Goal: Information Seeking & Learning: Learn about a topic

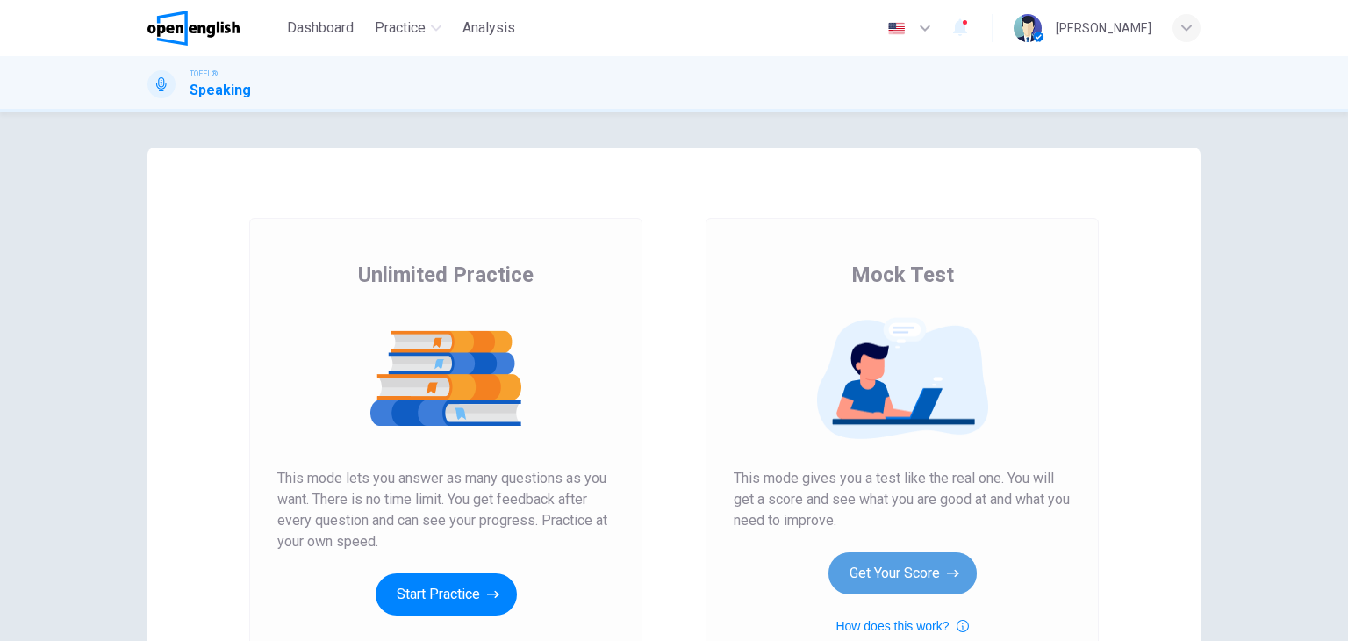
click at [928, 572] on button "Get Your Score" at bounding box center [903, 573] width 148 height 42
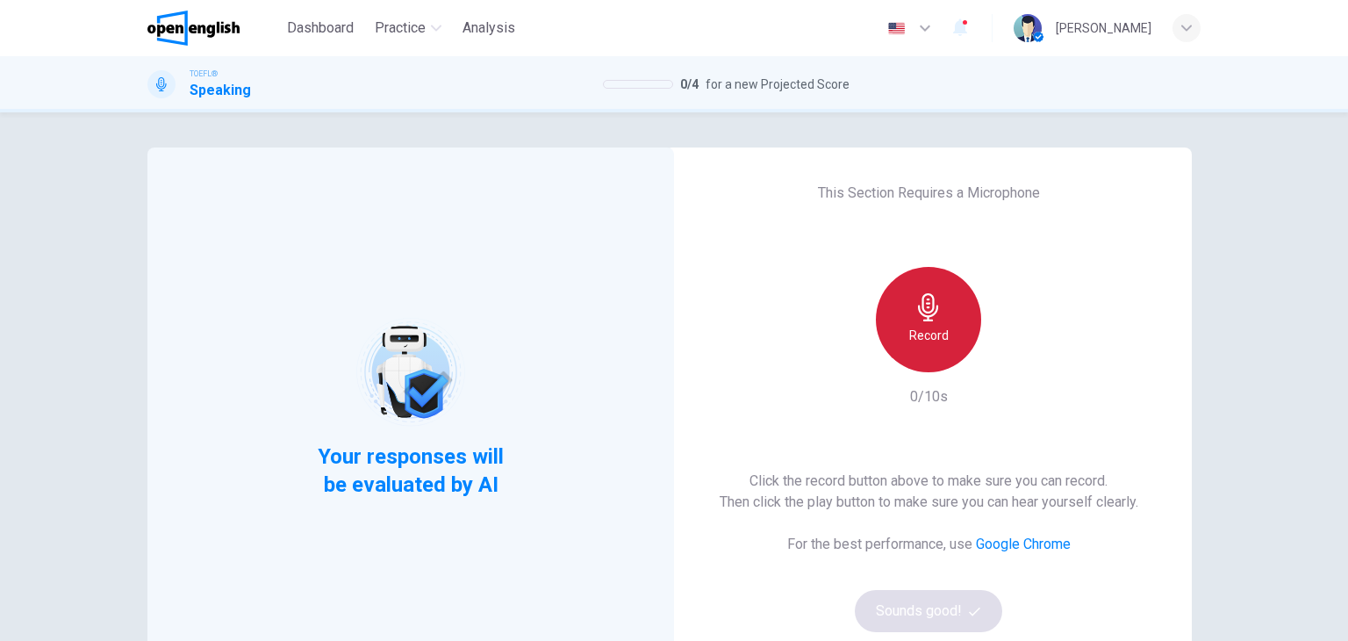
click at [916, 329] on h6 "Record" at bounding box center [929, 335] width 40 height 21
click at [916, 329] on h6 "Stop" at bounding box center [929, 335] width 26 height 21
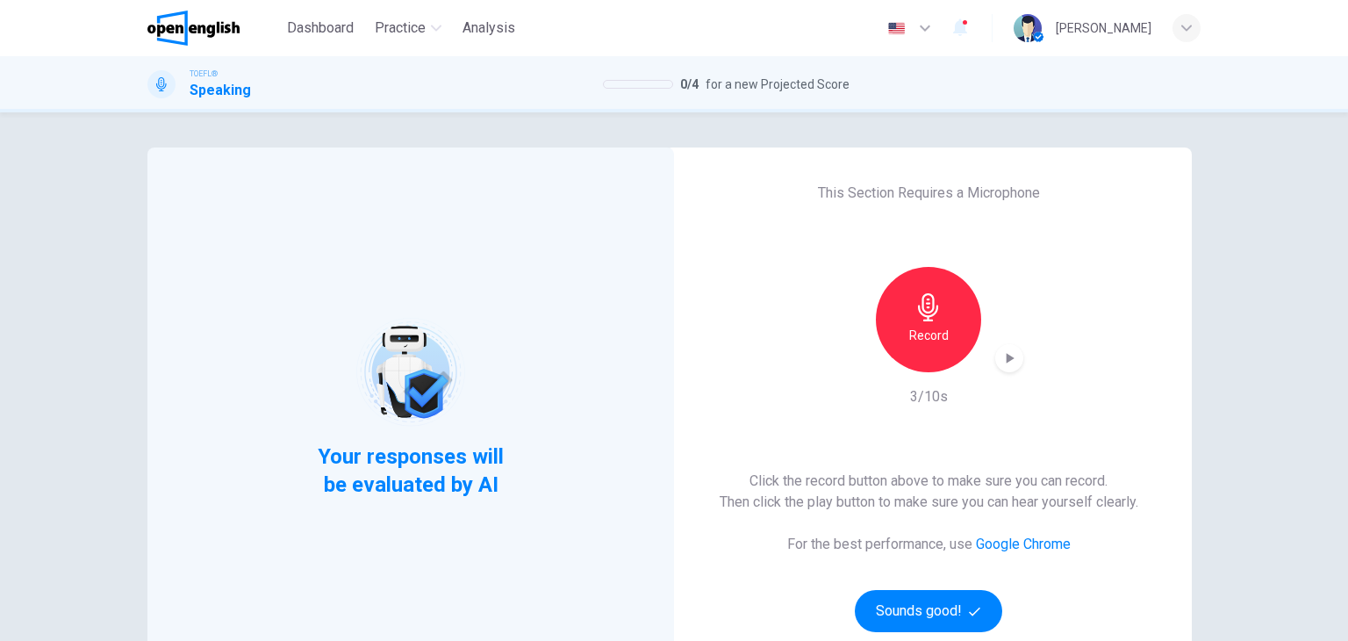
click at [1001, 367] on div "button" at bounding box center [1010, 358] width 28 height 28
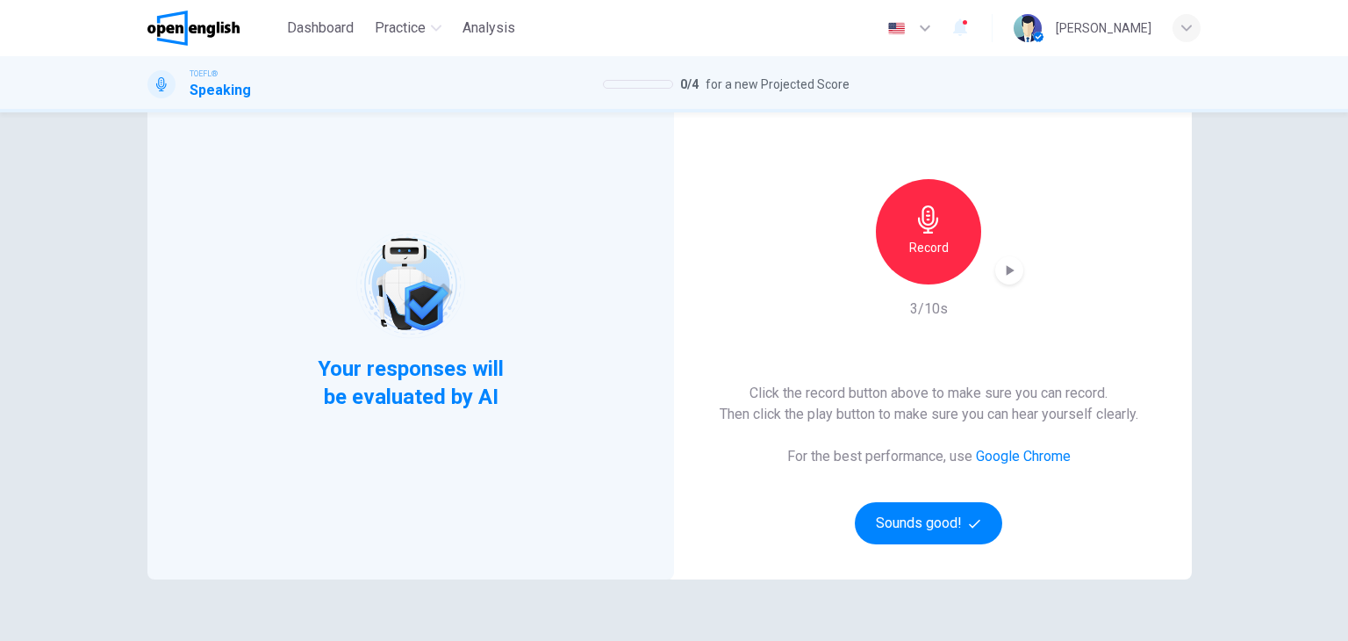
scroll to position [88, 0]
click at [933, 537] on button "Sounds good!" at bounding box center [928, 523] width 147 height 42
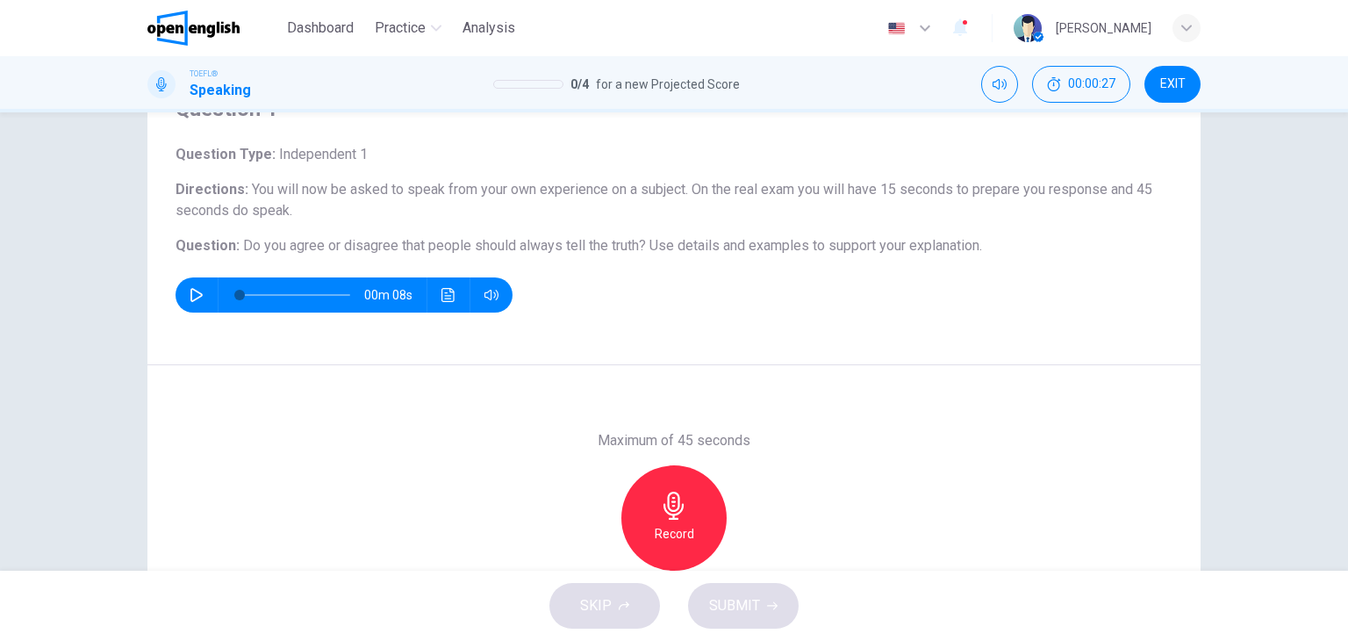
click at [193, 304] on button "button" at bounding box center [197, 294] width 28 height 35
type input "*"
click at [666, 516] on icon "button" at bounding box center [674, 506] width 28 height 28
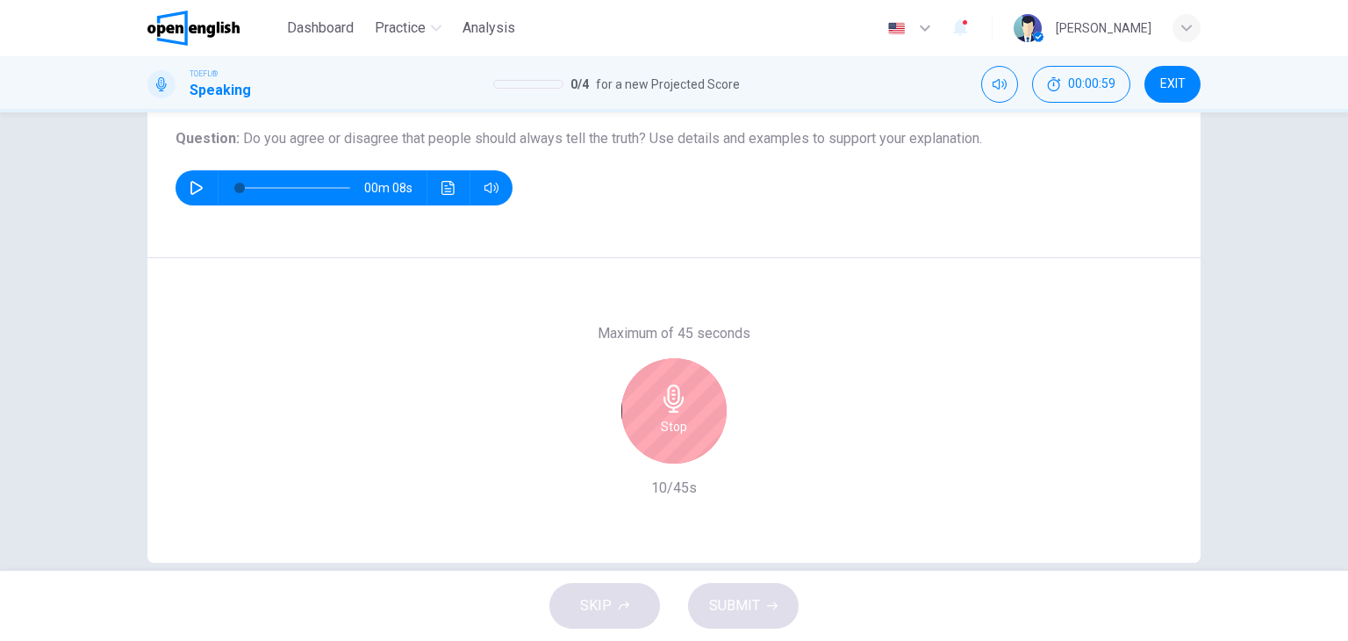
scroll to position [222, 0]
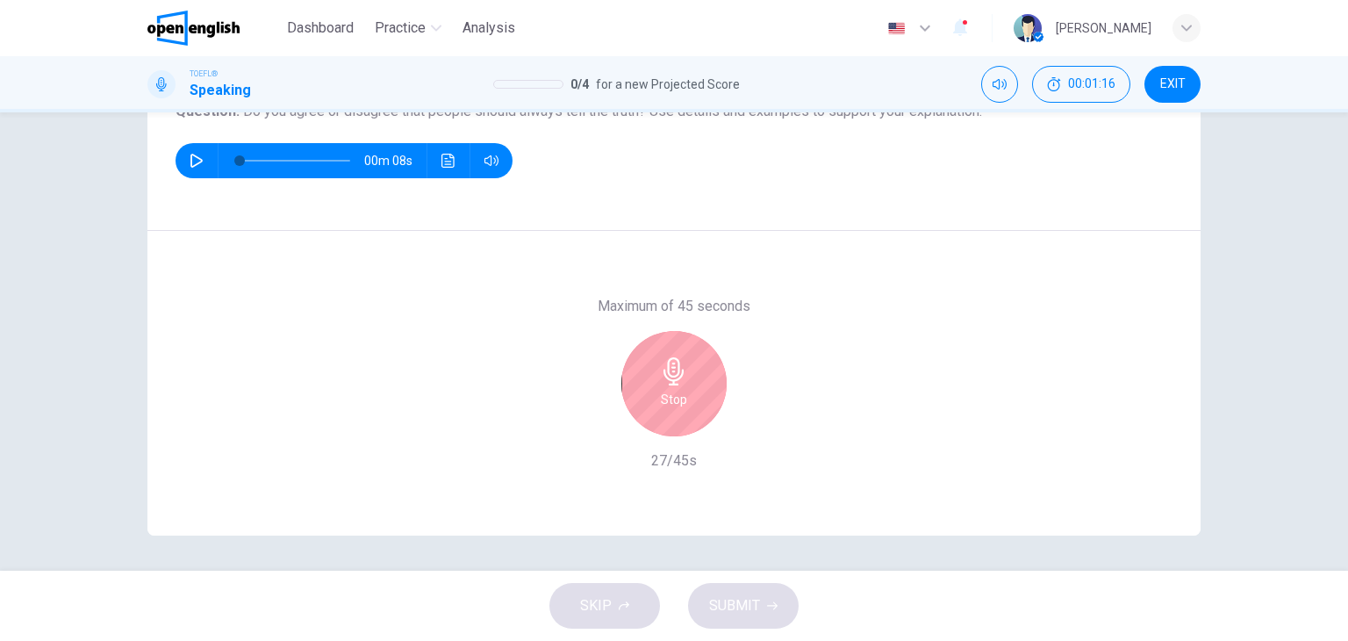
click at [682, 415] on div "Stop" at bounding box center [674, 383] width 105 height 105
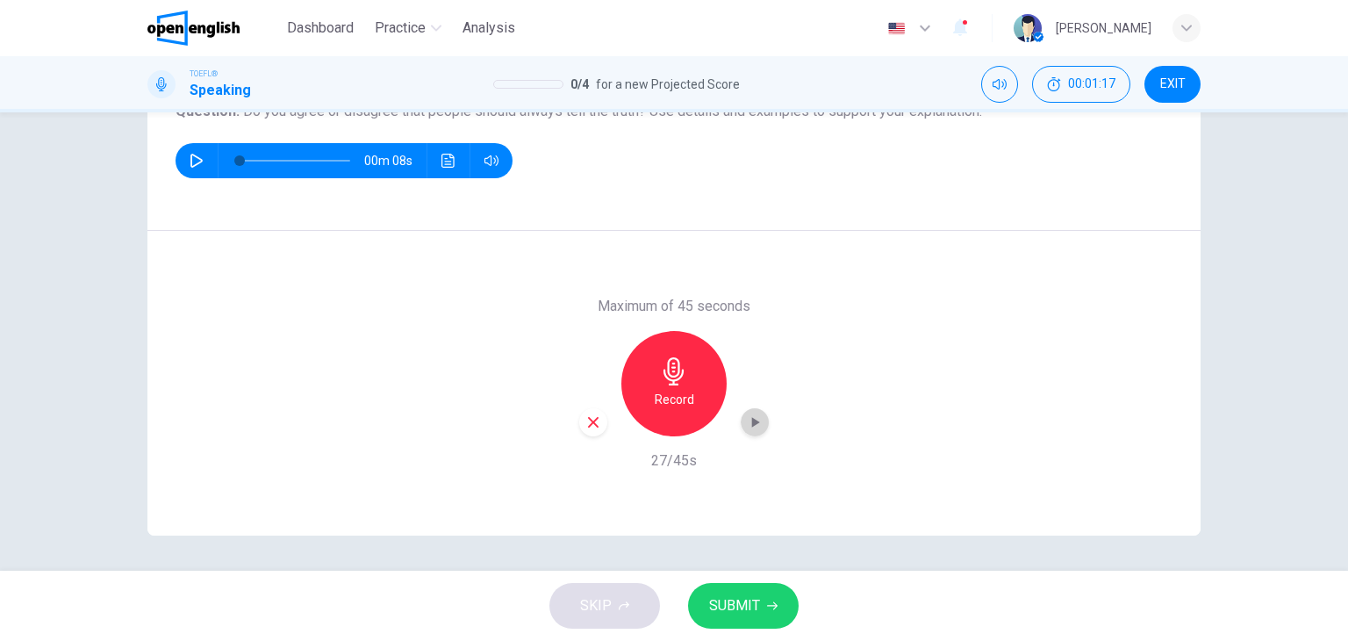
click at [752, 420] on icon "button" at bounding box center [756, 422] width 8 height 11
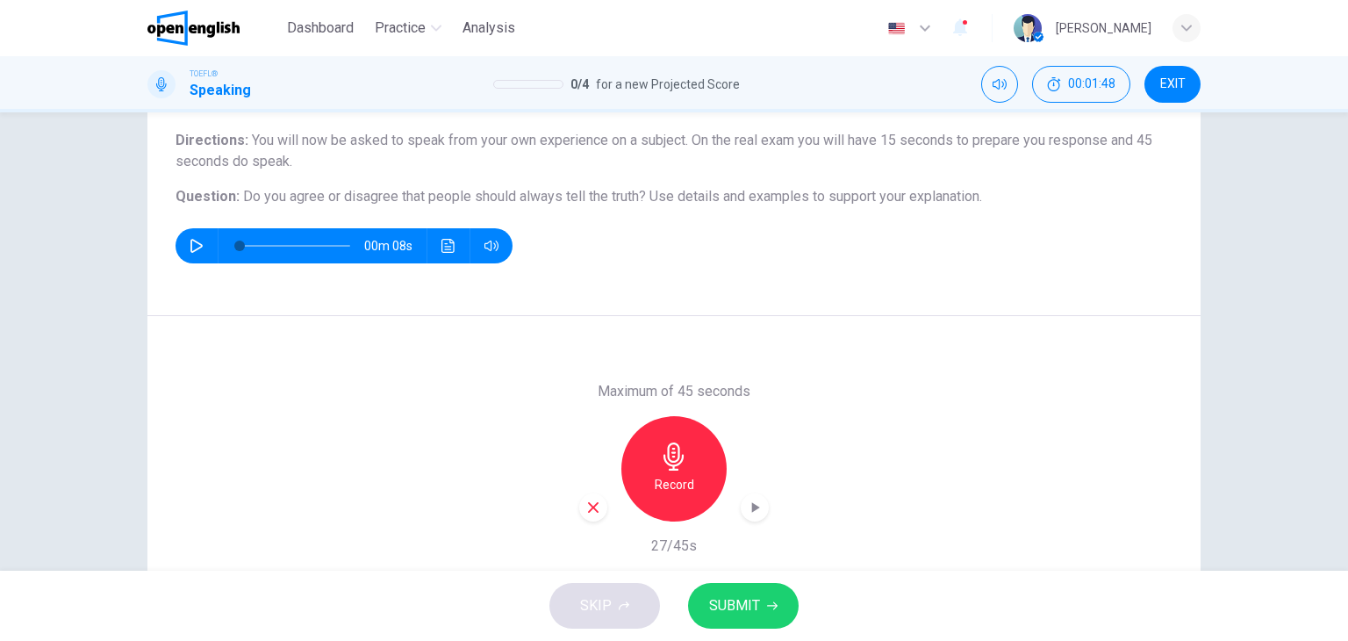
scroll to position [134, 0]
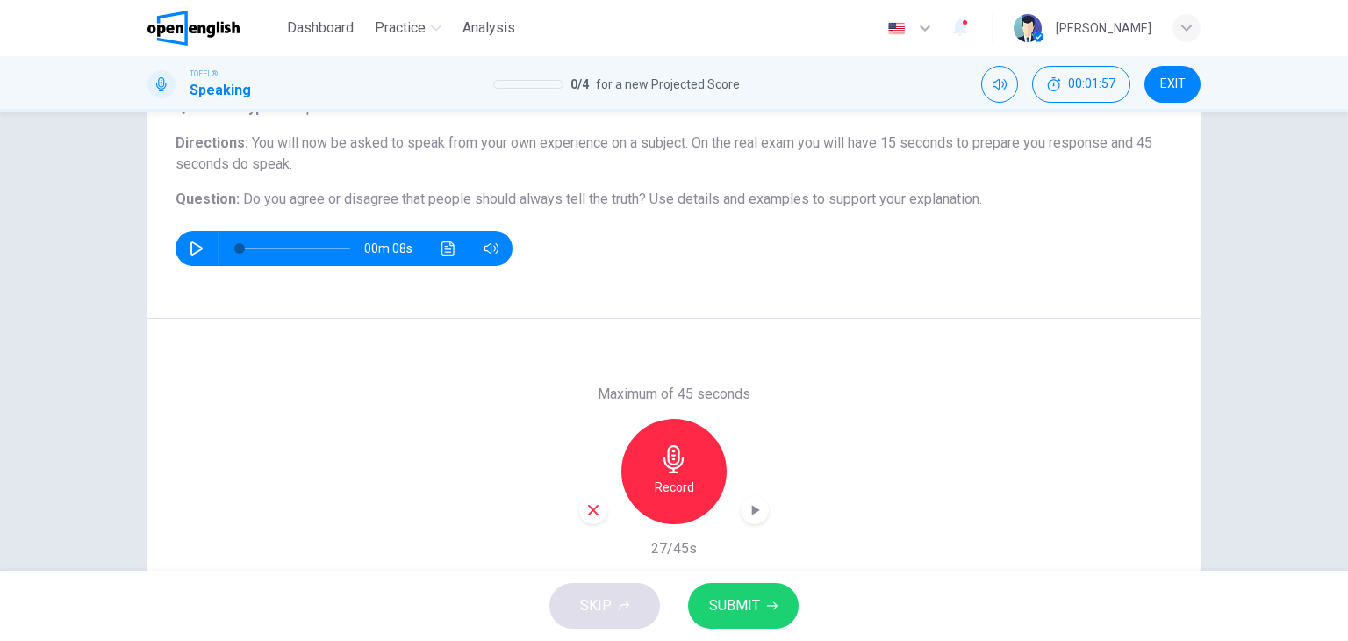
click at [666, 482] on h6 "Record" at bounding box center [675, 487] width 40 height 21
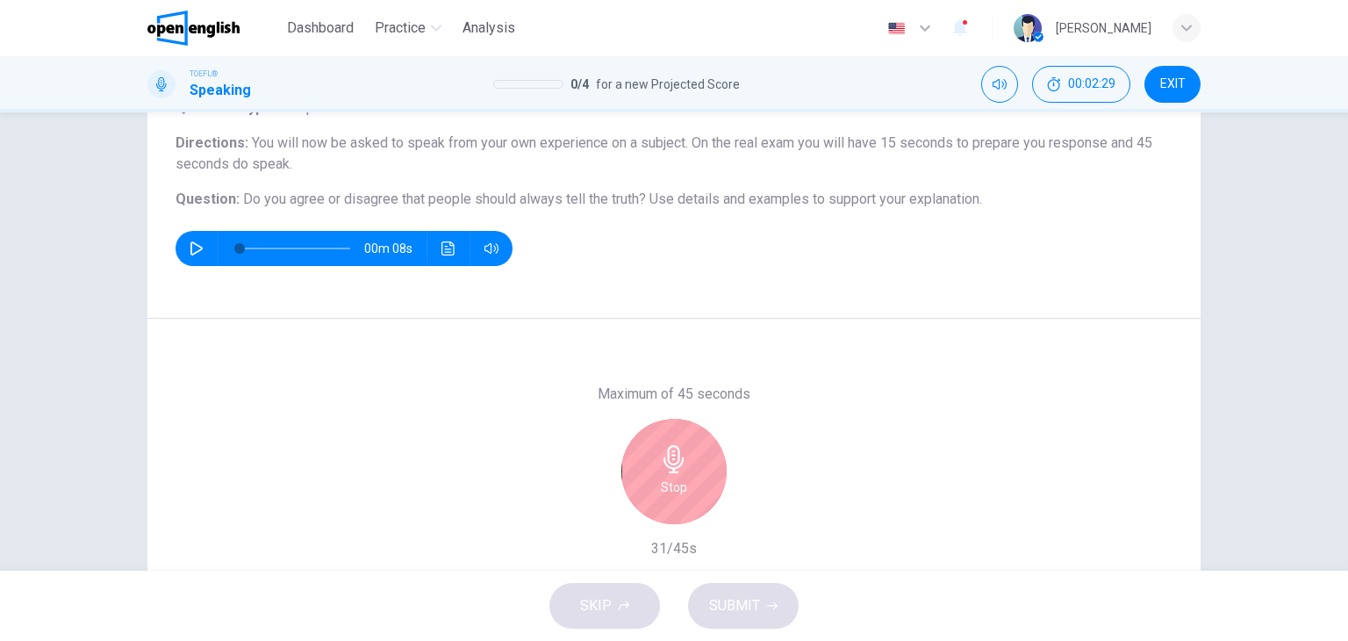
click at [683, 483] on div "Stop" at bounding box center [674, 471] width 105 height 105
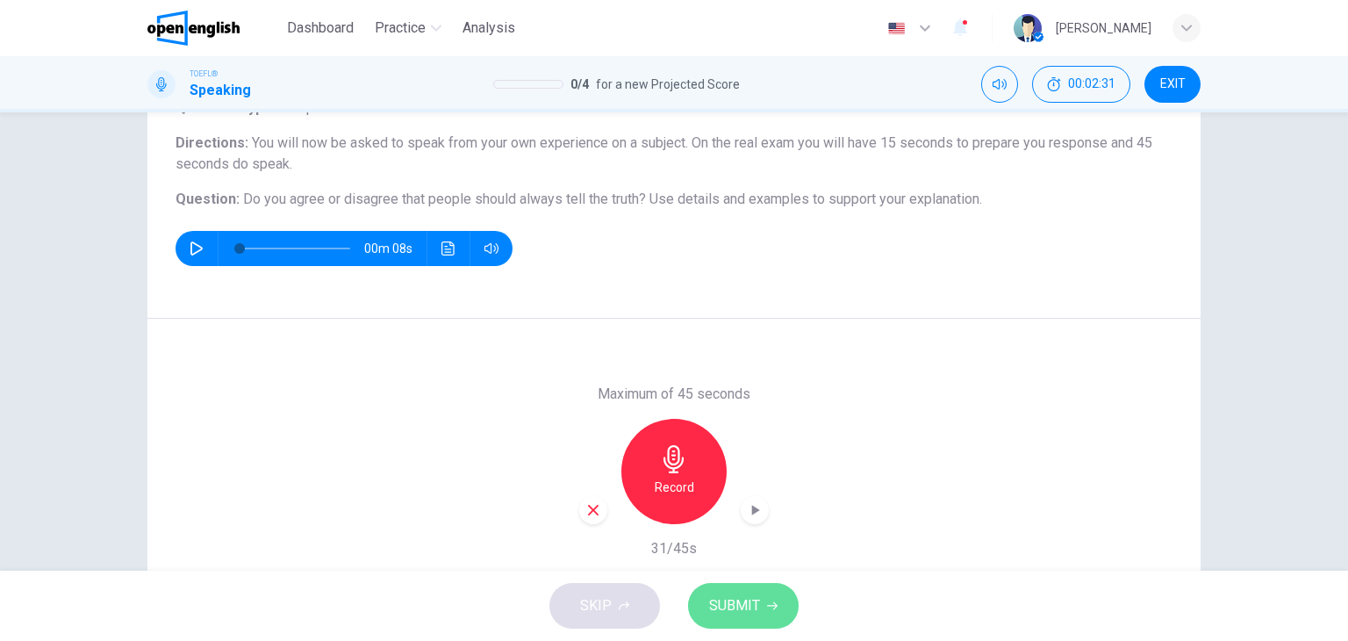
click at [750, 619] on button "SUBMIT" at bounding box center [743, 606] width 111 height 46
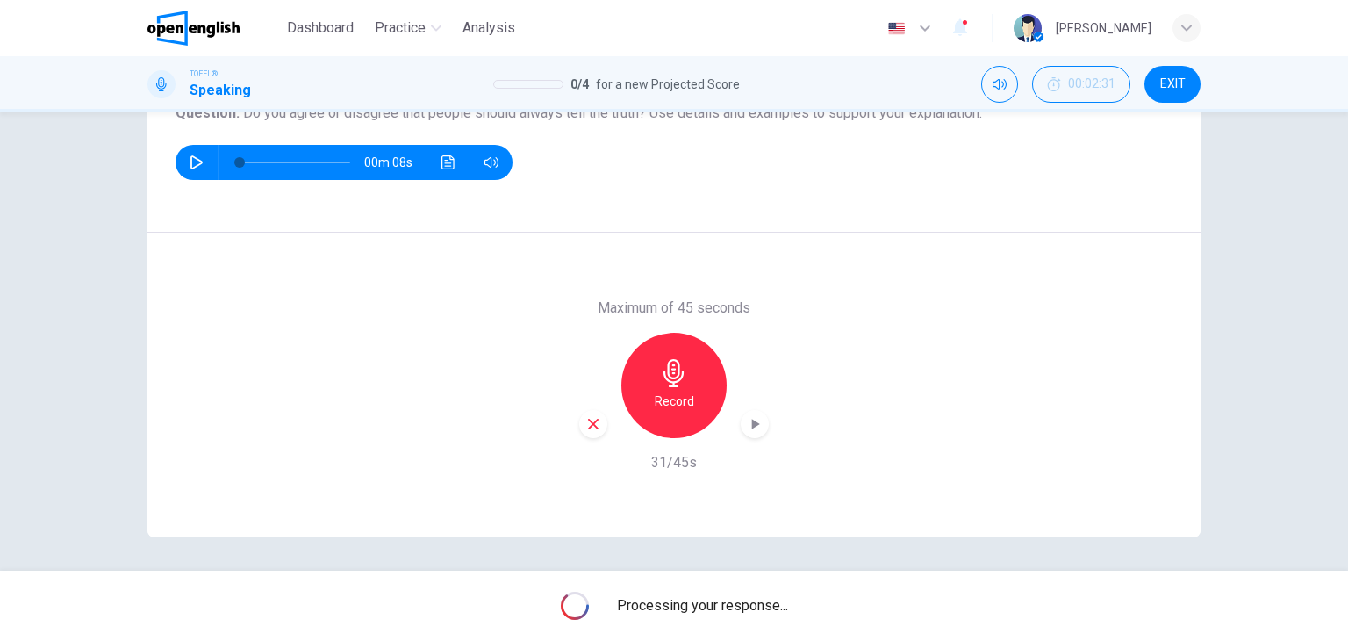
scroll to position [222, 0]
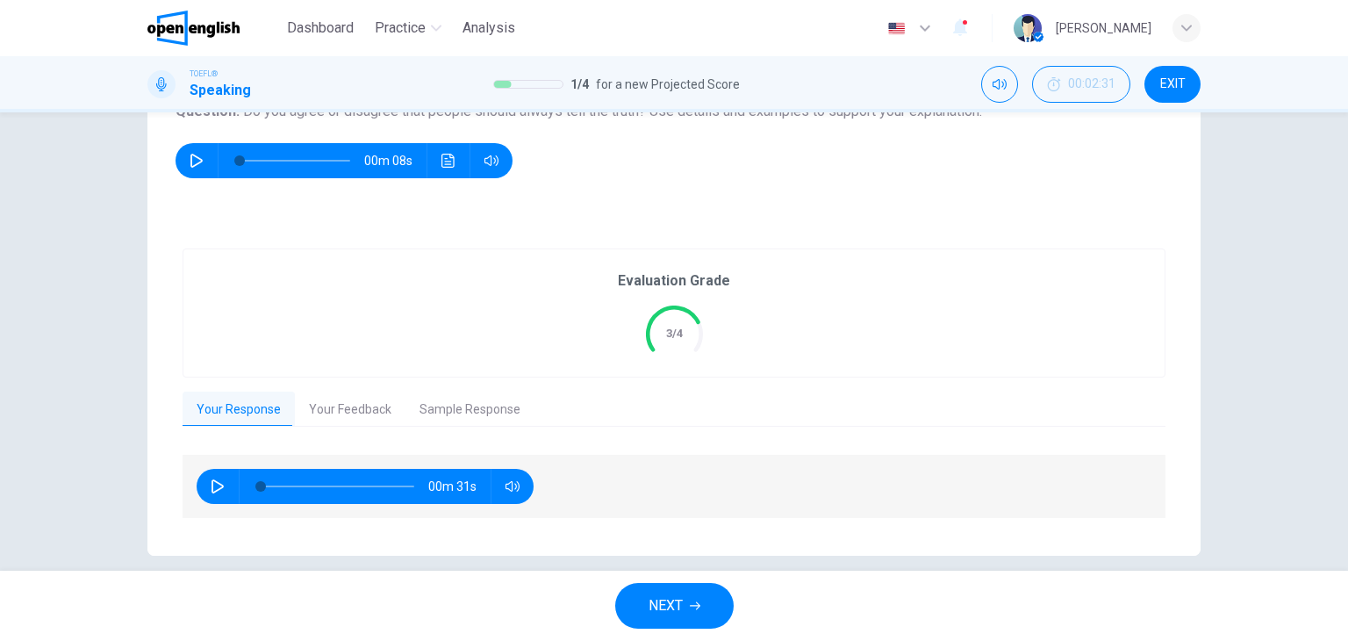
click at [348, 405] on button "Your Feedback" at bounding box center [350, 410] width 111 height 37
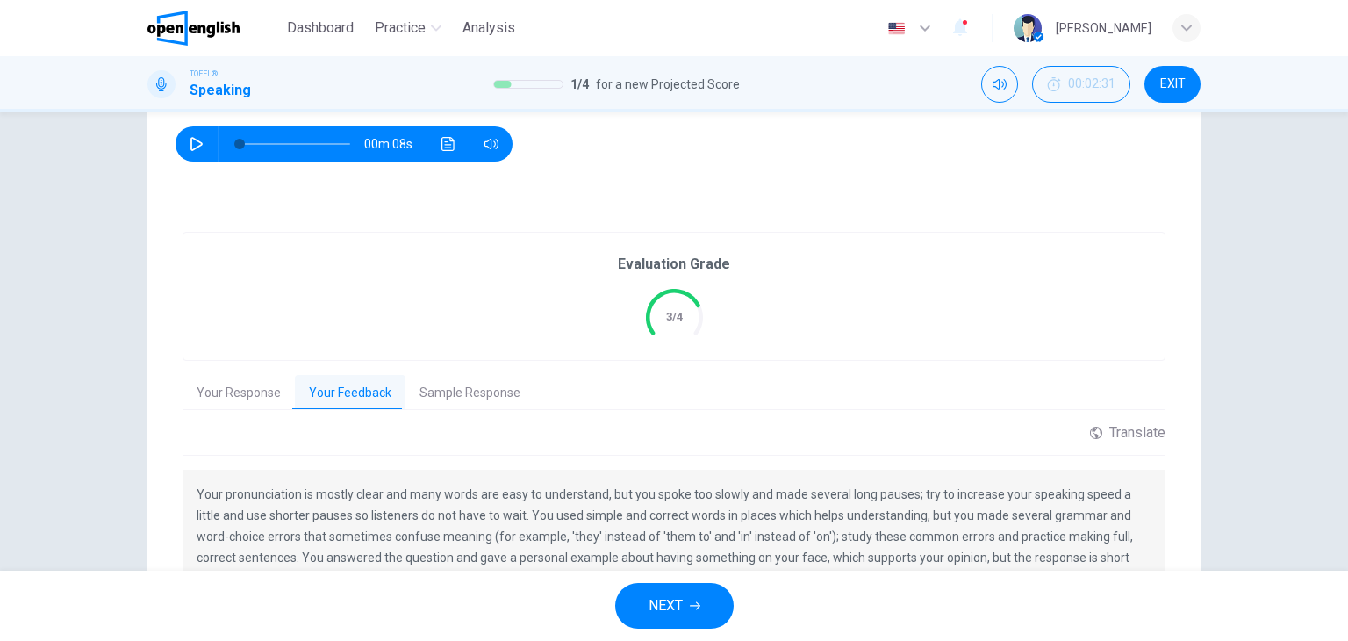
scroll to position [370, 0]
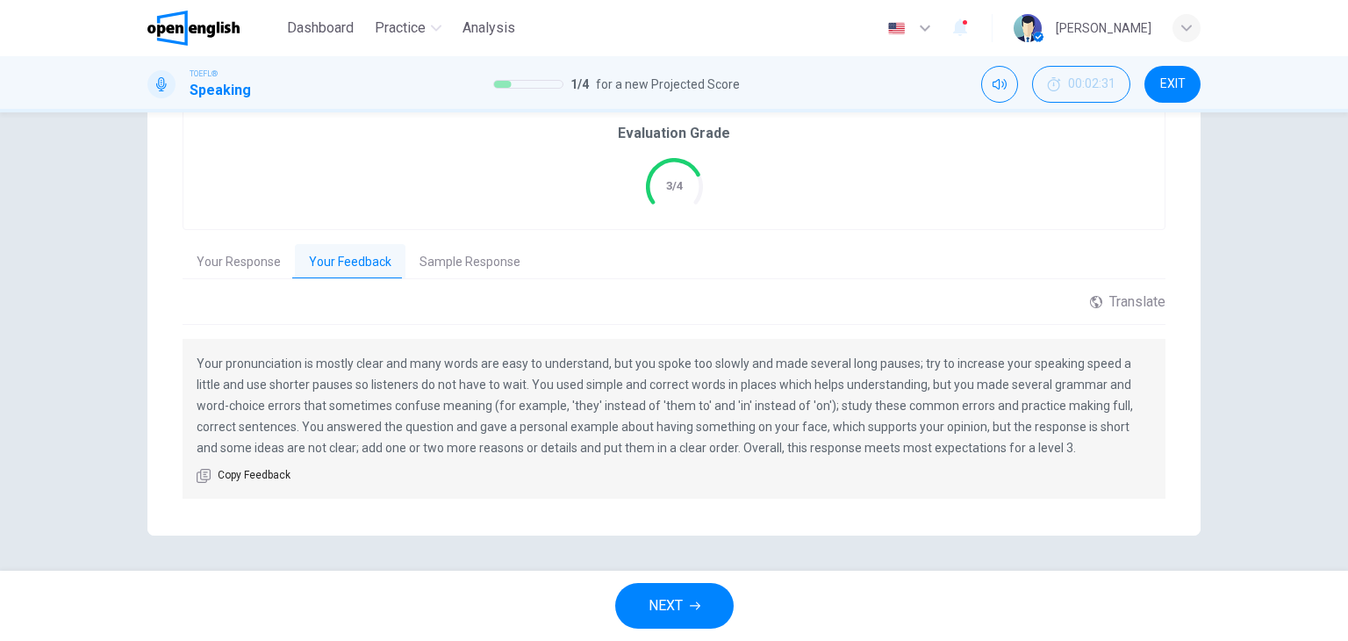
click at [483, 271] on button "Sample Response" at bounding box center [470, 262] width 129 height 37
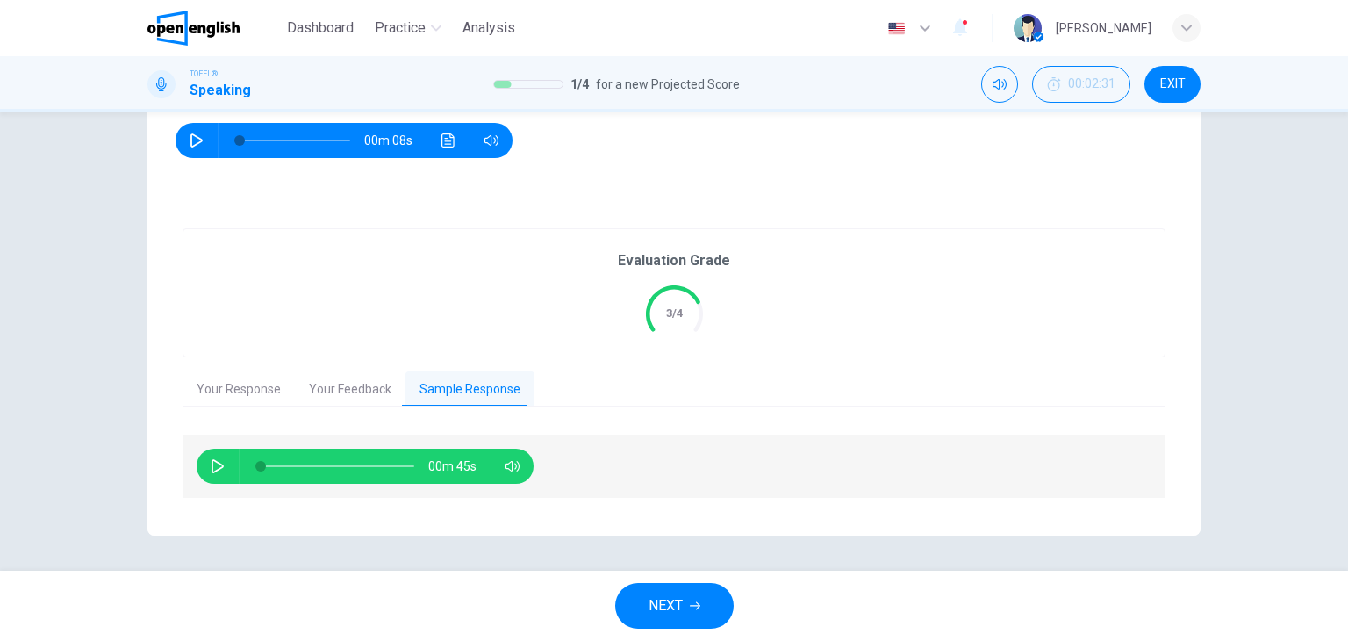
scroll to position [241, 0]
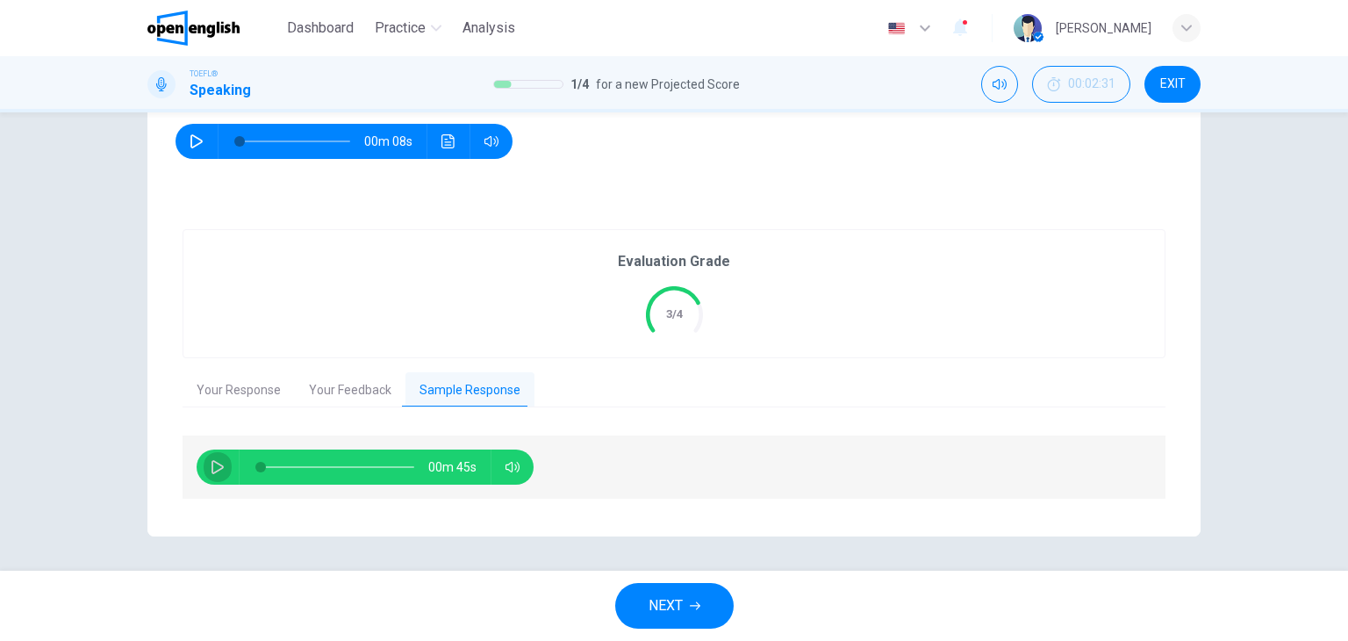
click at [212, 465] on icon "button" at bounding box center [218, 467] width 12 height 14
type input "*"
click at [716, 608] on button "NEXT" at bounding box center [674, 606] width 119 height 46
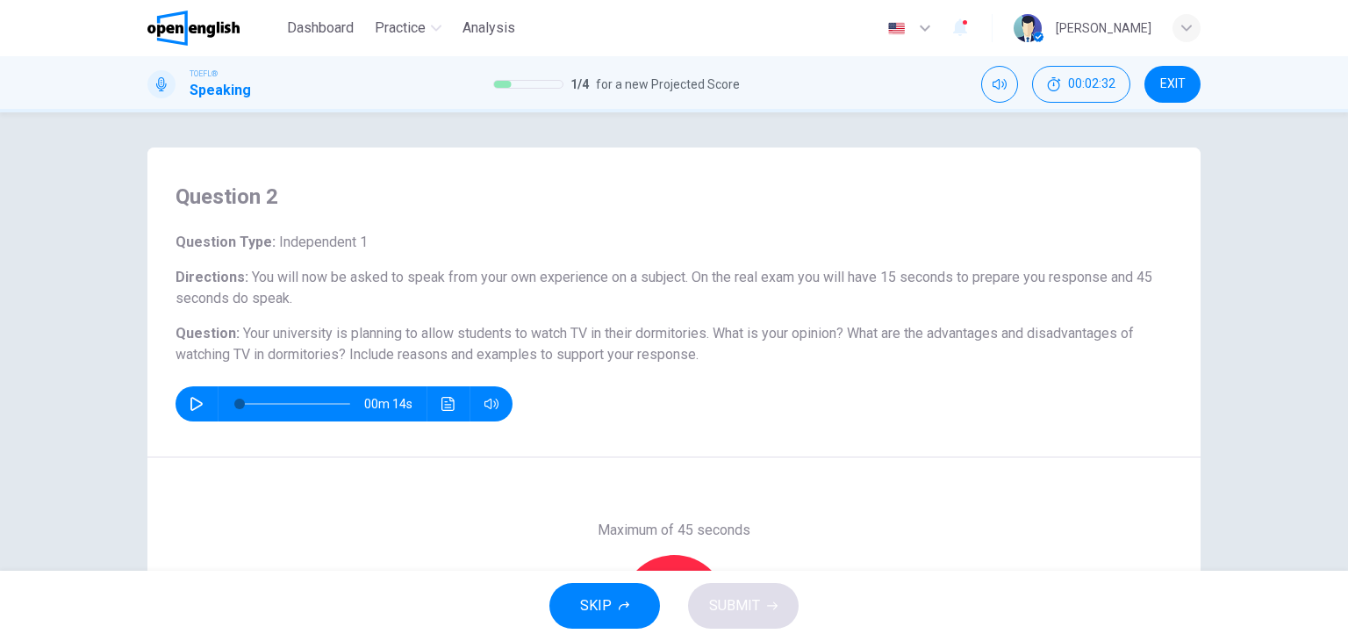
click at [198, 405] on icon "button" at bounding box center [197, 404] width 14 height 14
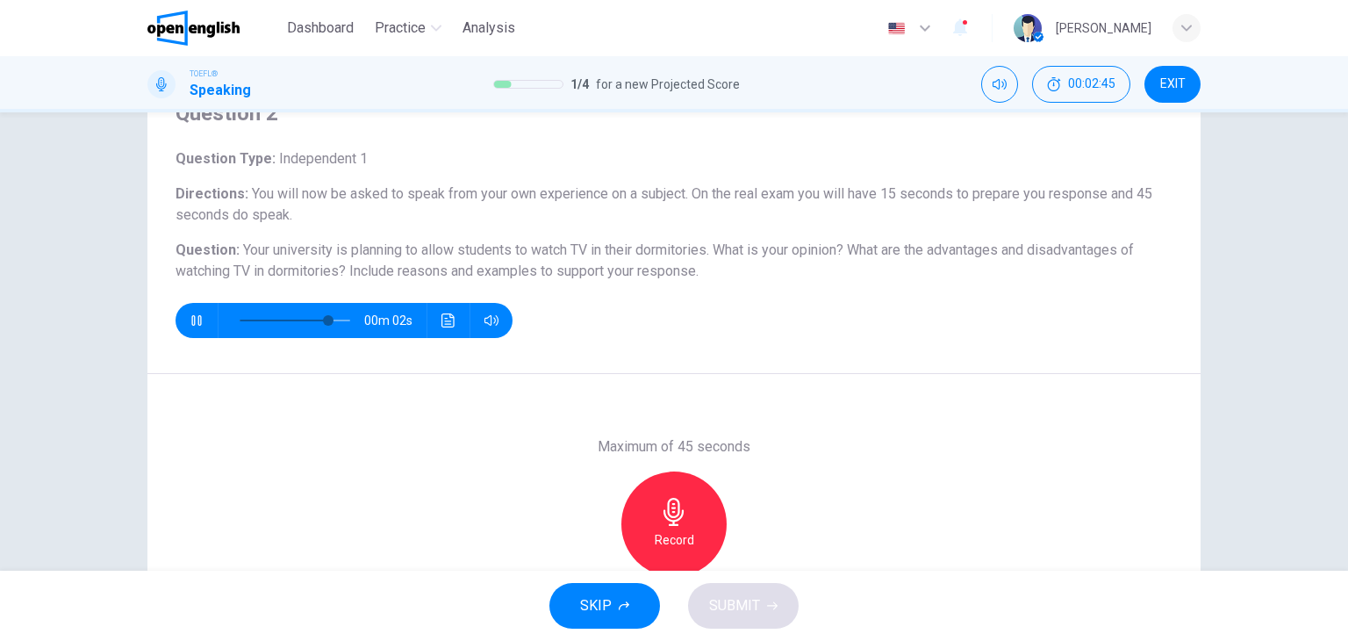
scroll to position [88, 0]
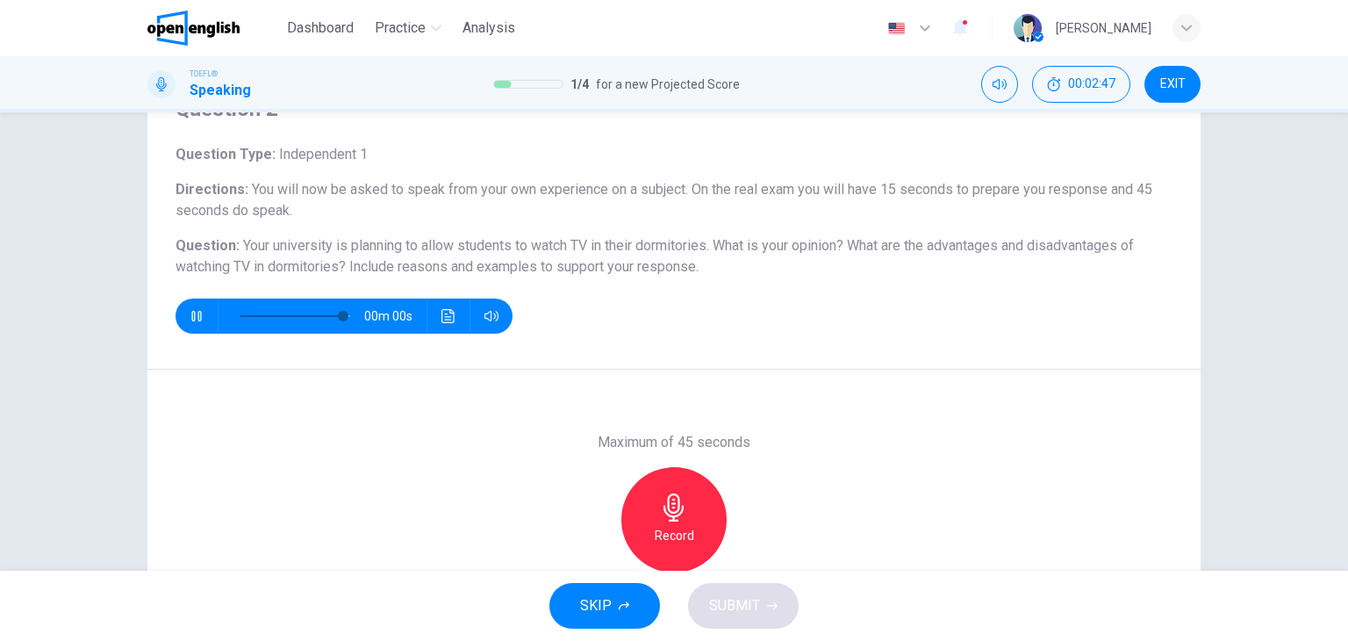
type input "*"
click at [672, 493] on icon "button" at bounding box center [674, 507] width 28 height 28
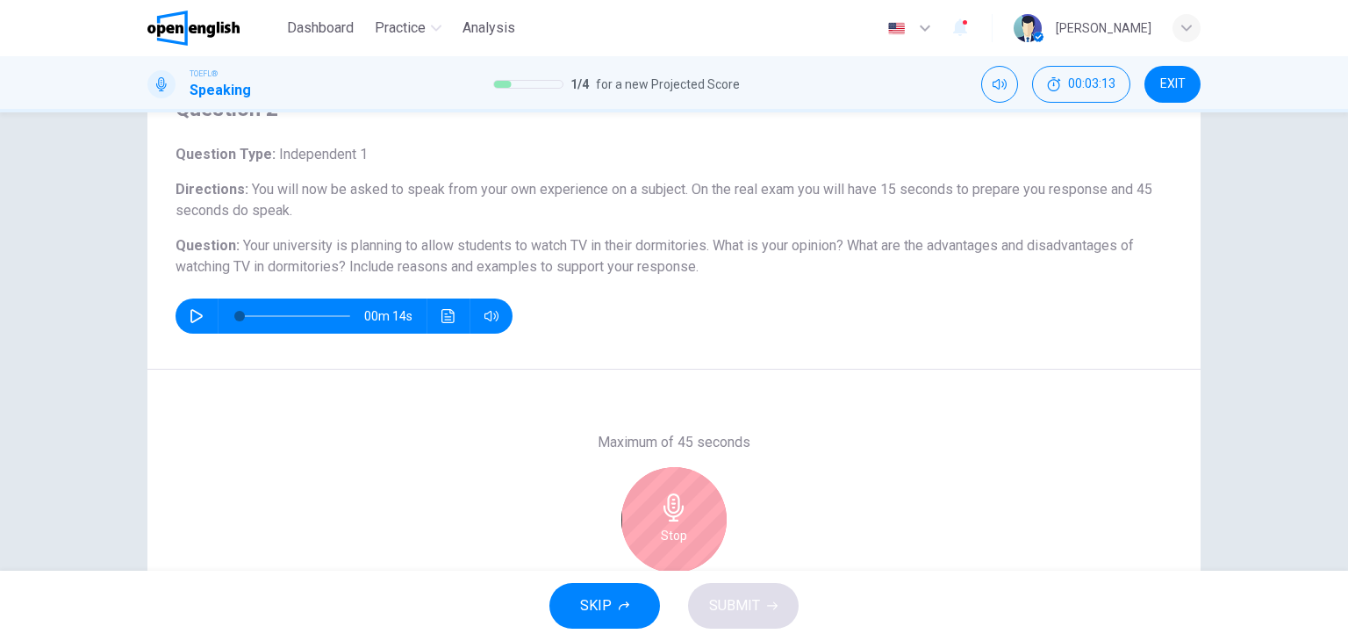
click at [694, 507] on div "Stop" at bounding box center [674, 519] width 105 height 105
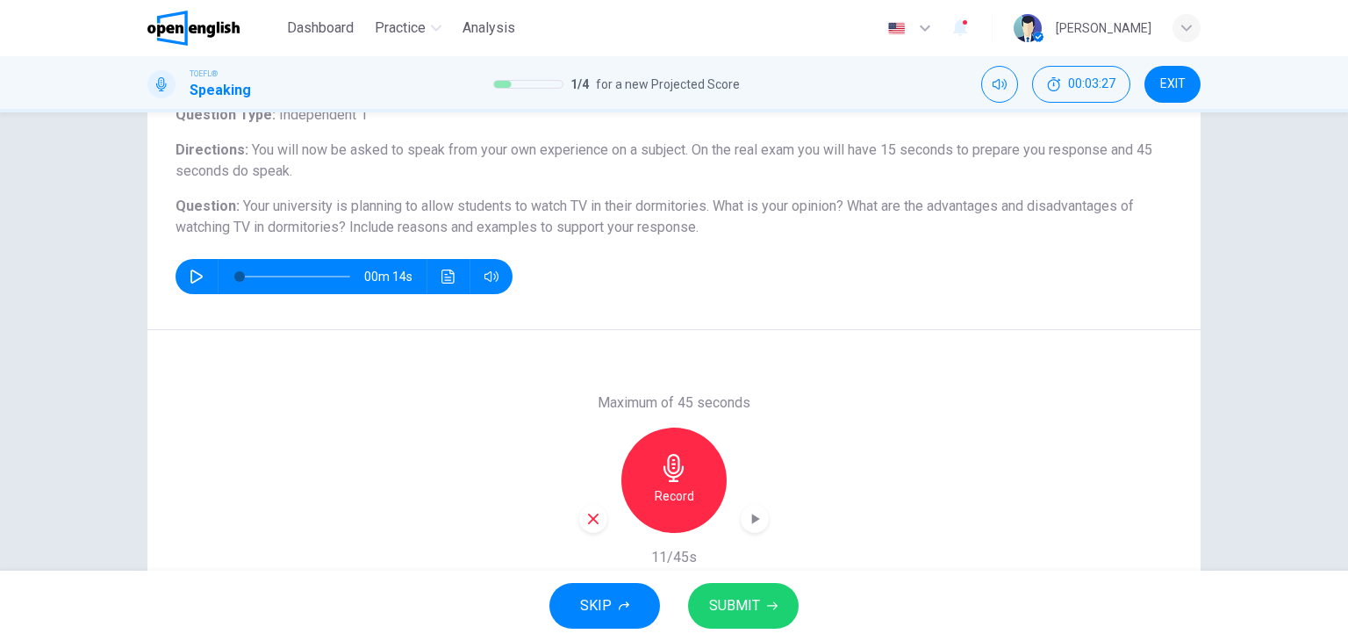
scroll to position [176, 0]
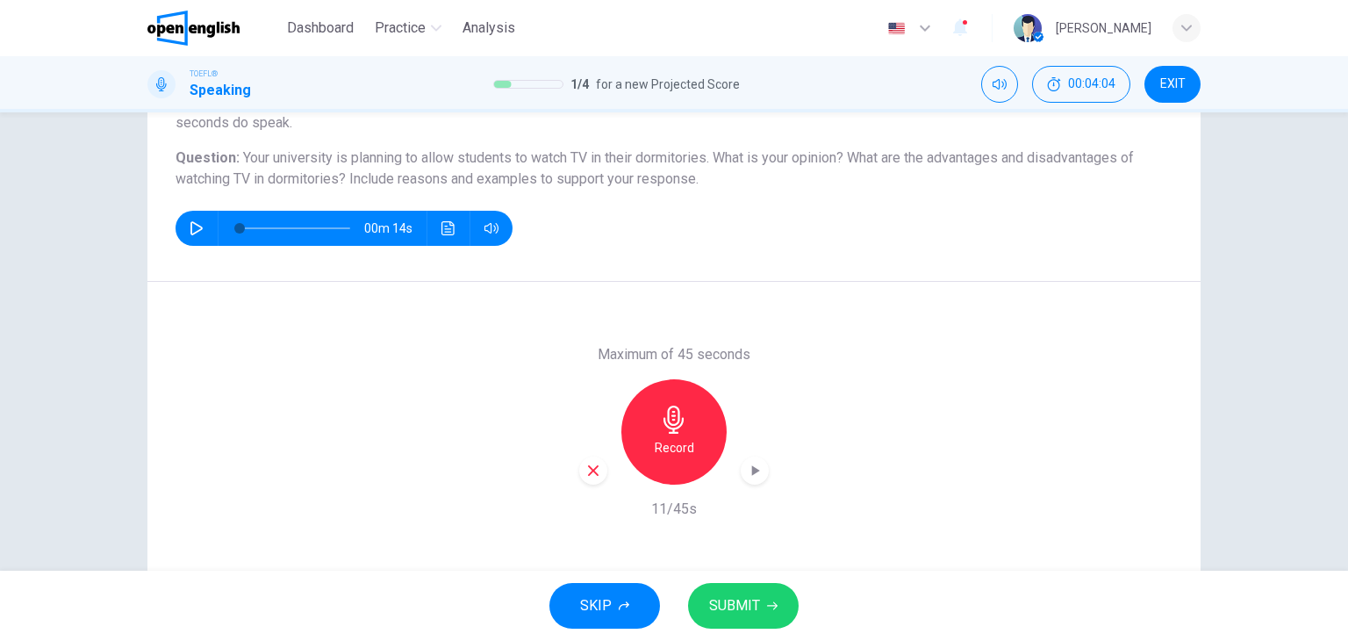
click at [689, 459] on div "Record" at bounding box center [674, 431] width 105 height 105
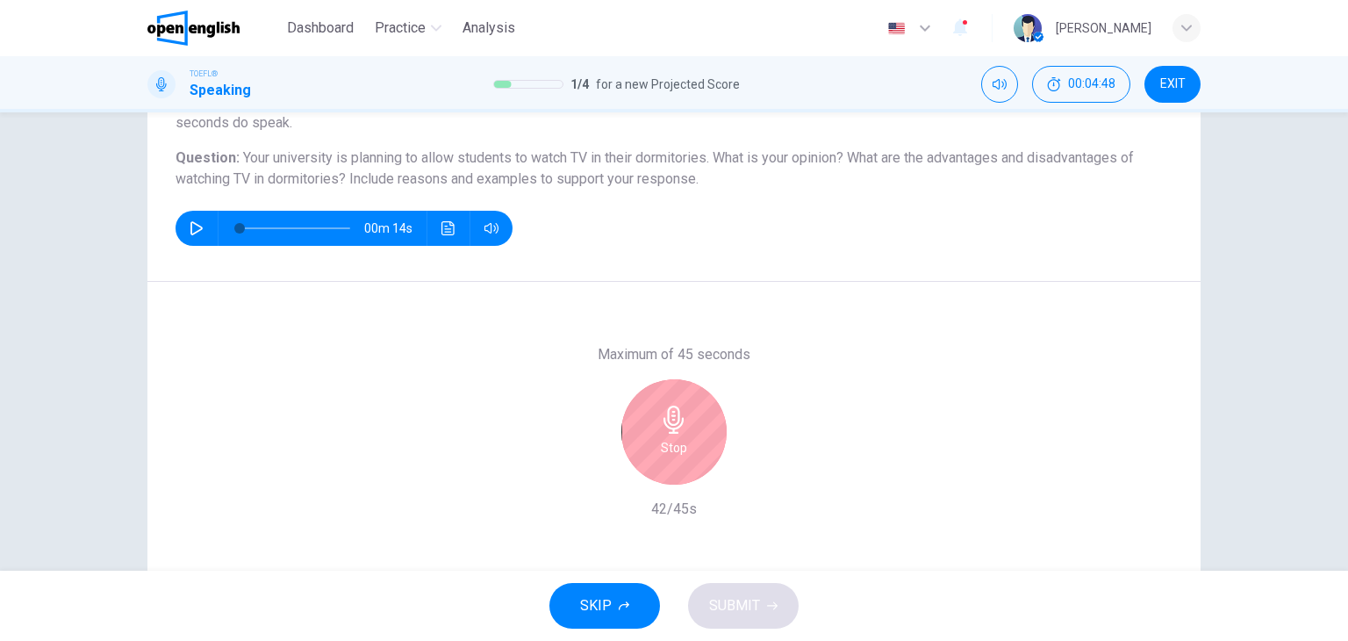
click at [688, 439] on div "Stop" at bounding box center [674, 431] width 105 height 105
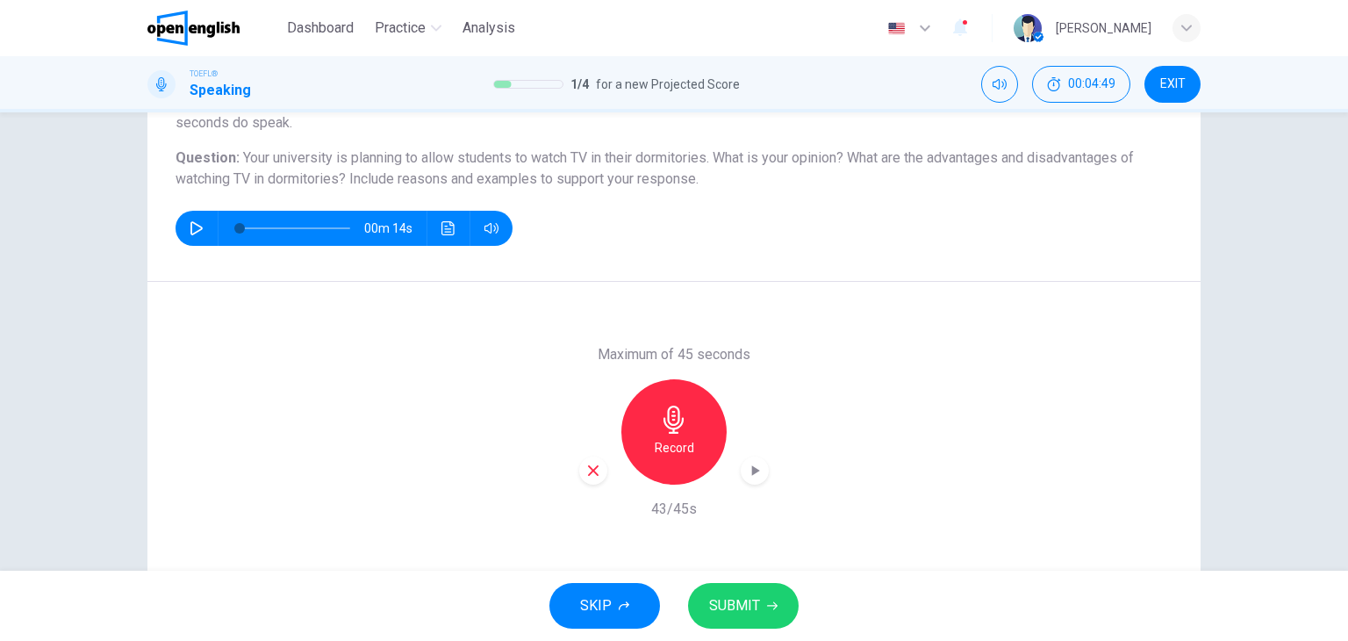
click at [757, 603] on span "SUBMIT" at bounding box center [734, 605] width 51 height 25
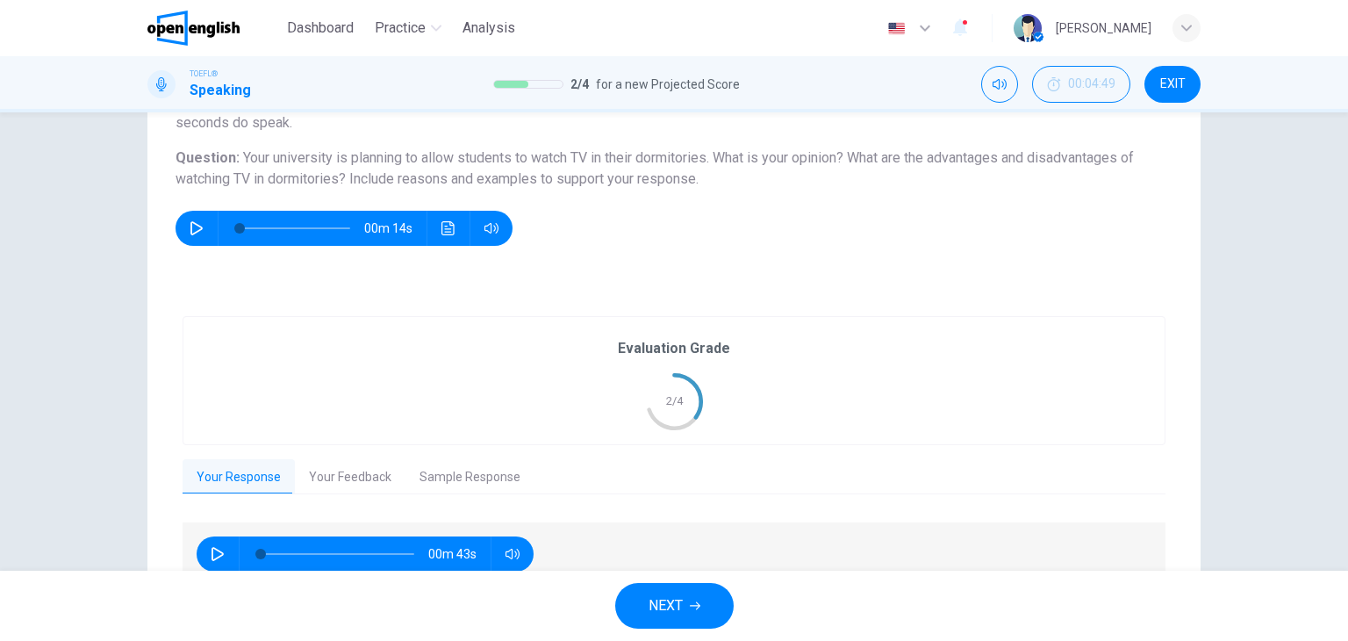
click at [361, 478] on button "Your Feedback" at bounding box center [350, 477] width 111 height 37
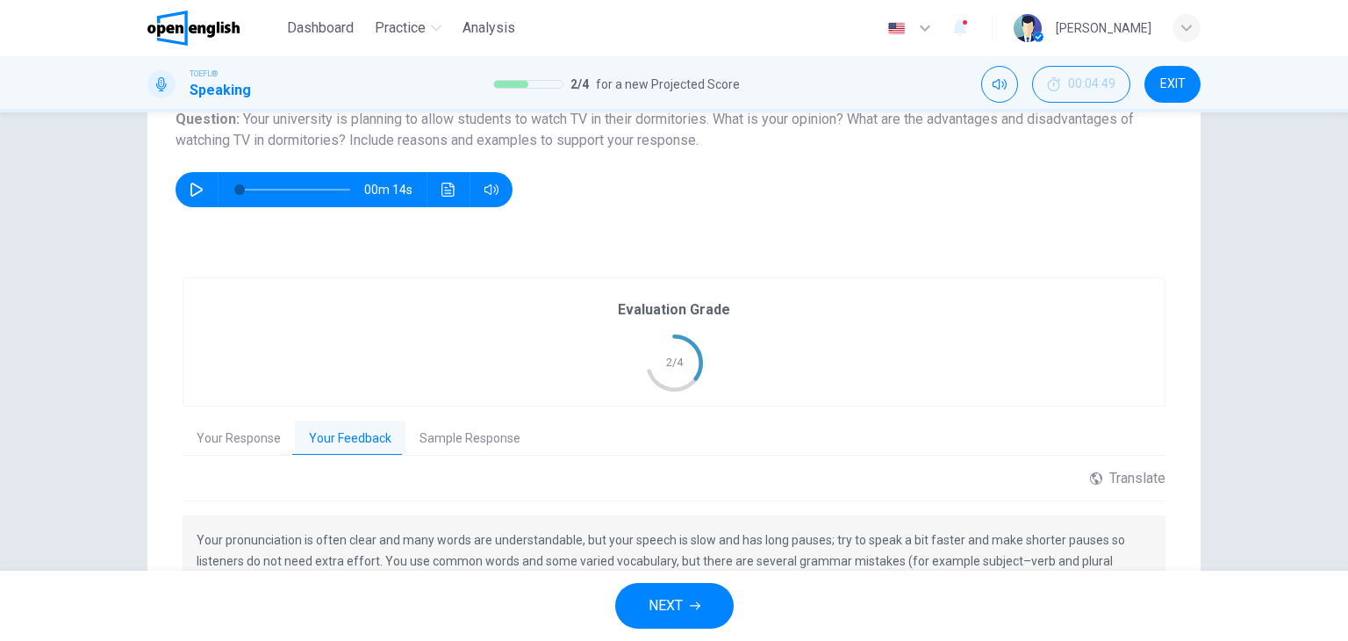
scroll to position [351, 0]
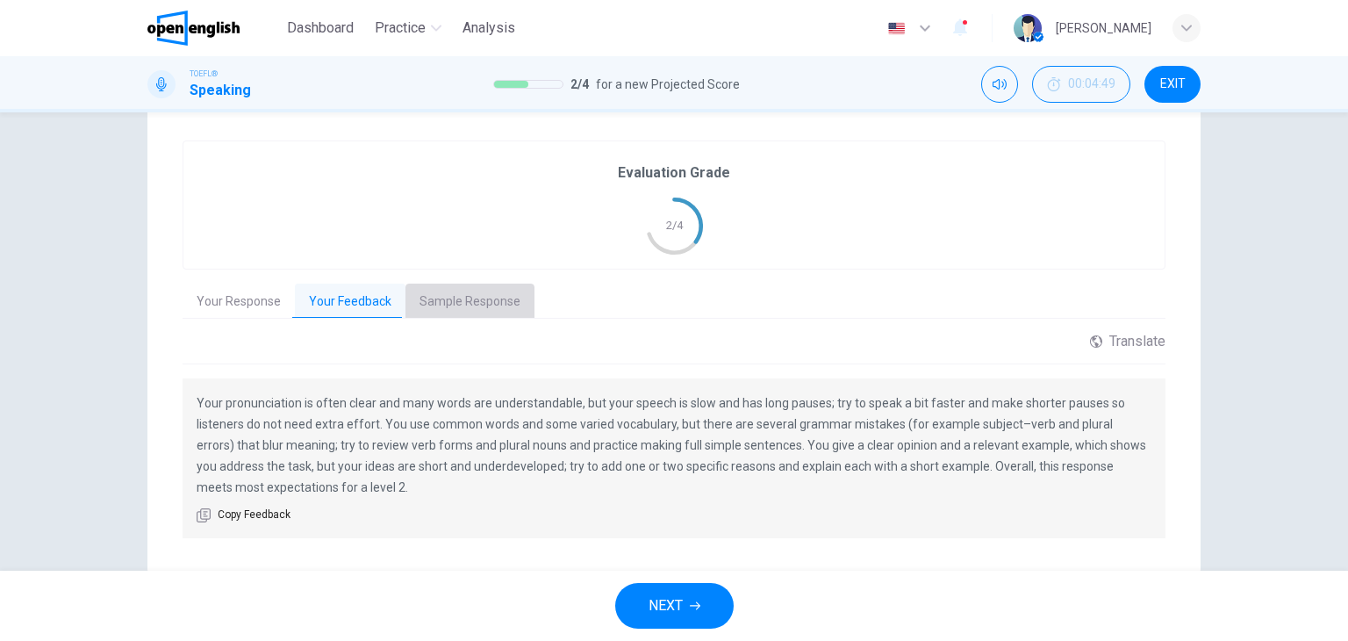
click at [464, 291] on button "Sample Response" at bounding box center [470, 302] width 129 height 37
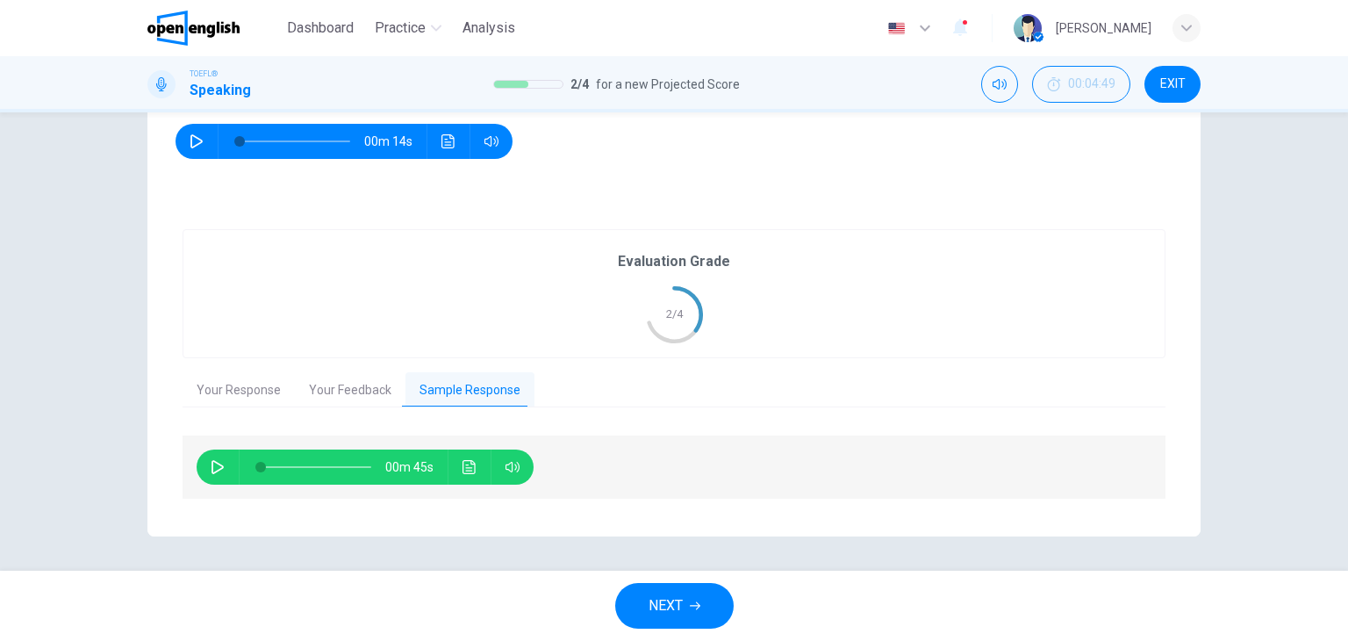
click at [212, 467] on icon "button" at bounding box center [218, 467] width 14 height 14
type input "*"
click at [692, 614] on button "NEXT" at bounding box center [674, 606] width 119 height 46
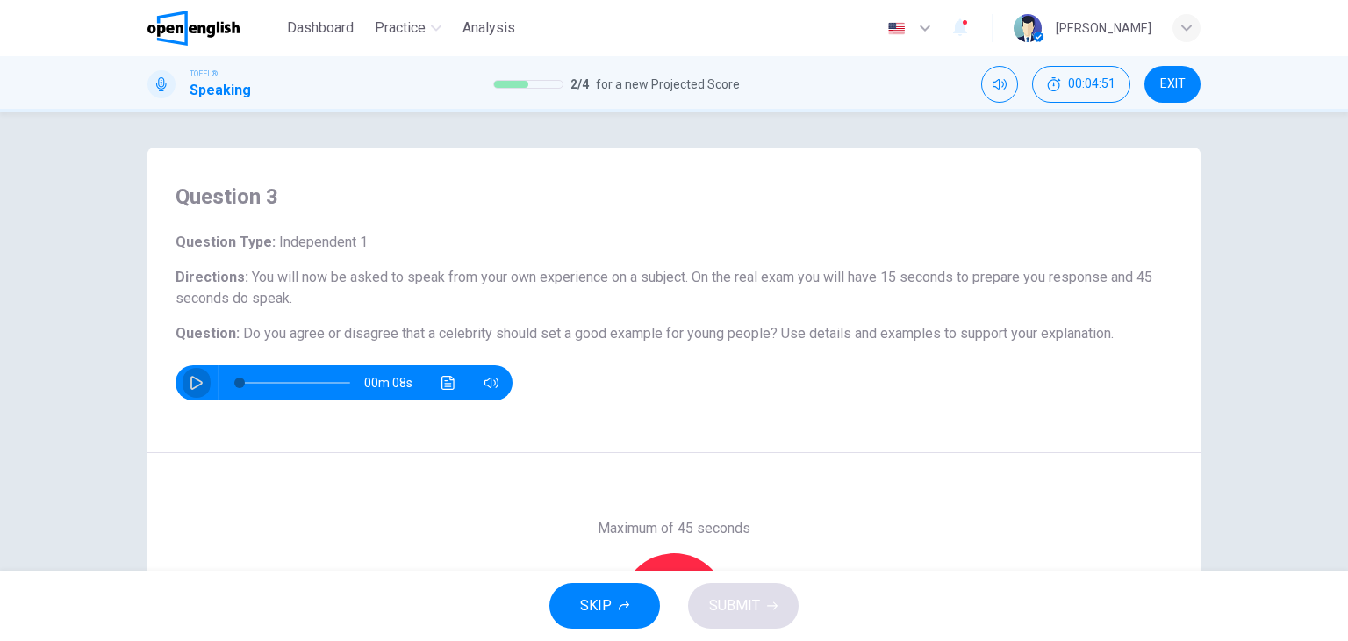
click at [191, 387] on icon "button" at bounding box center [197, 383] width 12 height 14
type input "*"
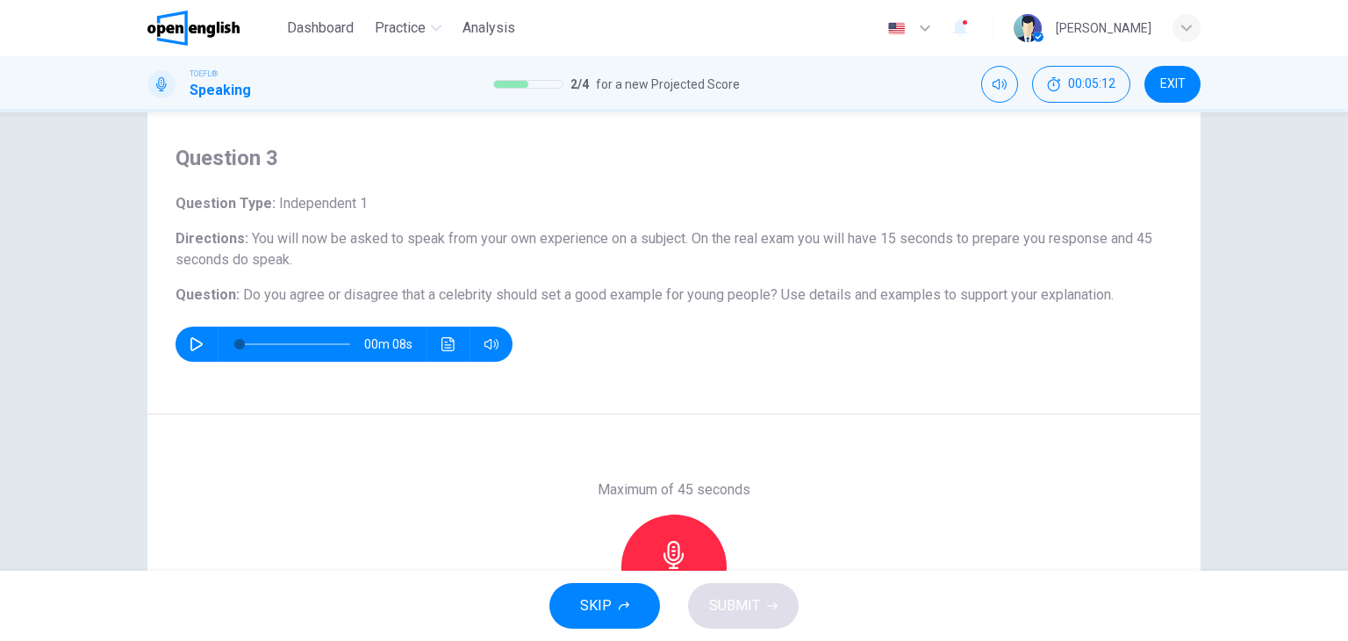
scroll to position [88, 0]
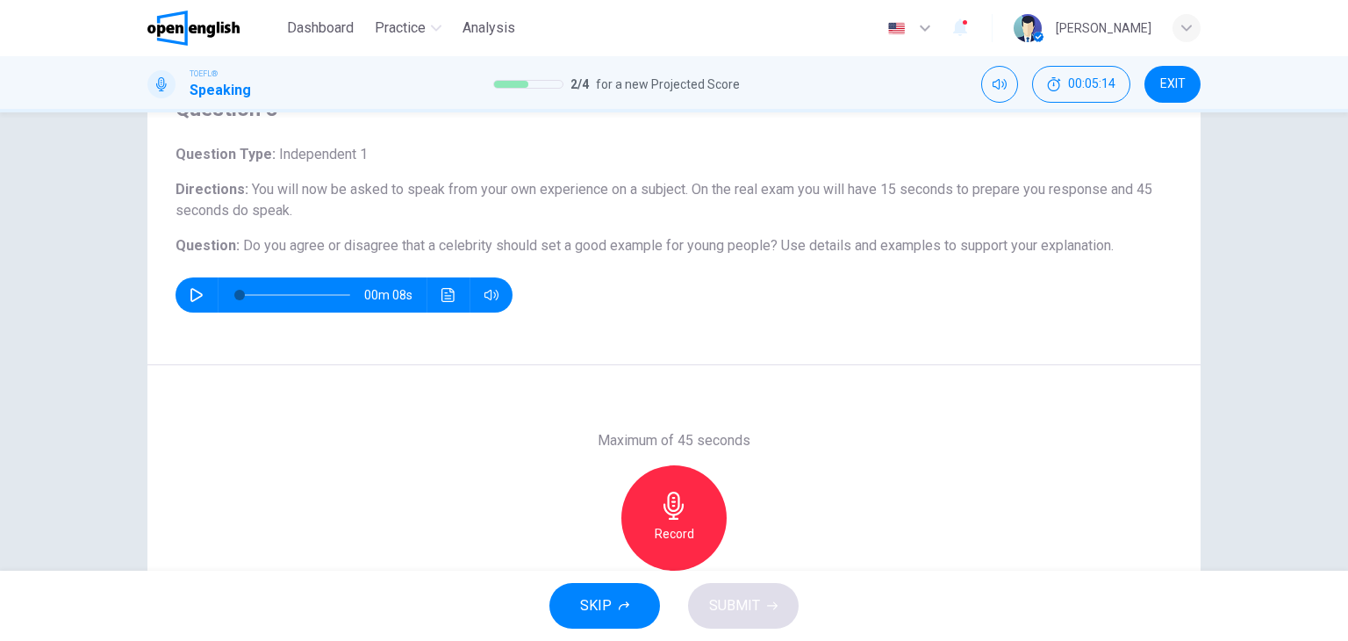
click at [671, 529] on h6 "Record" at bounding box center [675, 533] width 40 height 21
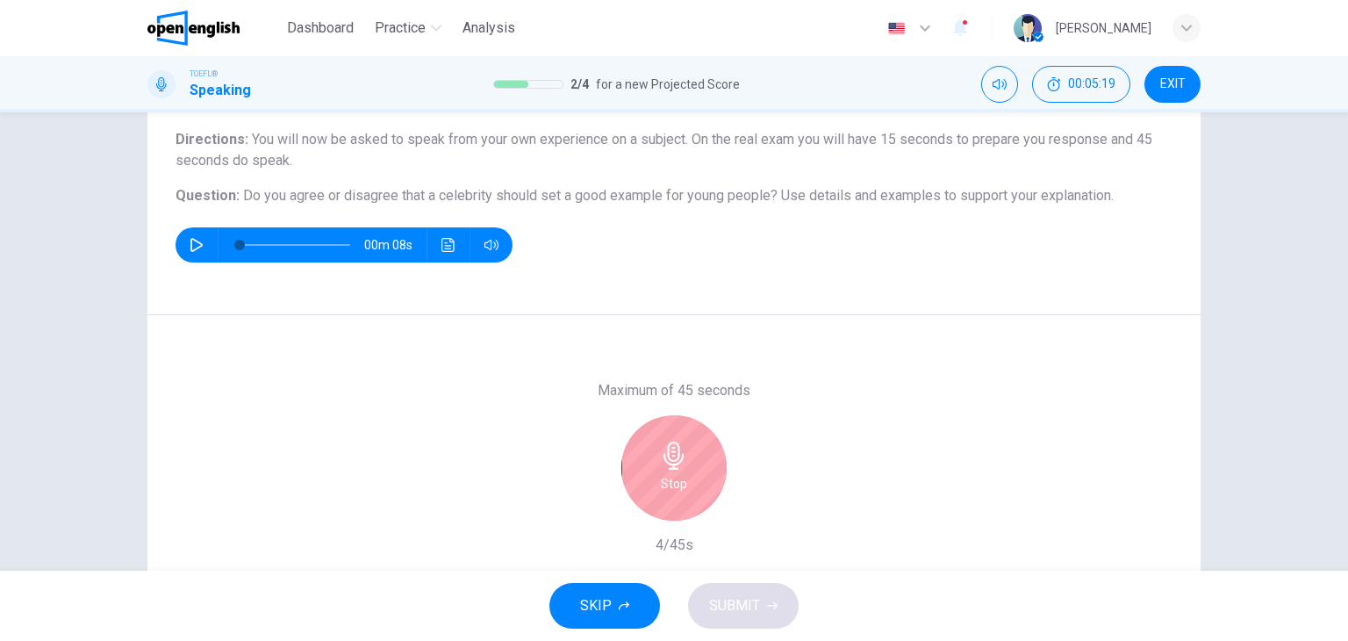
scroll to position [134, 0]
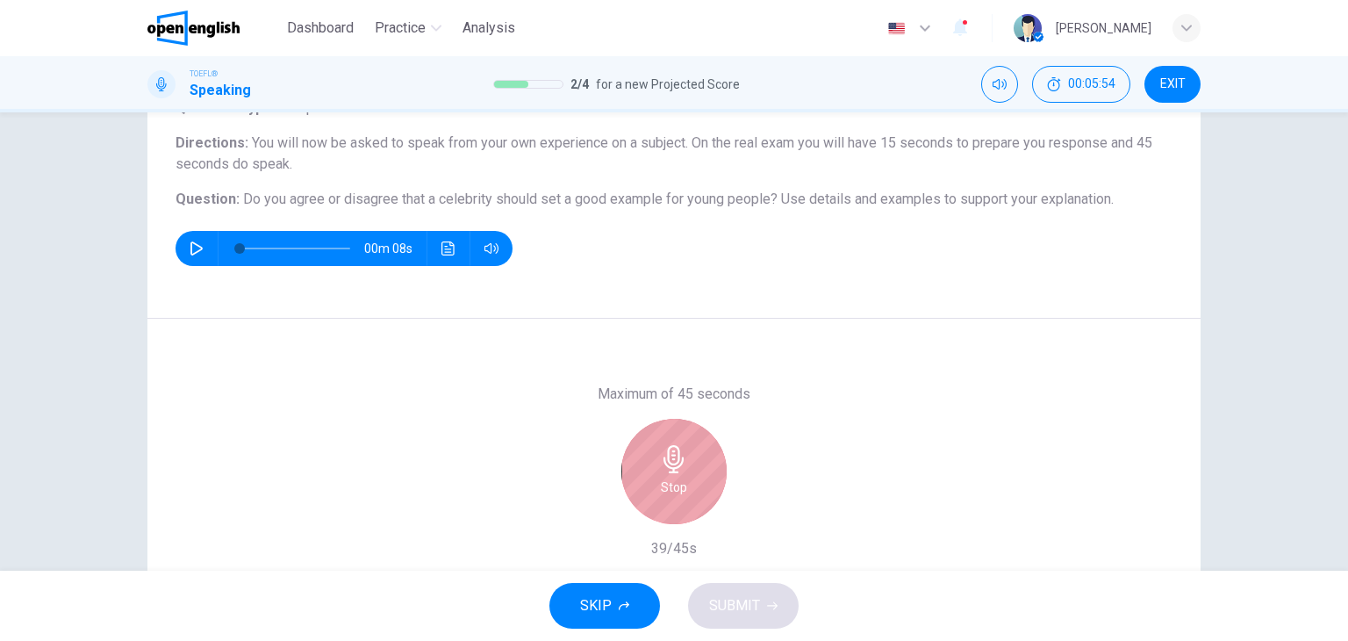
click at [653, 482] on div "Stop" at bounding box center [674, 471] width 105 height 105
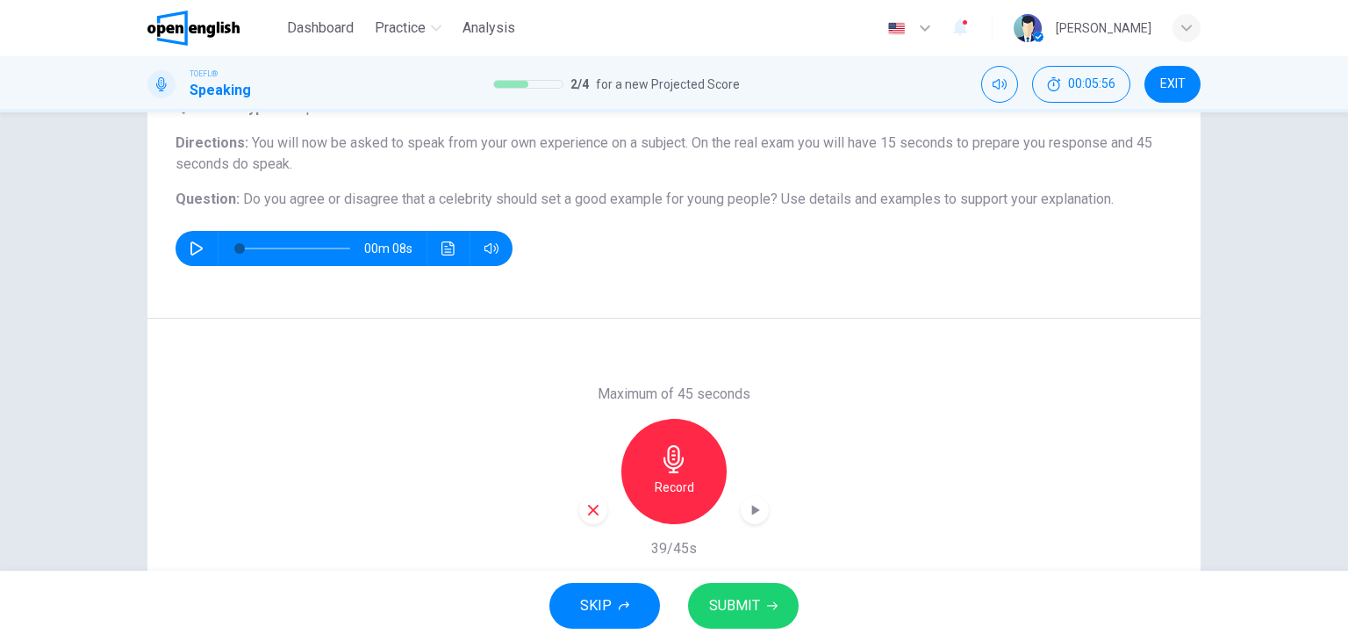
click at [759, 517] on div "button" at bounding box center [755, 510] width 28 height 28
click at [665, 485] on h6 "Record" at bounding box center [675, 487] width 40 height 21
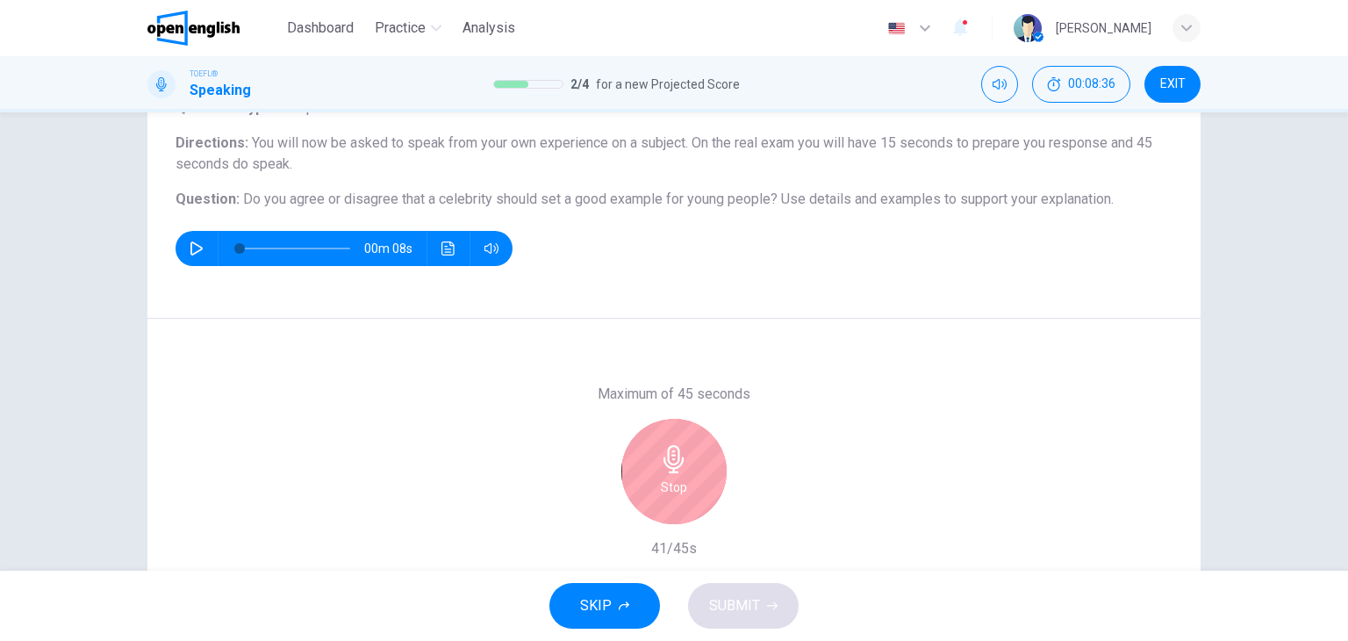
click at [698, 485] on div "Stop" at bounding box center [674, 471] width 105 height 105
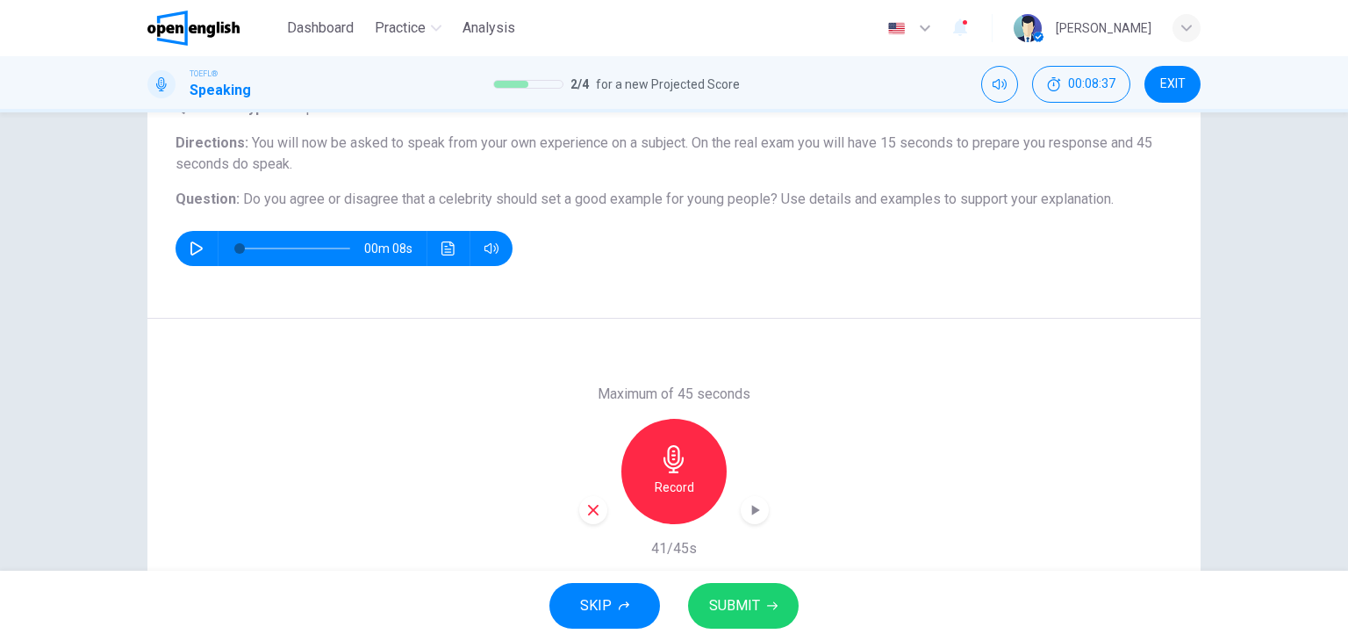
click at [755, 594] on span "SUBMIT" at bounding box center [734, 605] width 51 height 25
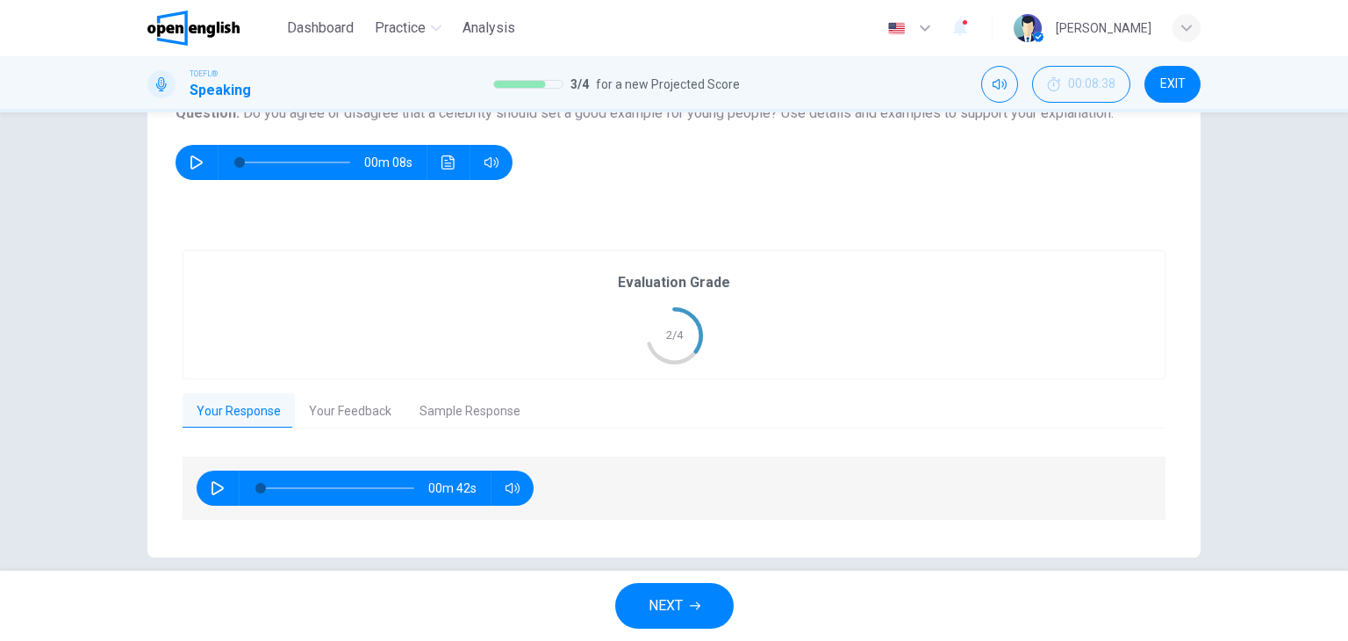
scroll to position [222, 0]
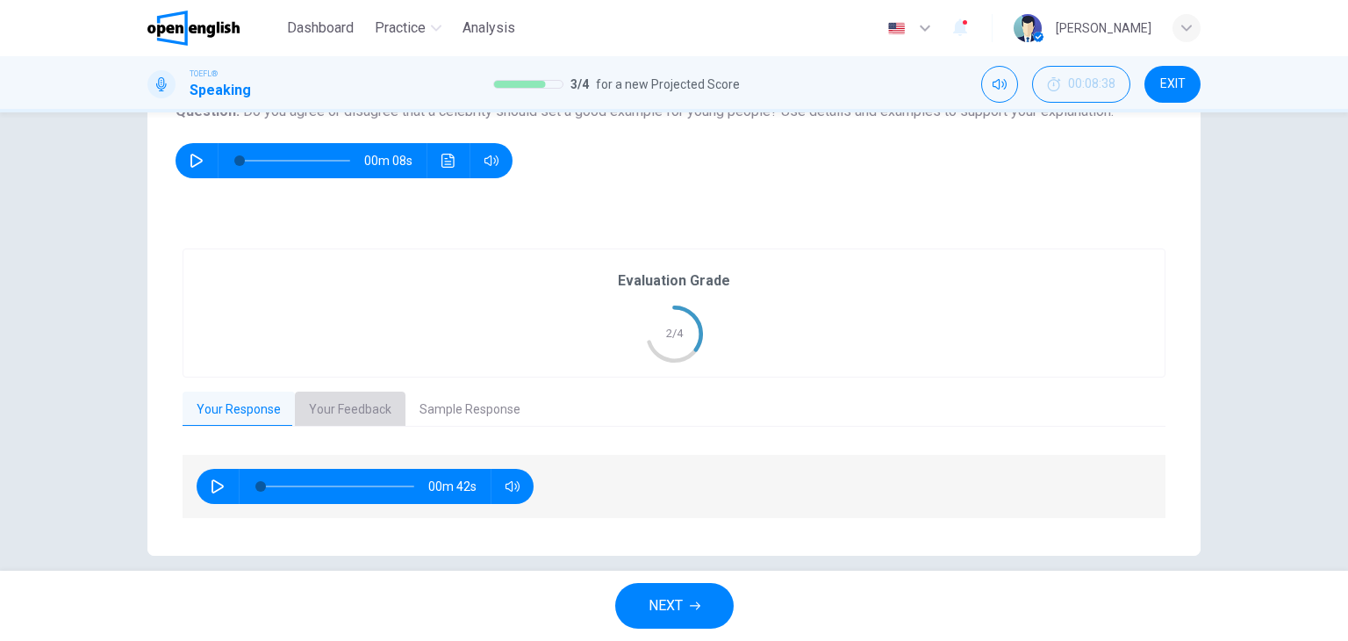
click at [347, 411] on button "Your Feedback" at bounding box center [350, 410] width 111 height 37
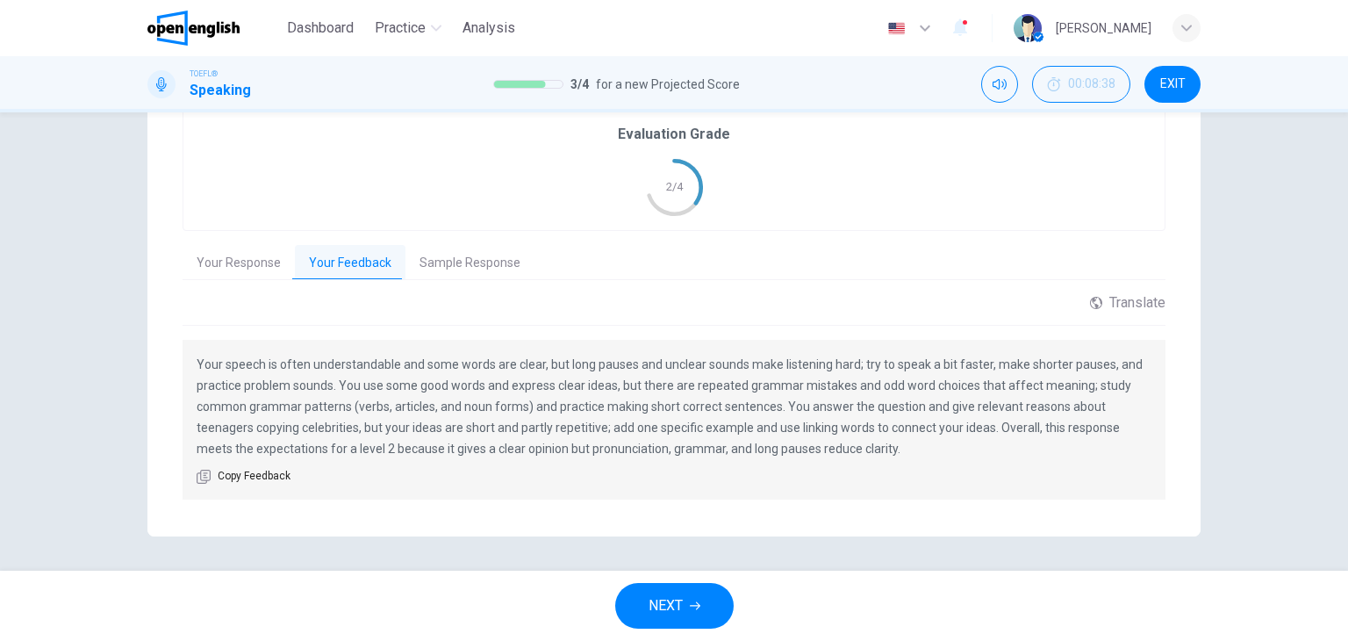
scroll to position [370, 0]
click at [474, 264] on button "Sample Response" at bounding box center [470, 262] width 129 height 37
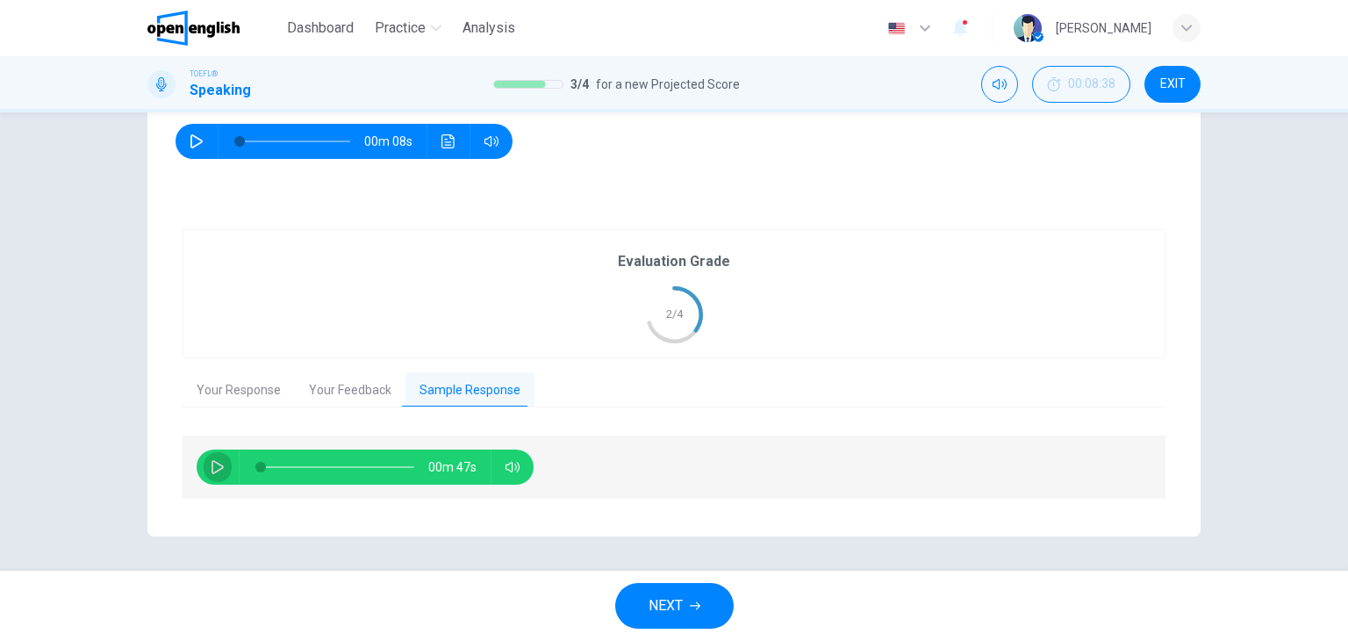
click at [211, 462] on icon "button" at bounding box center [218, 467] width 14 height 14
type input "*"
click at [666, 616] on span "NEXT" at bounding box center [666, 605] width 34 height 25
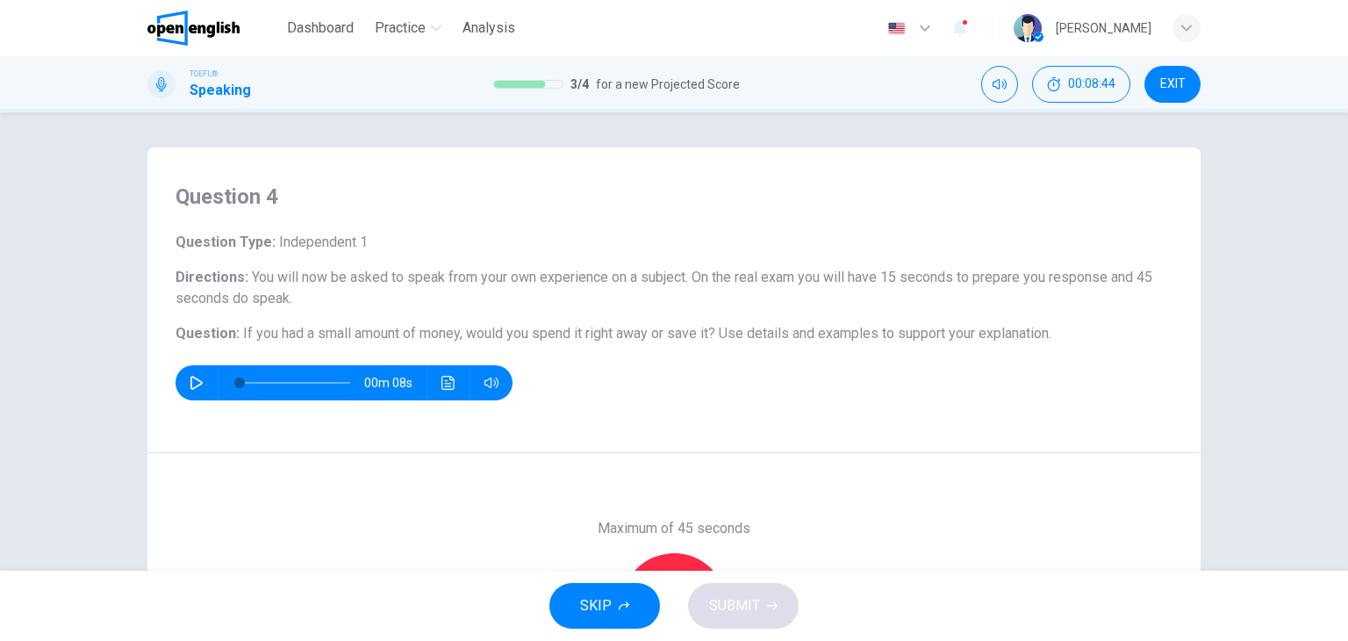
click at [183, 384] on button "button" at bounding box center [197, 382] width 28 height 35
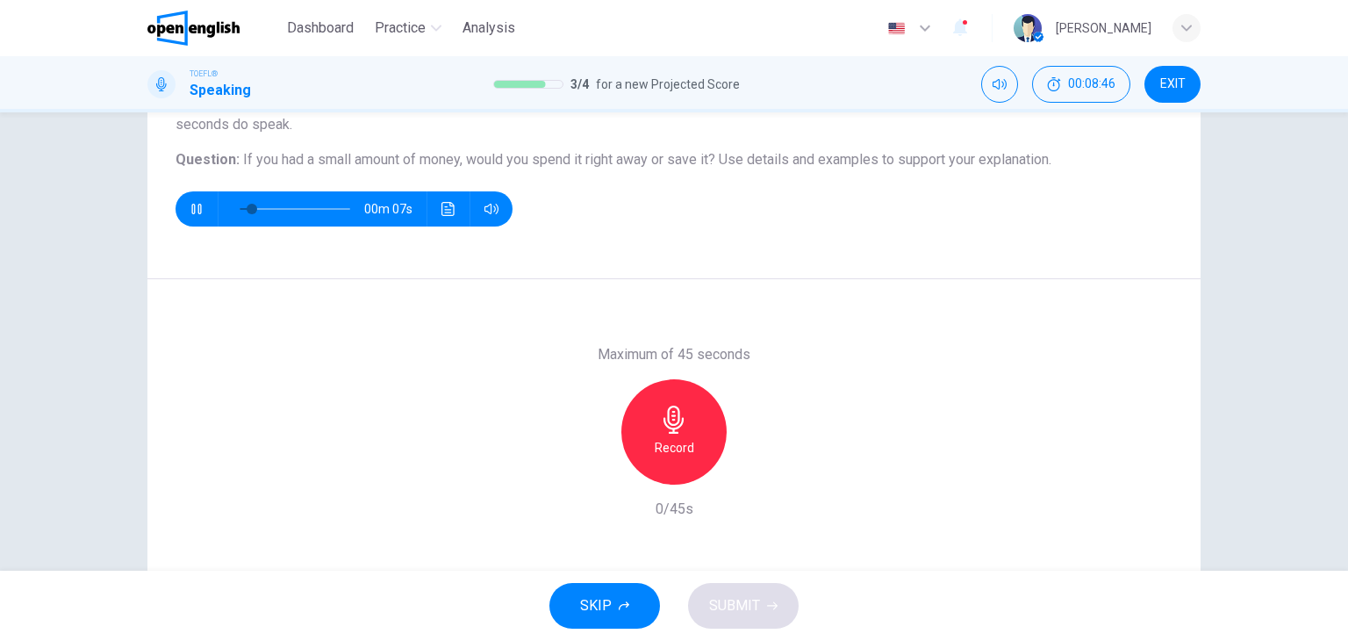
scroll to position [176, 0]
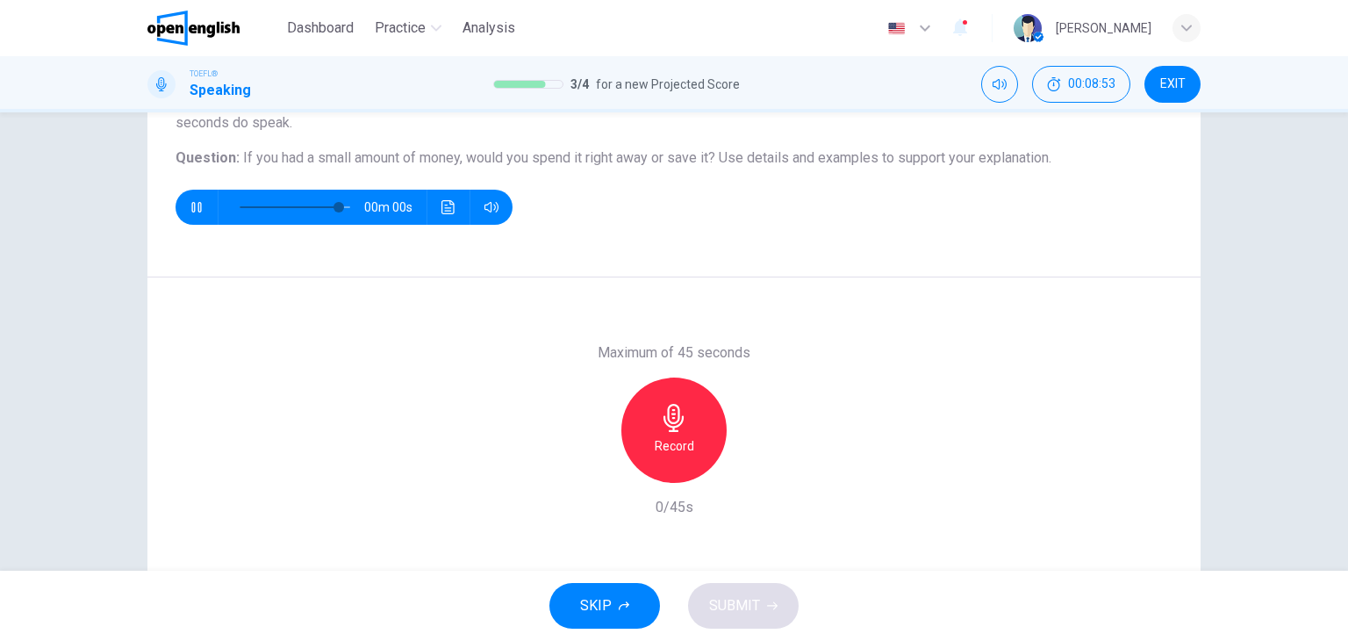
type input "*"
click at [679, 454] on h6 "Record" at bounding box center [675, 445] width 40 height 21
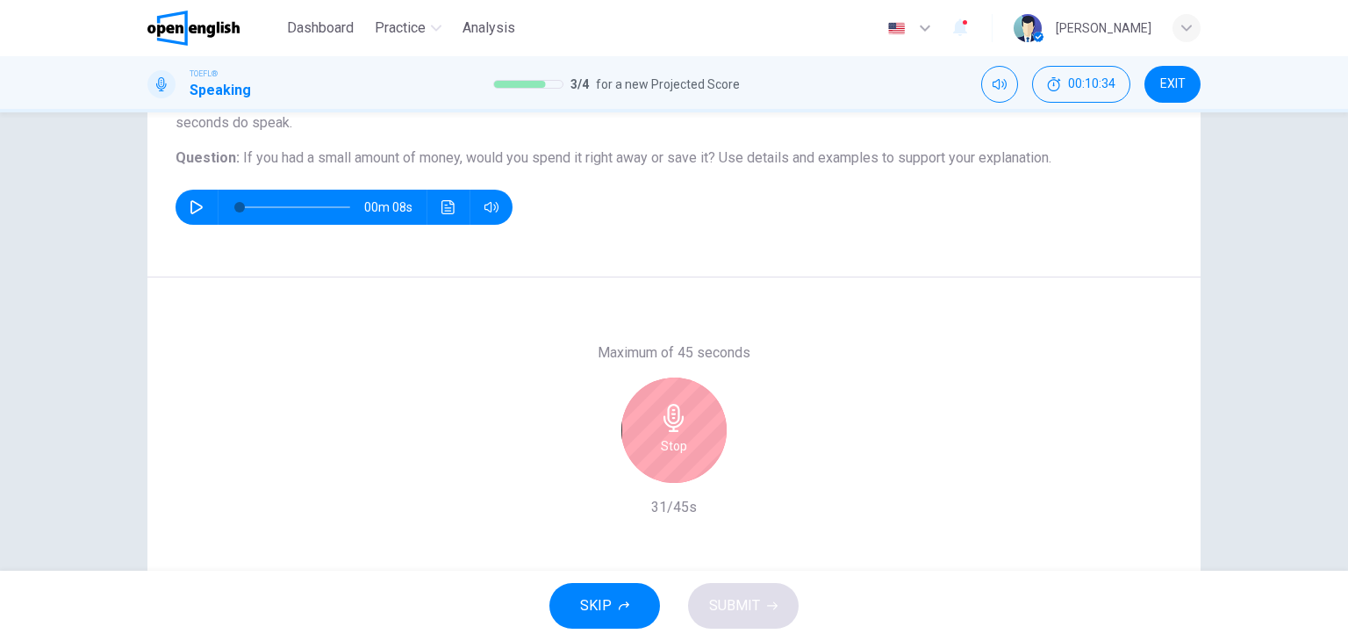
click at [683, 447] on div "Stop" at bounding box center [674, 429] width 105 height 105
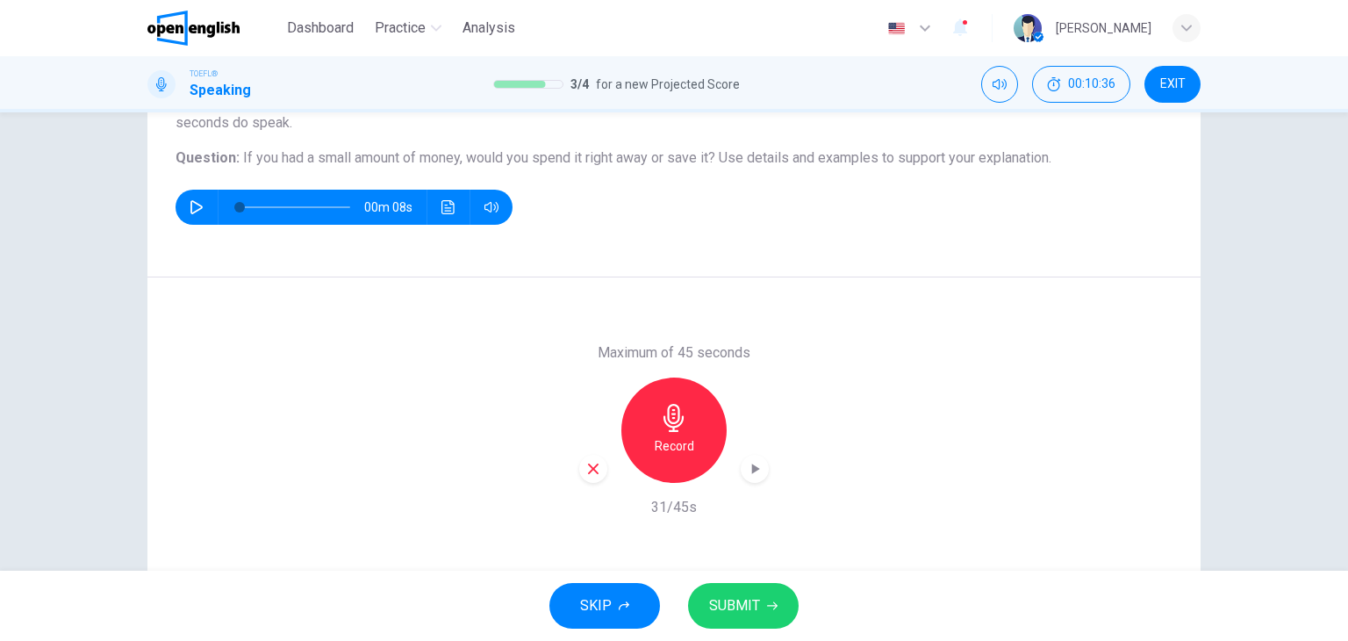
click at [739, 594] on span "SUBMIT" at bounding box center [734, 605] width 51 height 25
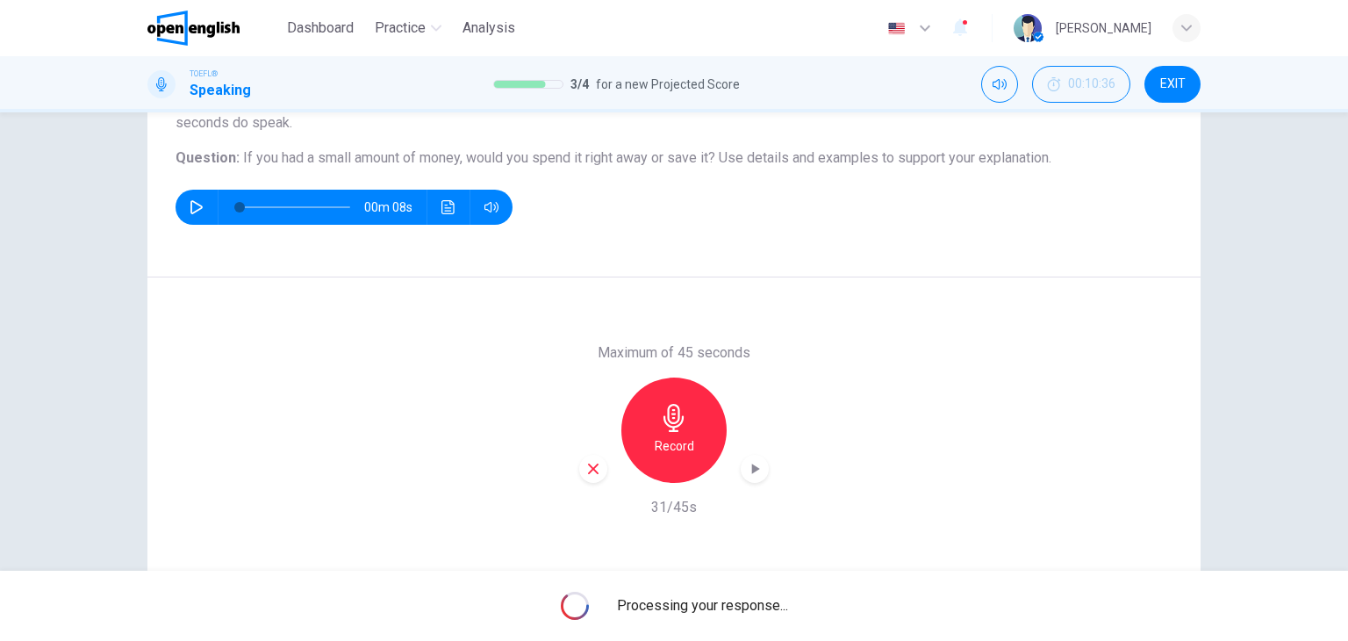
scroll to position [0, 0]
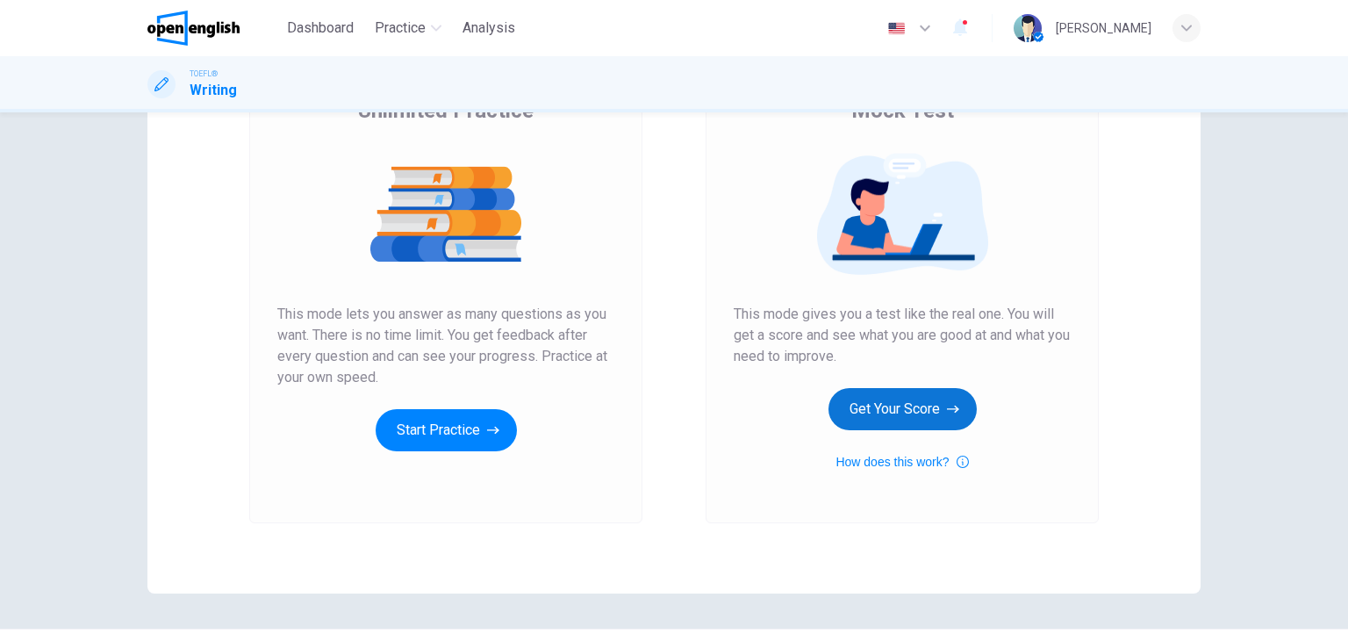
scroll to position [176, 0]
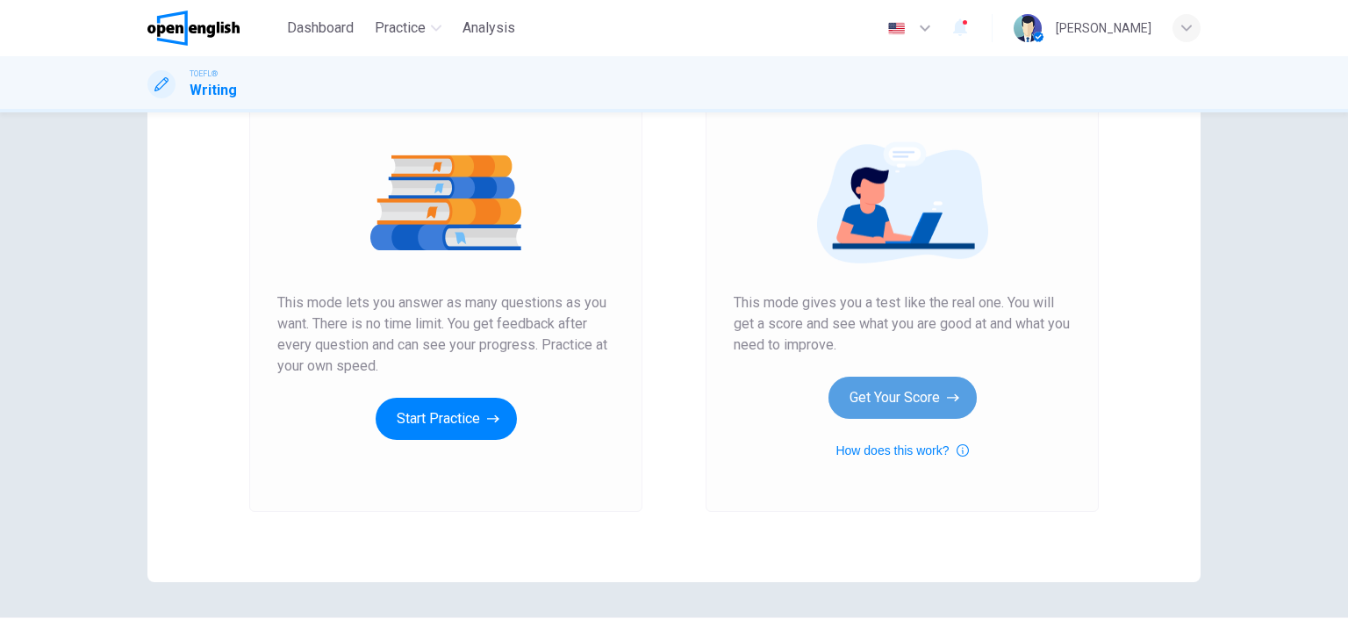
click at [900, 397] on button "Get Your Score" at bounding box center [903, 398] width 148 height 42
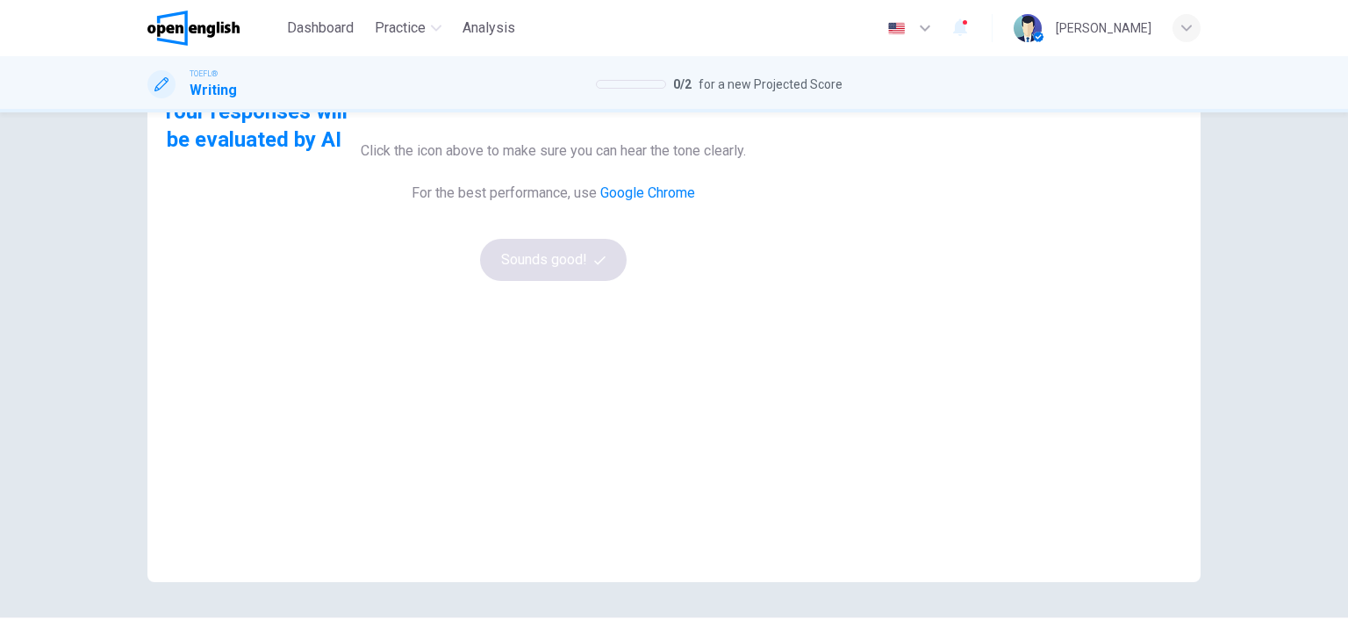
click at [554, 71] on icon "button" at bounding box center [554, 71] width 0 height 0
click at [628, 281] on button "Sounds good!" at bounding box center [553, 260] width 147 height 42
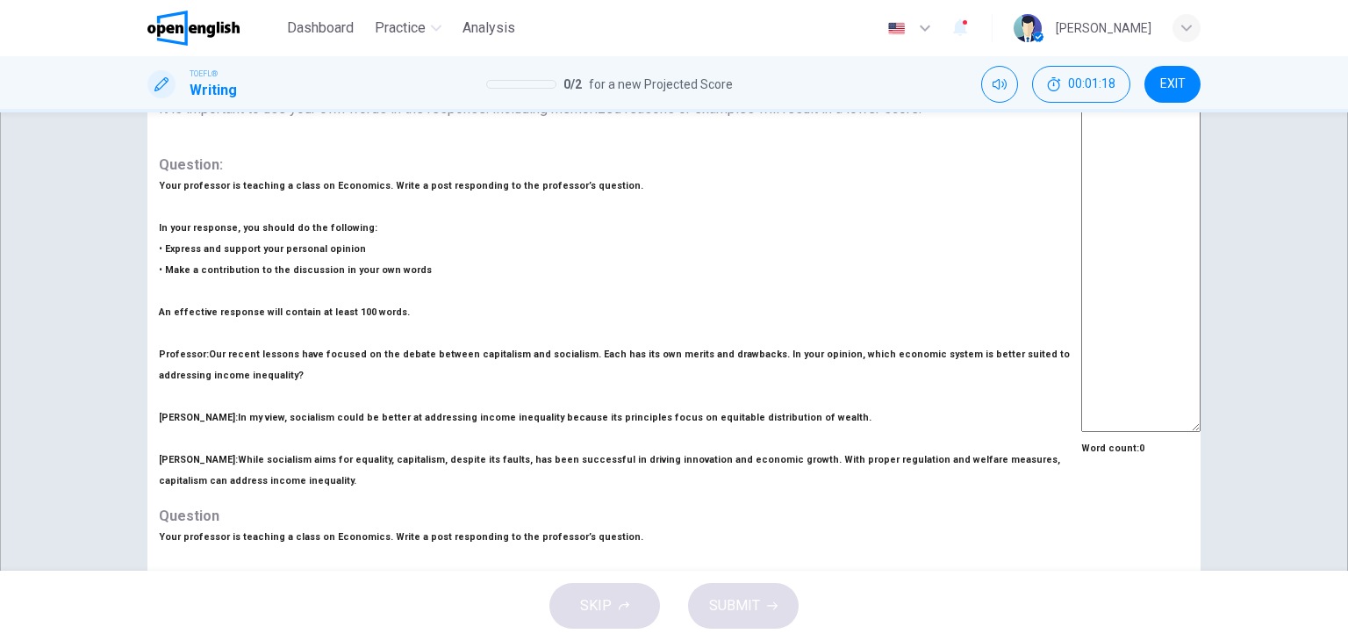
scroll to position [0, 0]
click at [1168, 91] on button "EXIT" at bounding box center [1173, 84] width 56 height 37
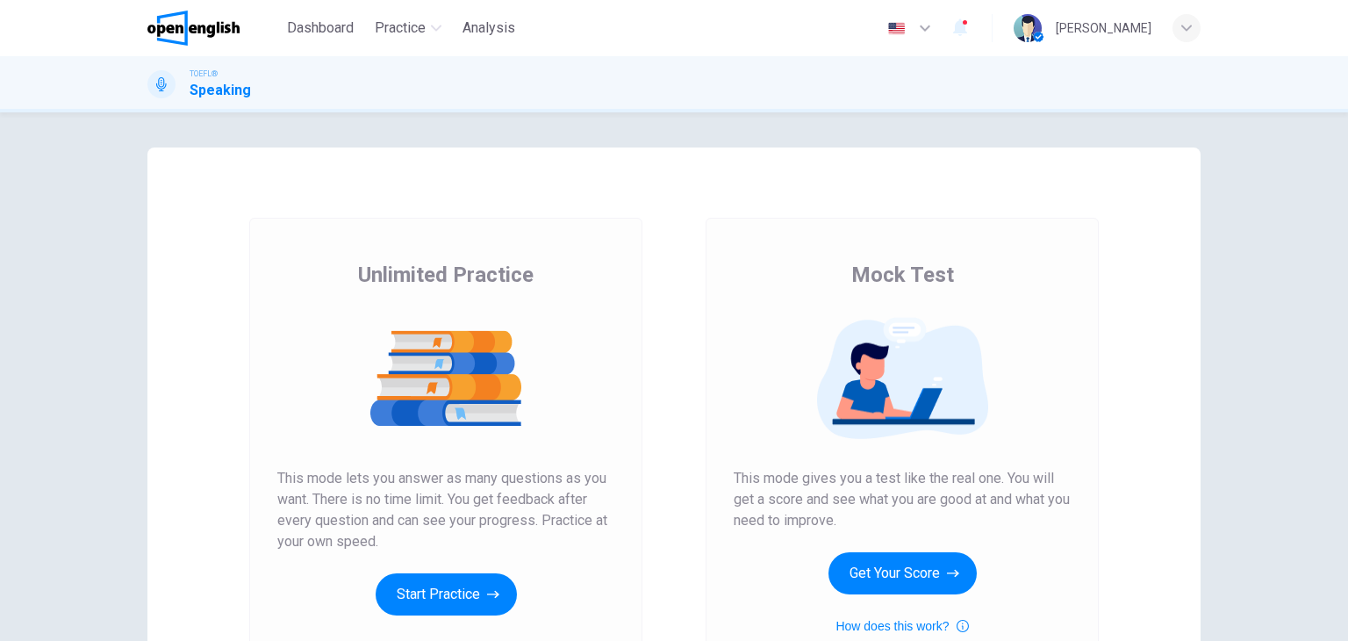
click at [874, 585] on button "Get Your Score" at bounding box center [903, 573] width 148 height 42
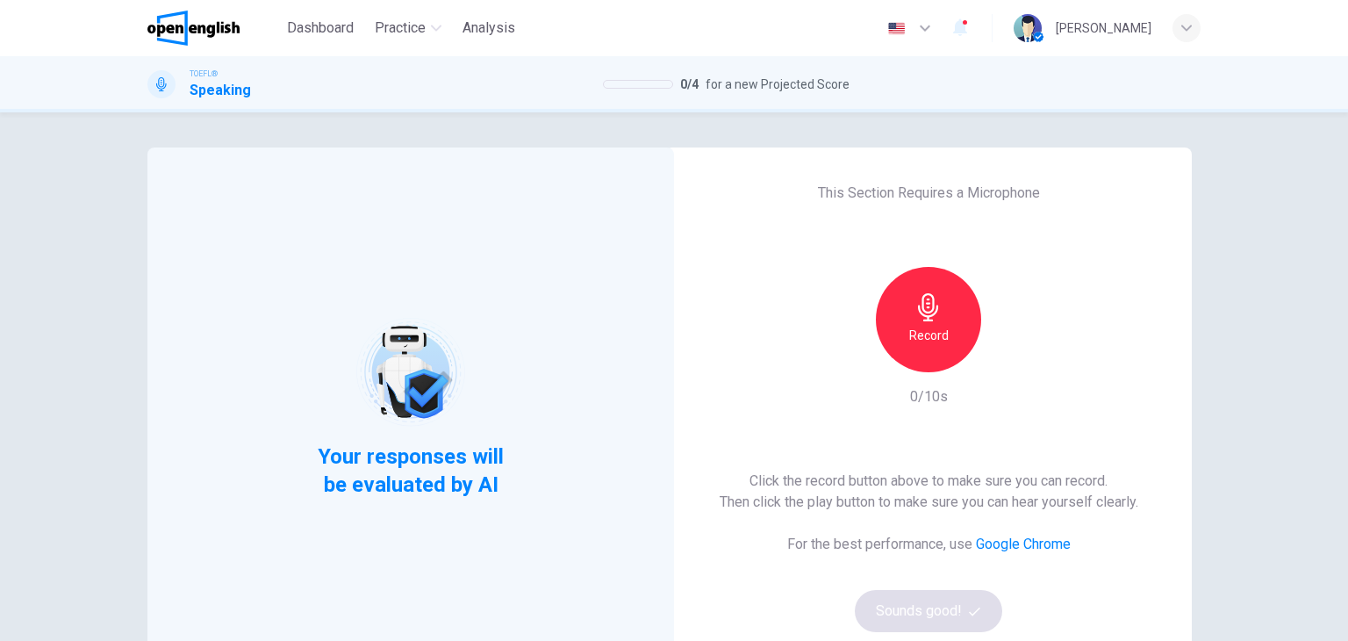
click at [941, 342] on h6 "Record" at bounding box center [929, 335] width 40 height 21
click at [938, 322] on div "Stop" at bounding box center [928, 319] width 105 height 105
click at [1005, 361] on icon "button" at bounding box center [1010, 358] width 18 height 18
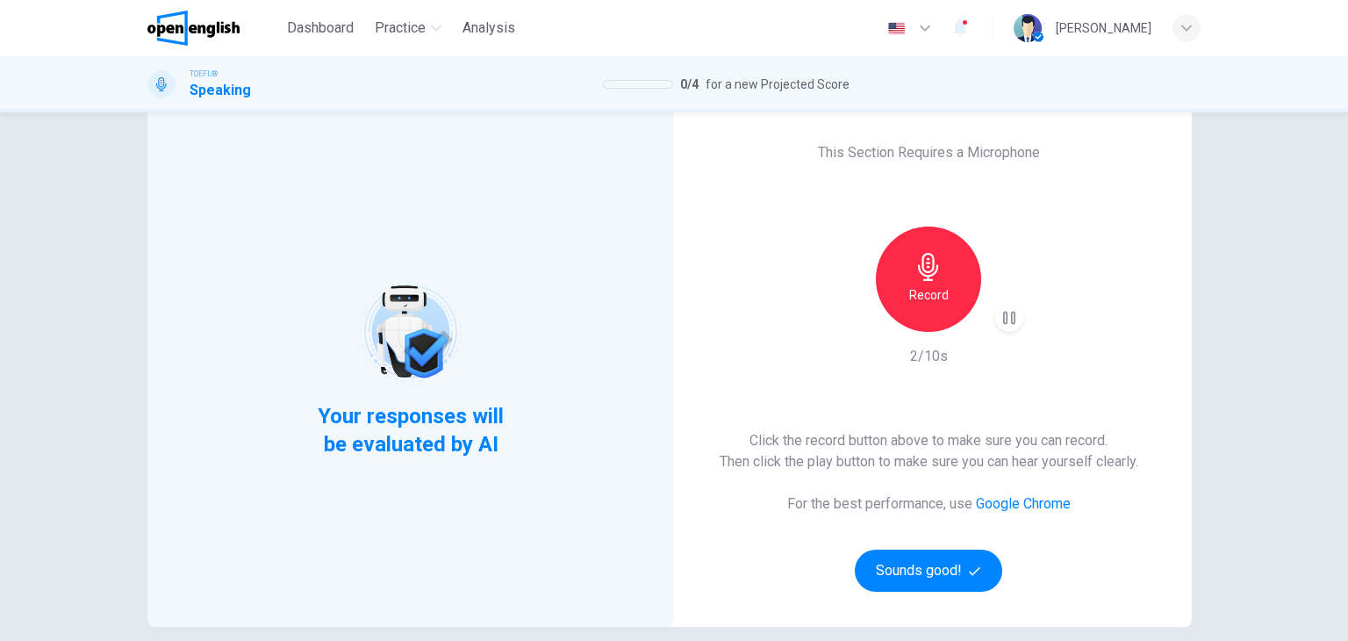
scroll to position [176, 0]
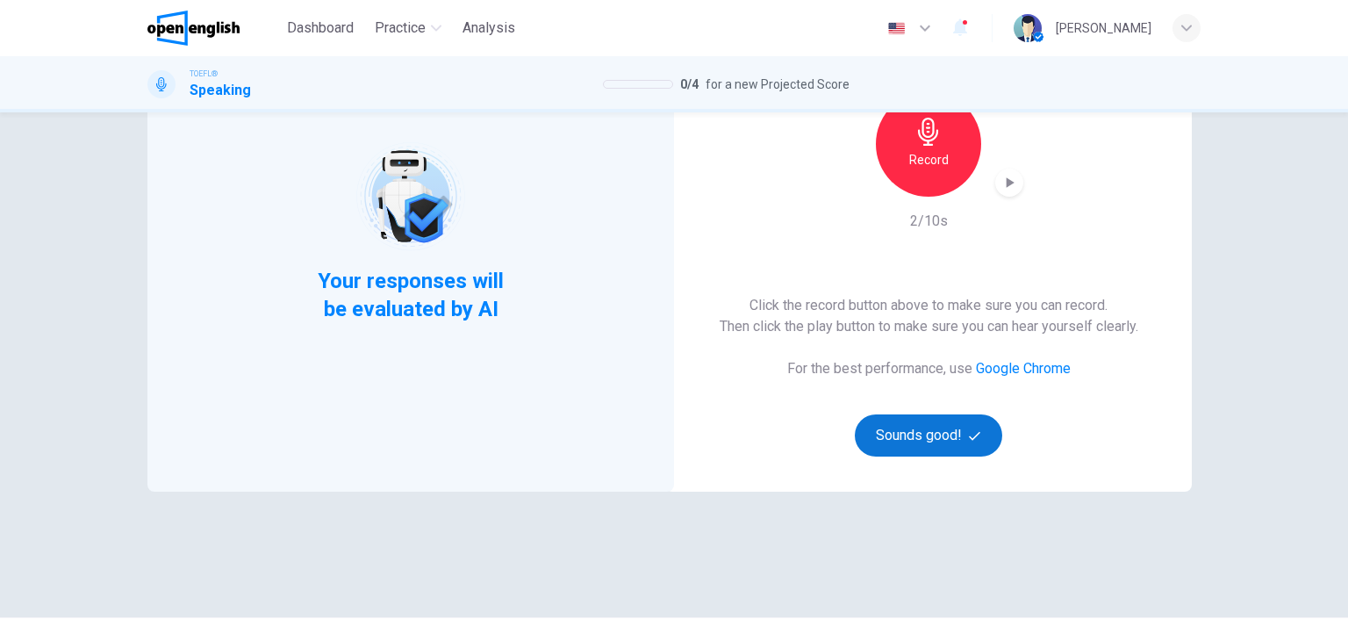
click at [931, 438] on button "Sounds good!" at bounding box center [928, 435] width 147 height 42
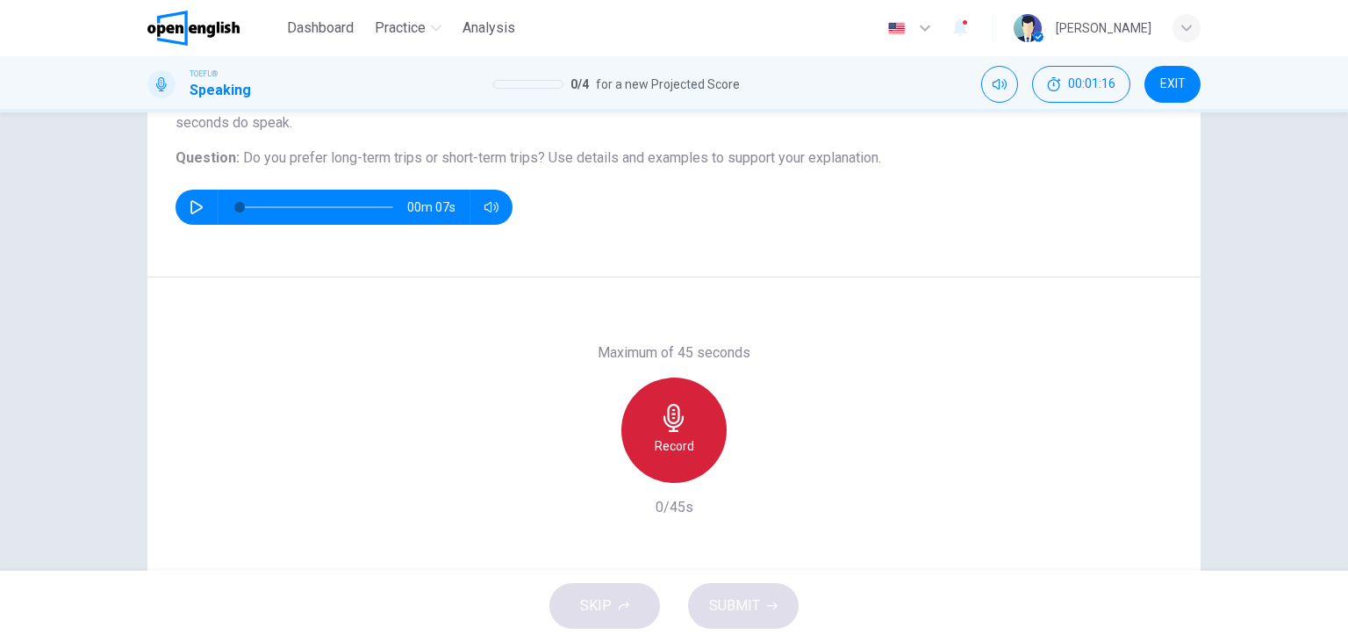
click at [678, 423] on icon "button" at bounding box center [674, 418] width 28 height 28
click at [702, 452] on div "Stop" at bounding box center [674, 429] width 105 height 105
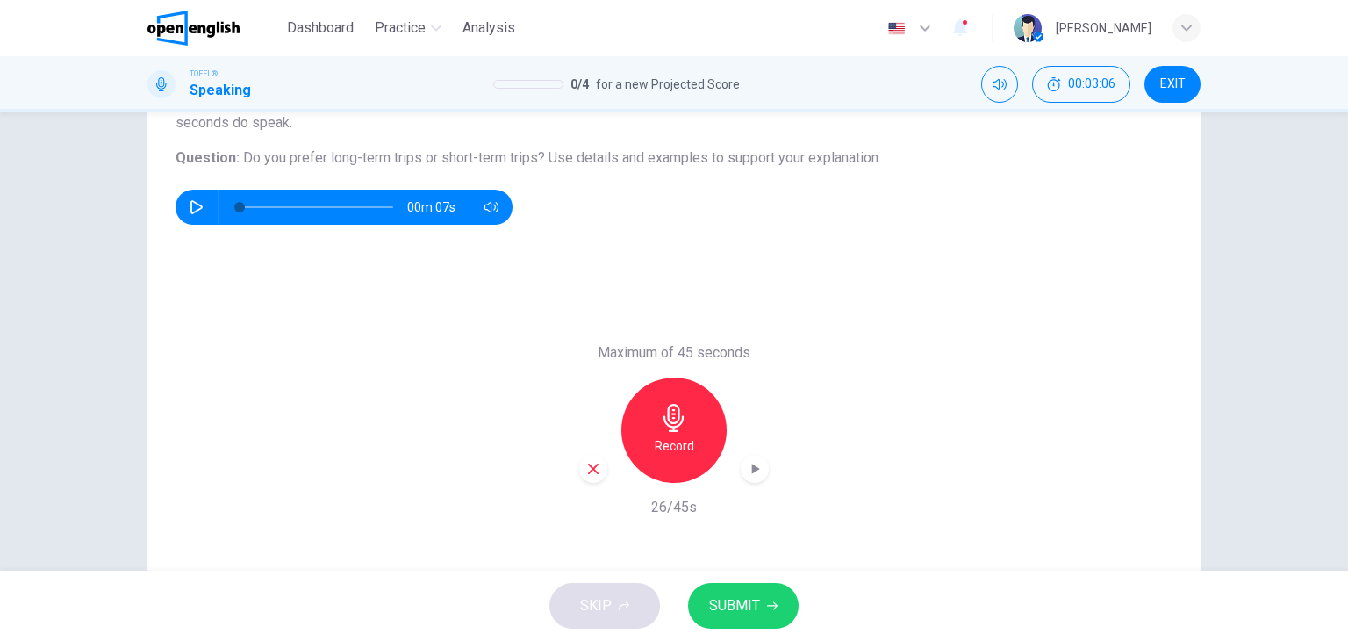
click at [674, 443] on h6 "Record" at bounding box center [675, 445] width 40 height 21
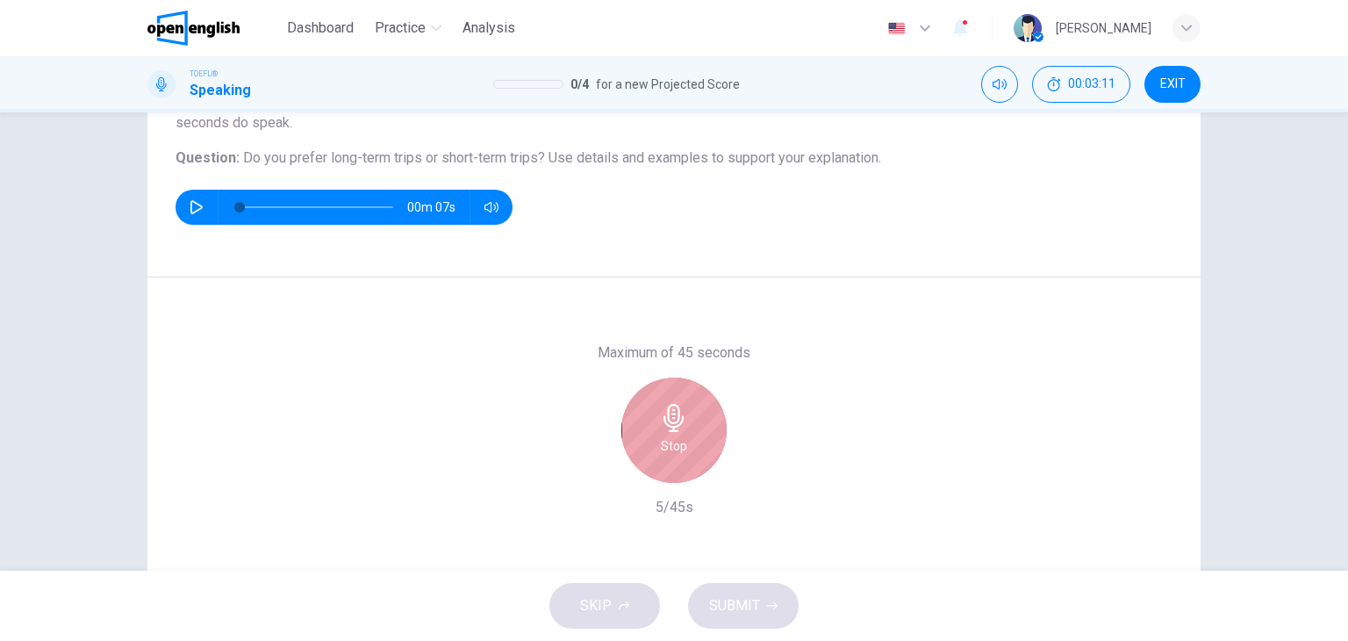
click at [643, 448] on div "Stop" at bounding box center [674, 429] width 105 height 105
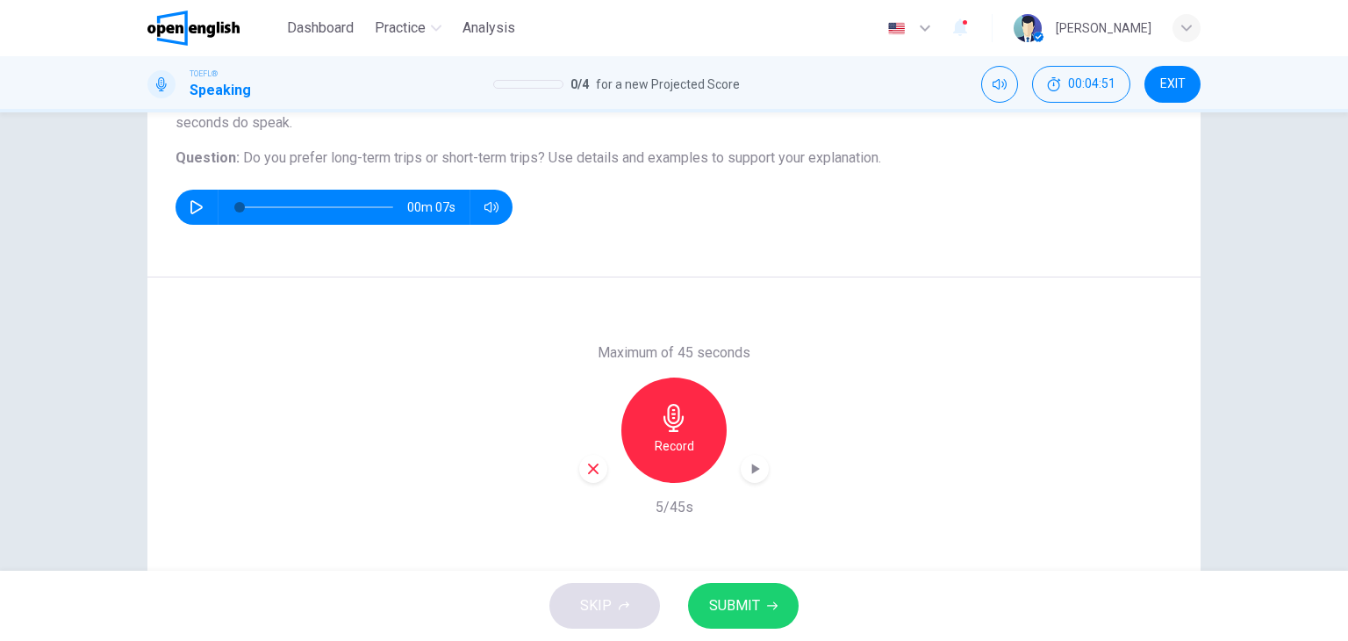
click at [660, 435] on div "Record" at bounding box center [674, 429] width 105 height 105
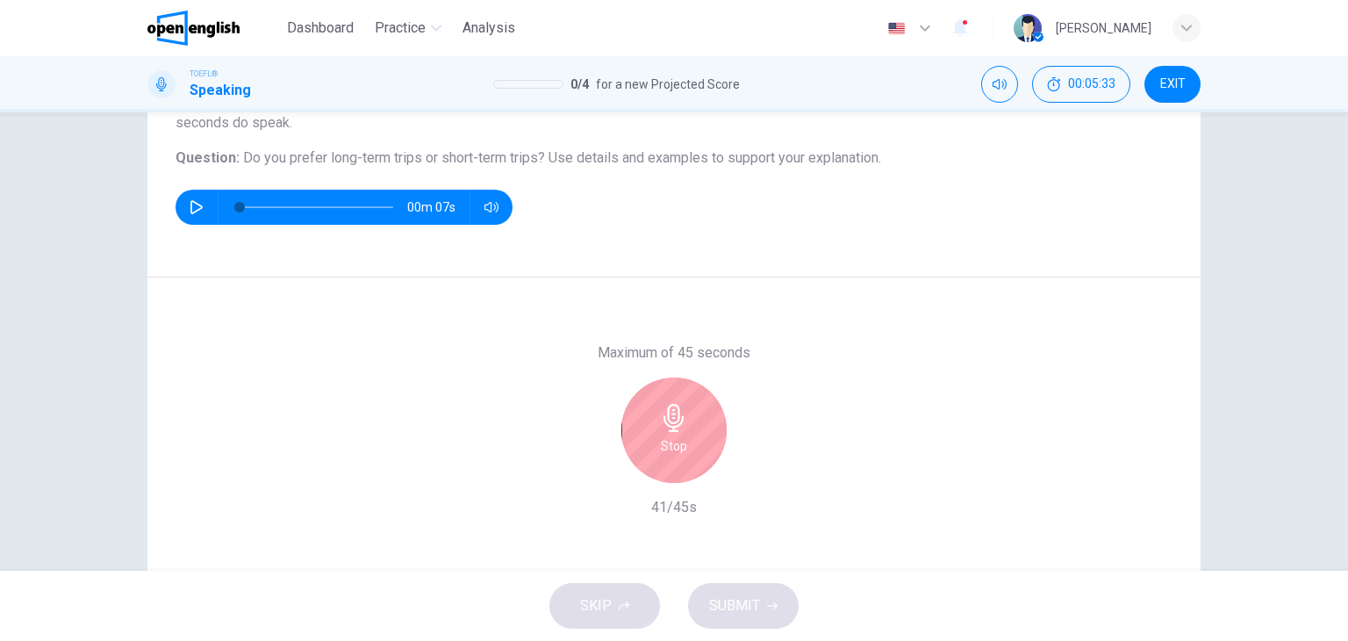
click at [694, 447] on div "Stop" at bounding box center [674, 429] width 105 height 105
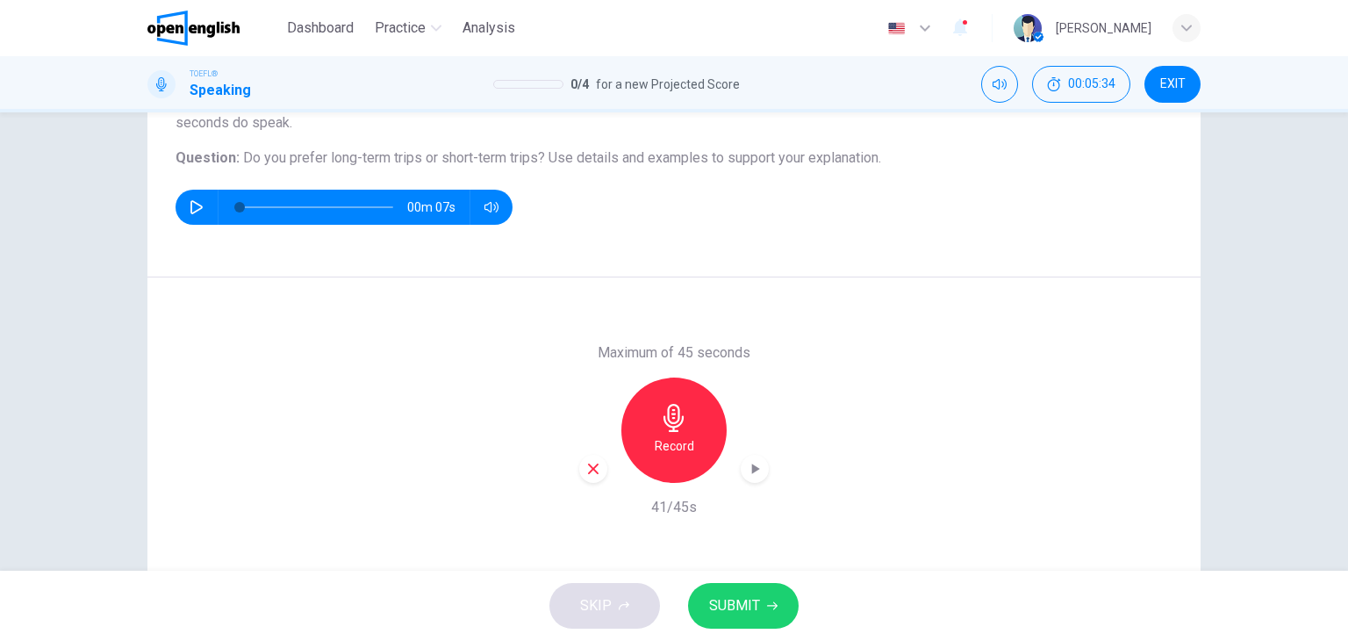
click at [755, 598] on span "SUBMIT" at bounding box center [734, 605] width 51 height 25
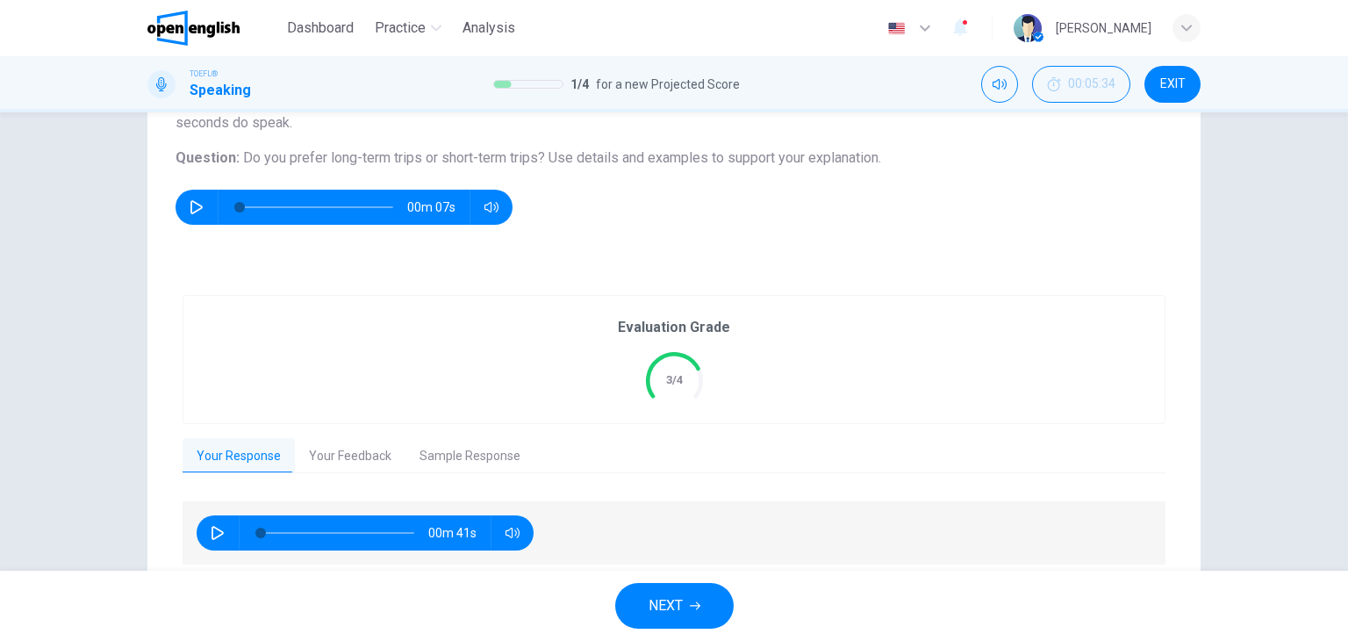
click at [355, 454] on button "Your Feedback" at bounding box center [350, 456] width 111 height 37
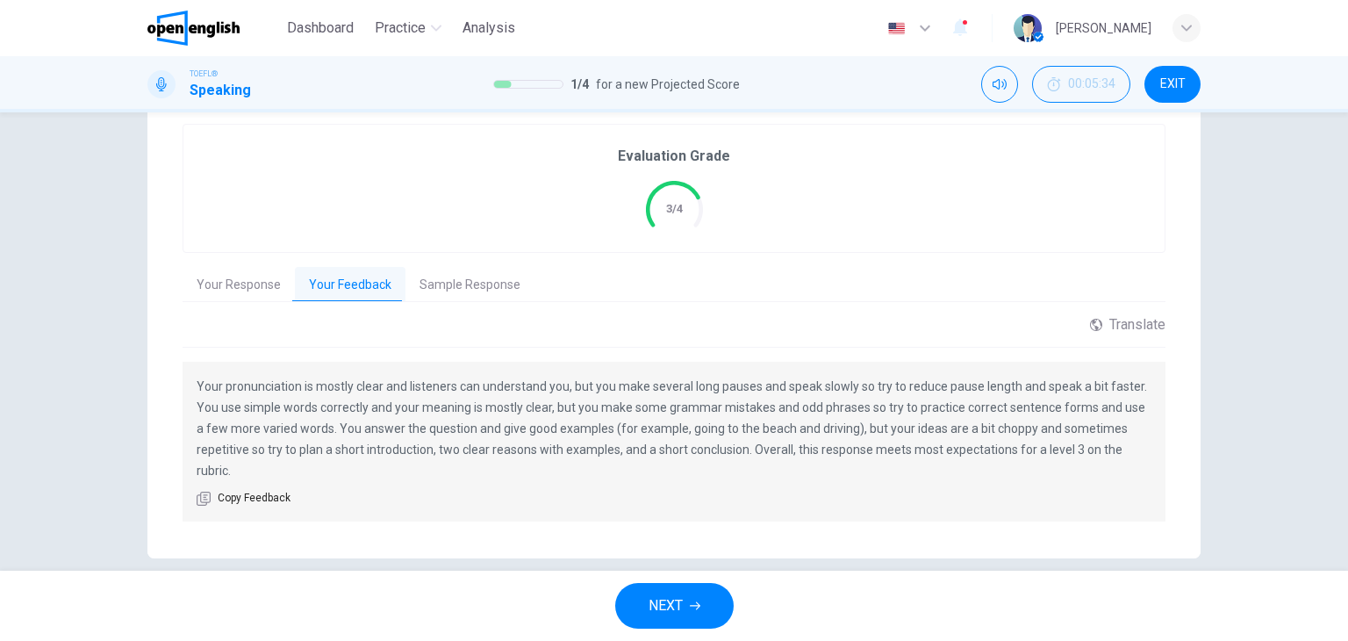
scroll to position [349, 0]
click at [467, 288] on button "Sample Response" at bounding box center [470, 283] width 129 height 37
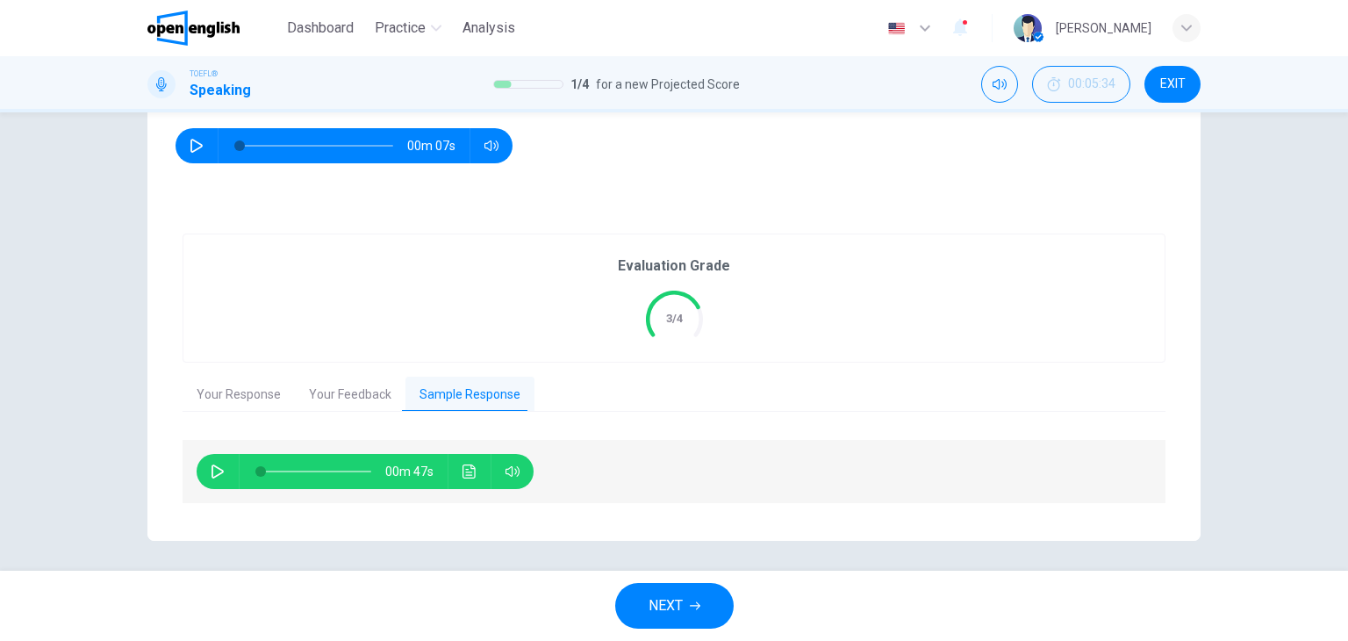
scroll to position [241, 0]
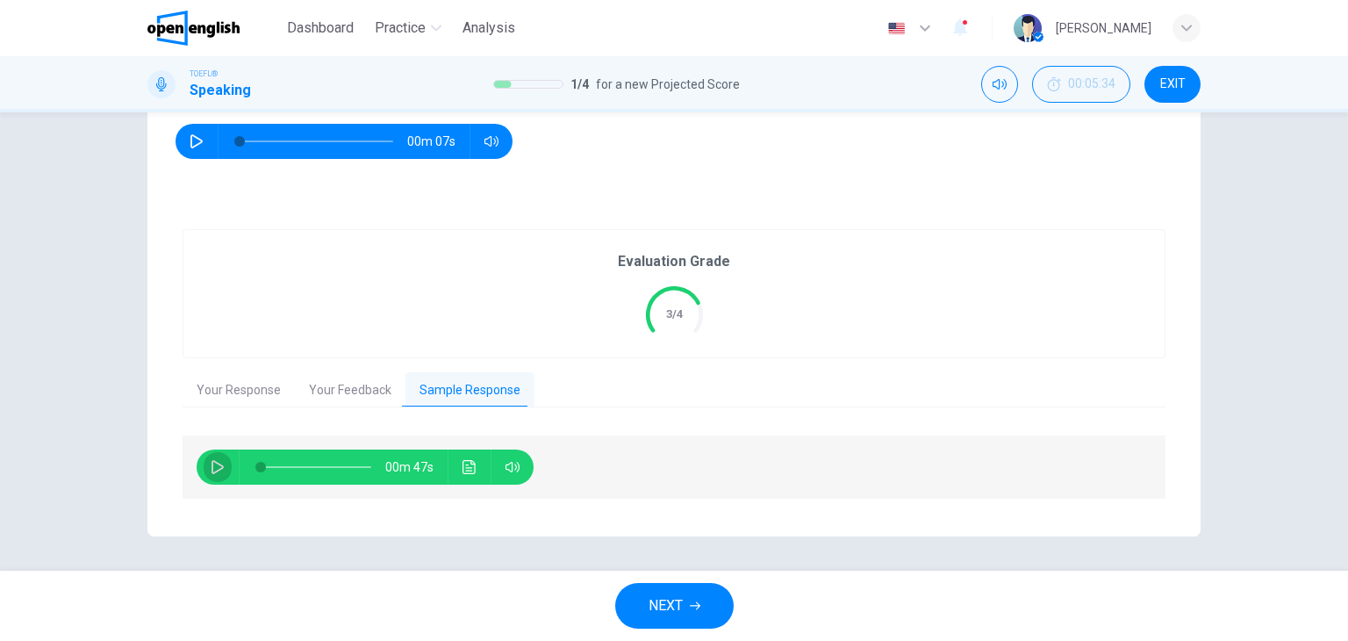
click at [215, 470] on icon "button" at bounding box center [218, 467] width 14 height 14
type input "*"
click at [686, 614] on button "NEXT" at bounding box center [674, 606] width 119 height 46
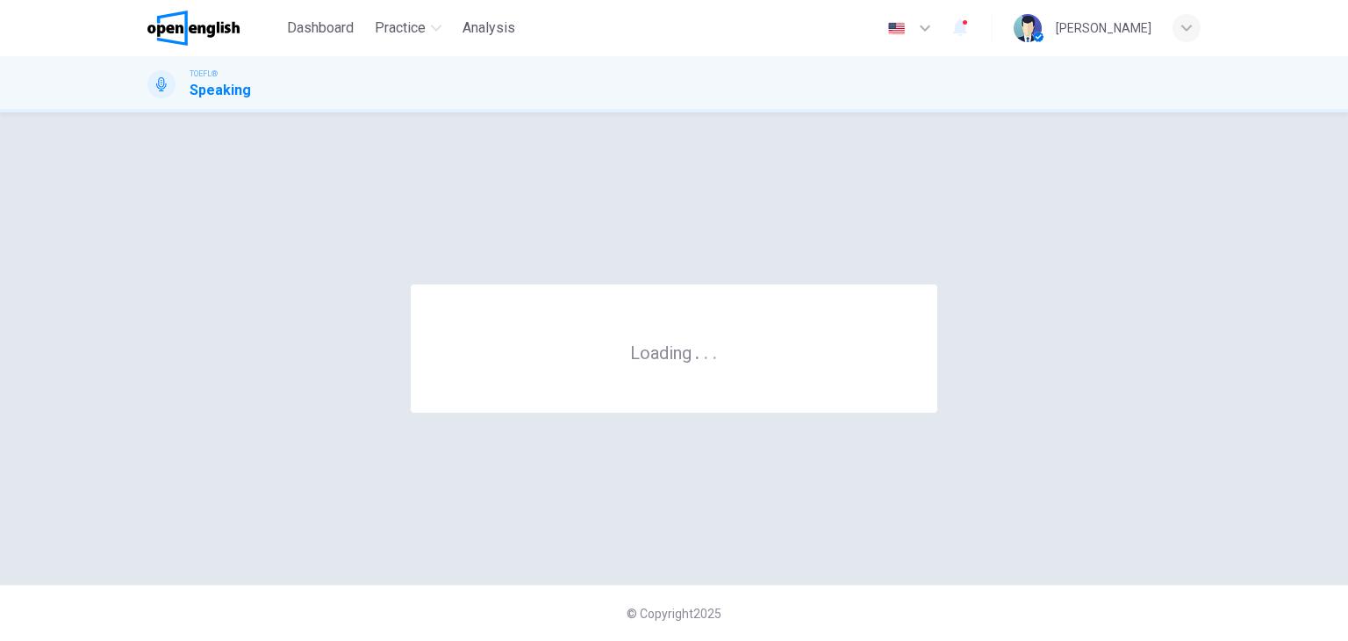
scroll to position [0, 0]
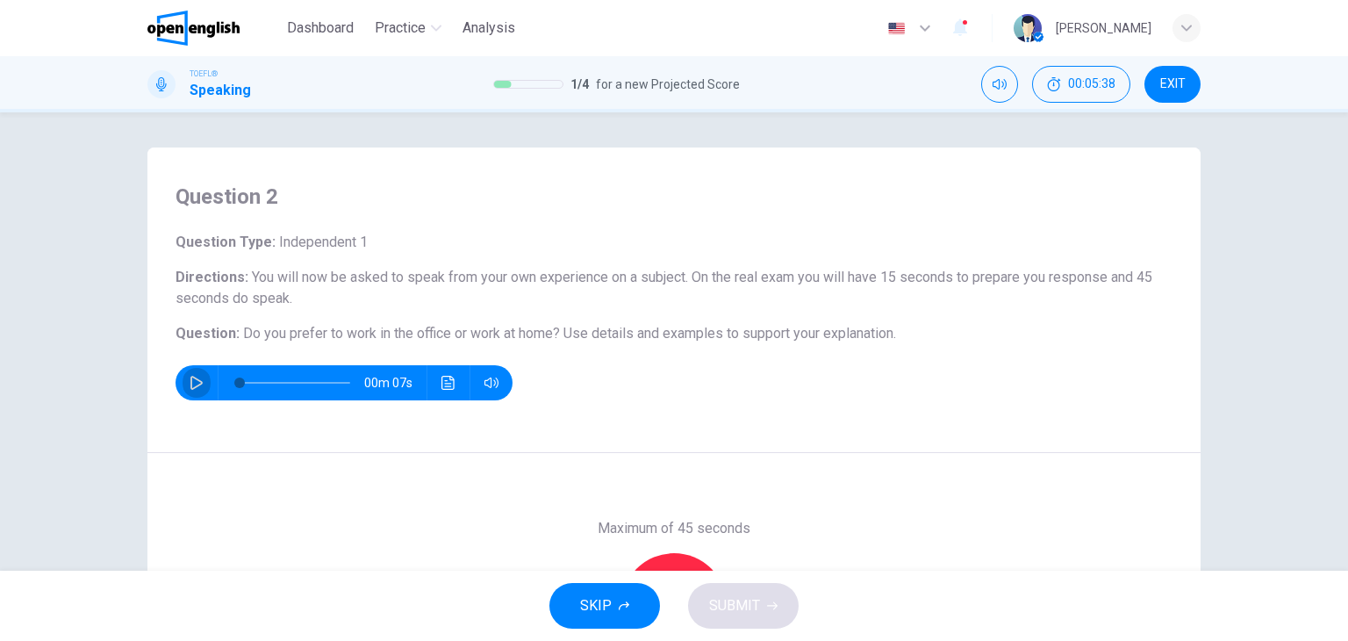
click at [193, 387] on icon "button" at bounding box center [197, 383] width 14 height 14
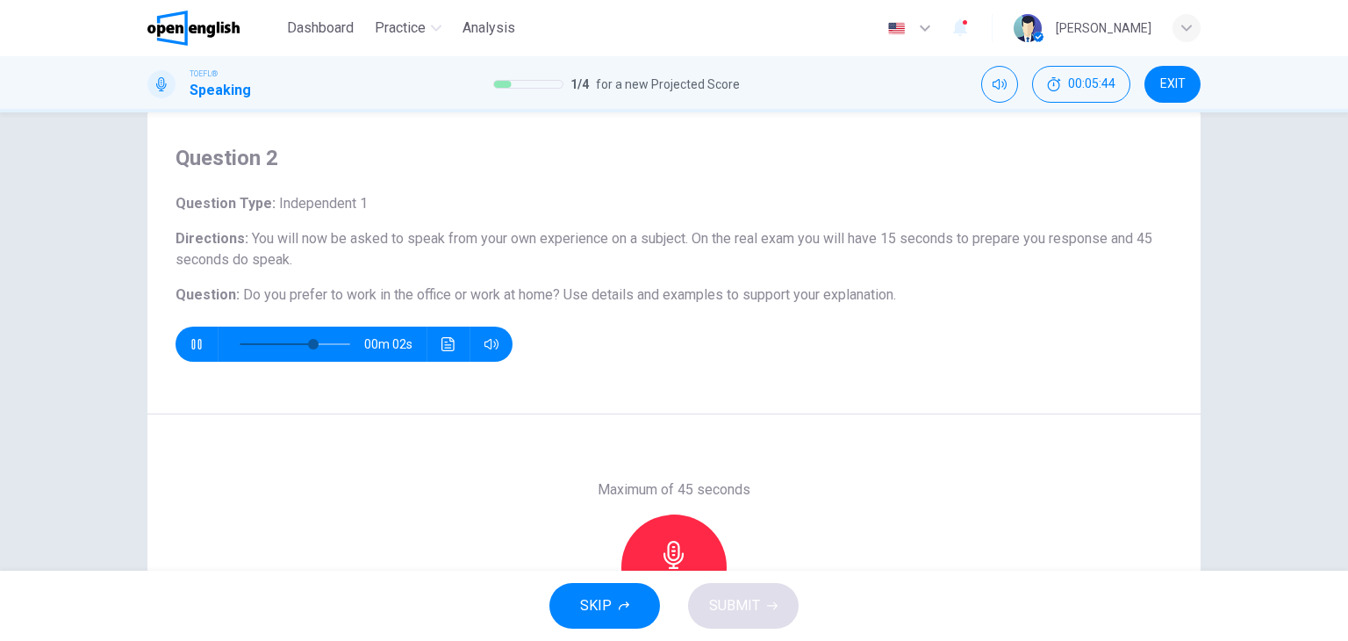
scroll to position [88, 0]
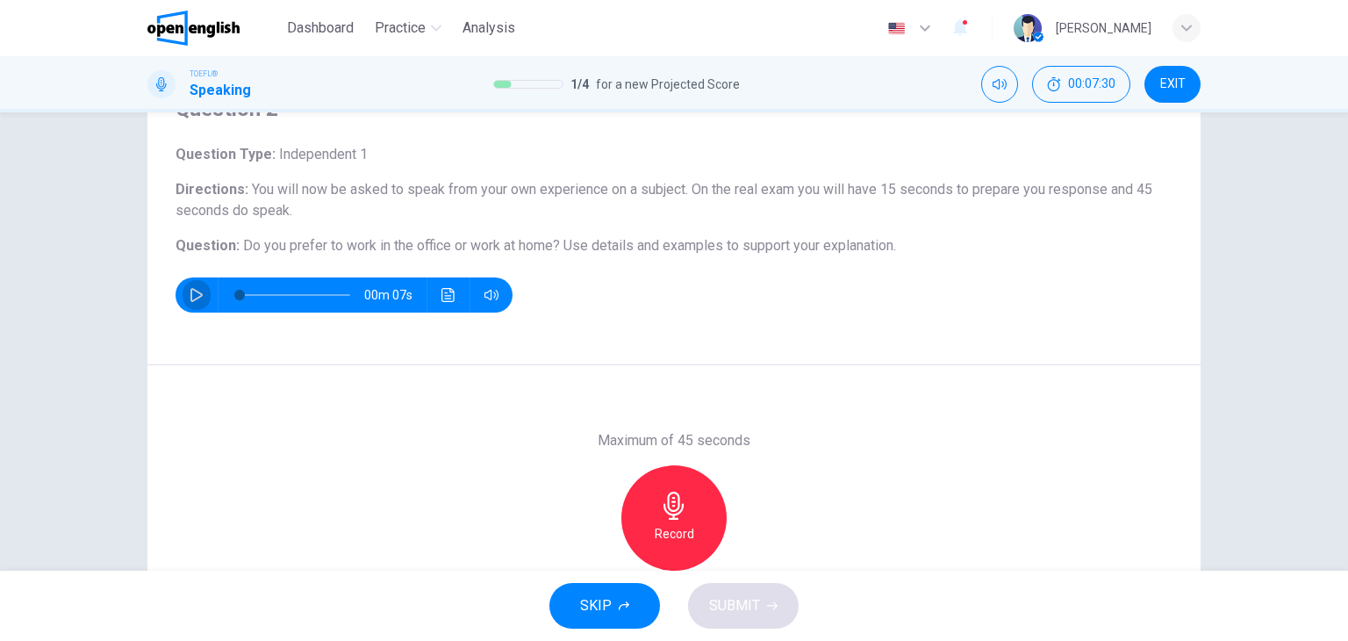
click at [190, 296] on icon "button" at bounding box center [197, 295] width 14 height 14
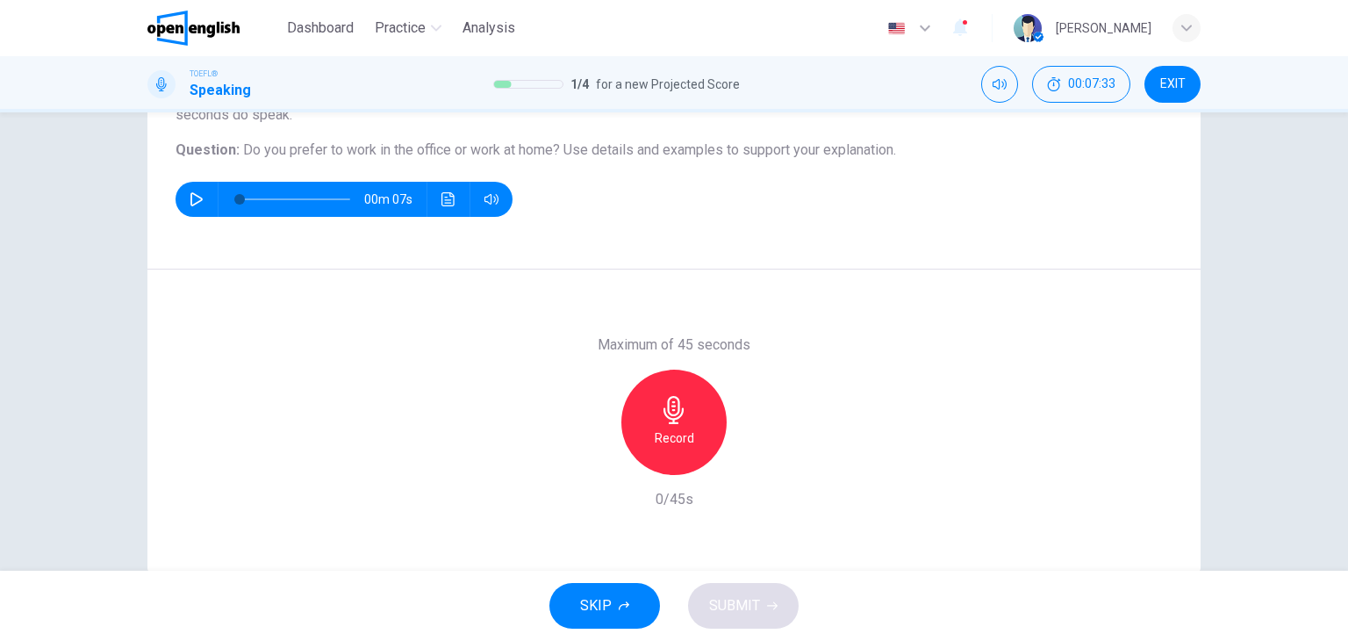
scroll to position [134, 0]
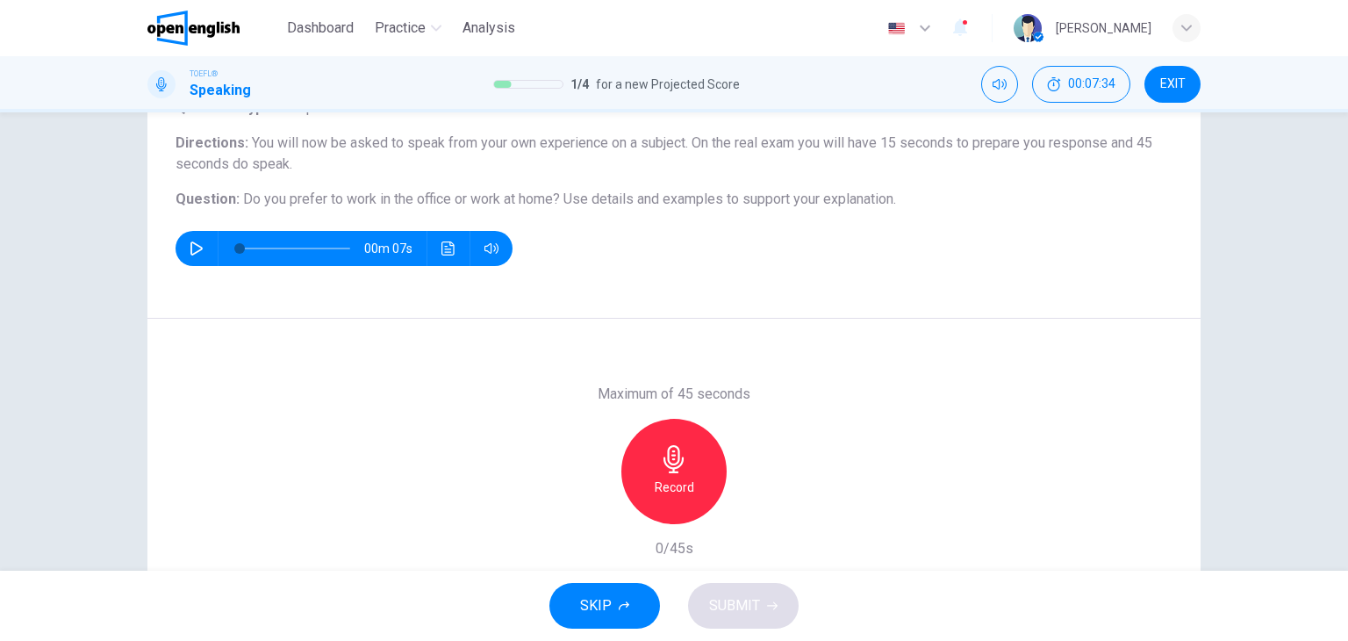
click at [683, 469] on icon "button" at bounding box center [674, 459] width 28 height 28
click at [687, 485] on div "Stop" at bounding box center [674, 471] width 105 height 105
click at [779, 608] on button "SUBMIT" at bounding box center [743, 606] width 111 height 46
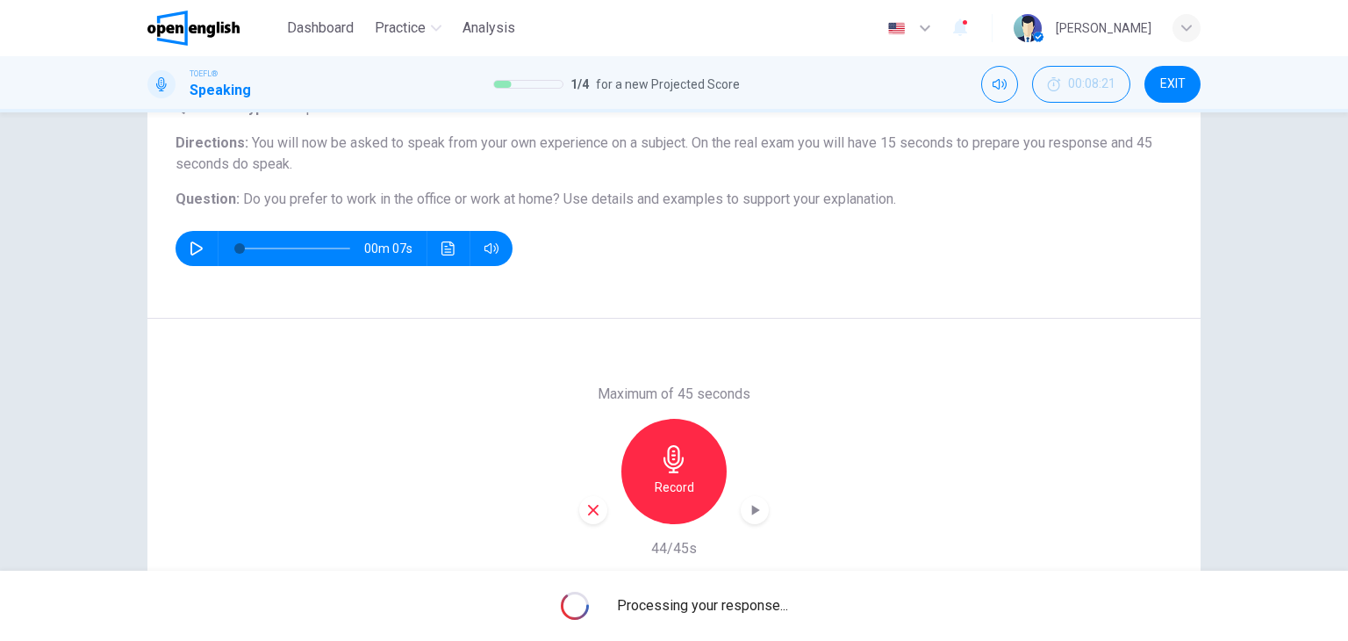
type input "*"
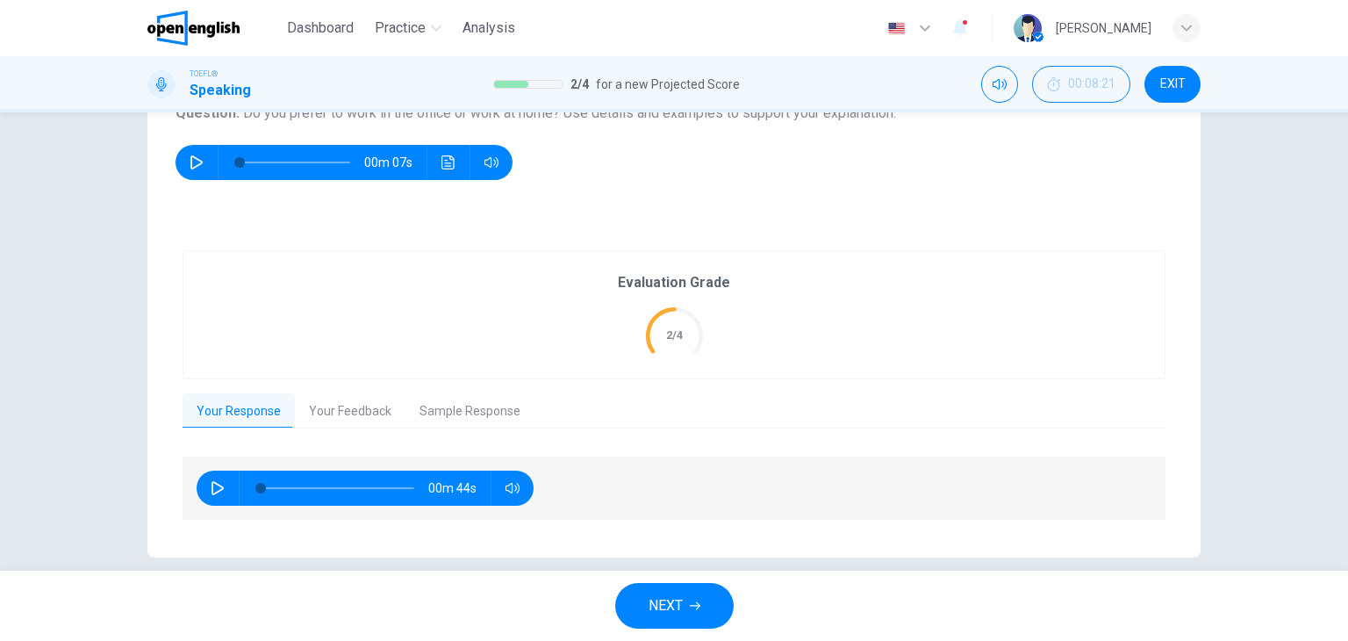
scroll to position [222, 0]
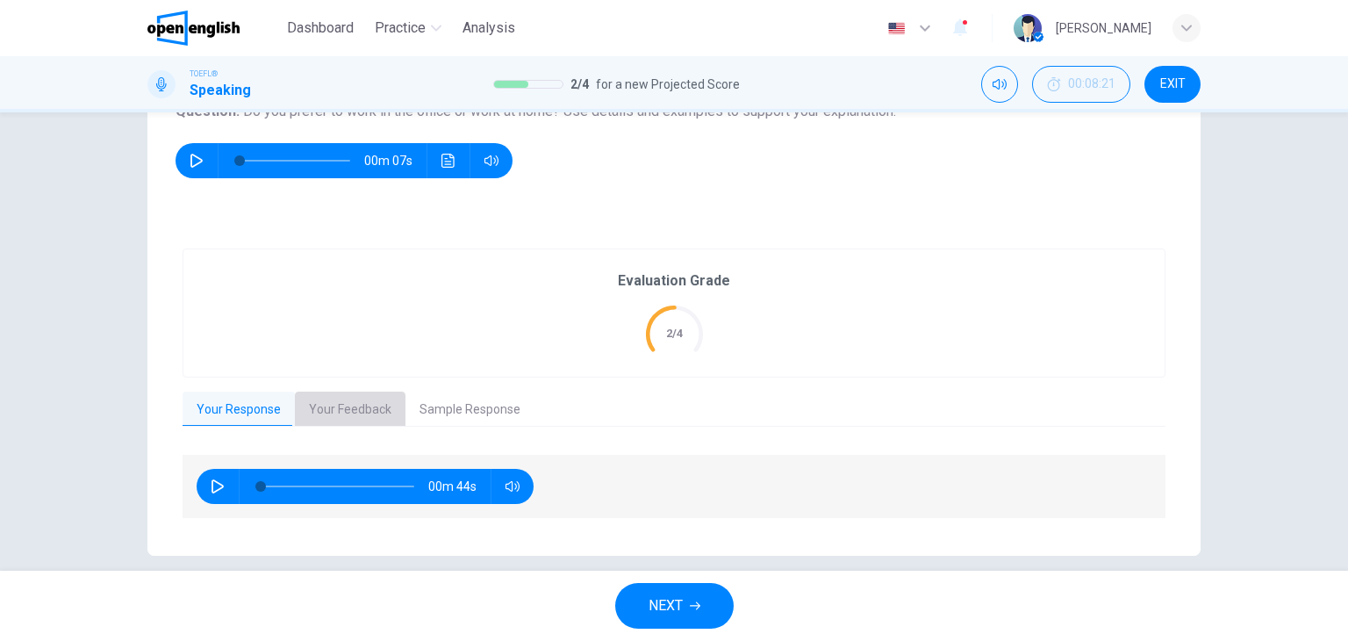
click at [345, 405] on button "Your Feedback" at bounding box center [350, 410] width 111 height 37
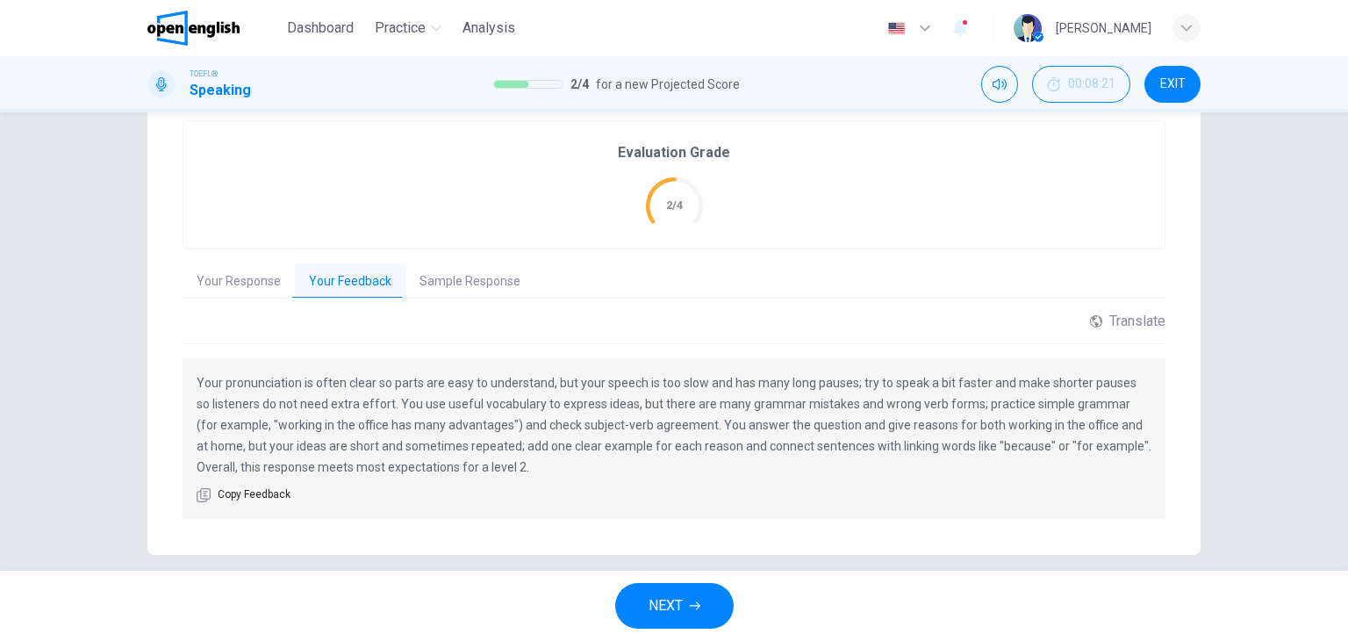
scroll to position [370, 0]
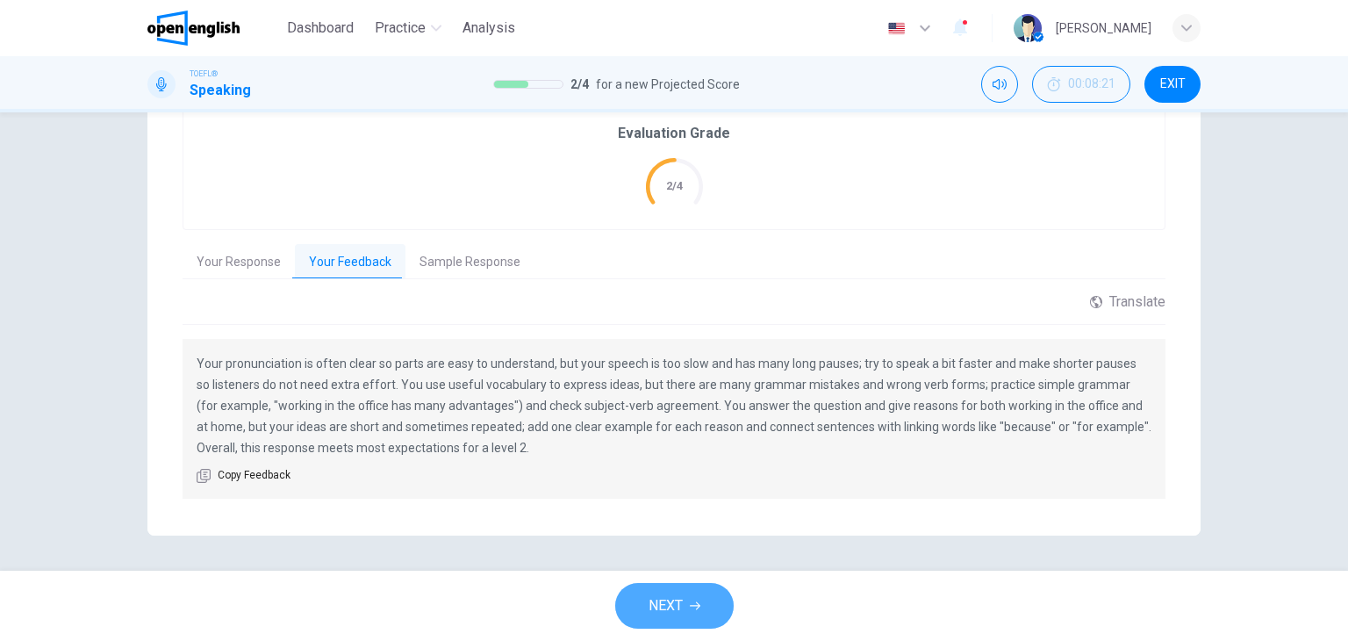
click at [670, 607] on span "NEXT" at bounding box center [666, 605] width 34 height 25
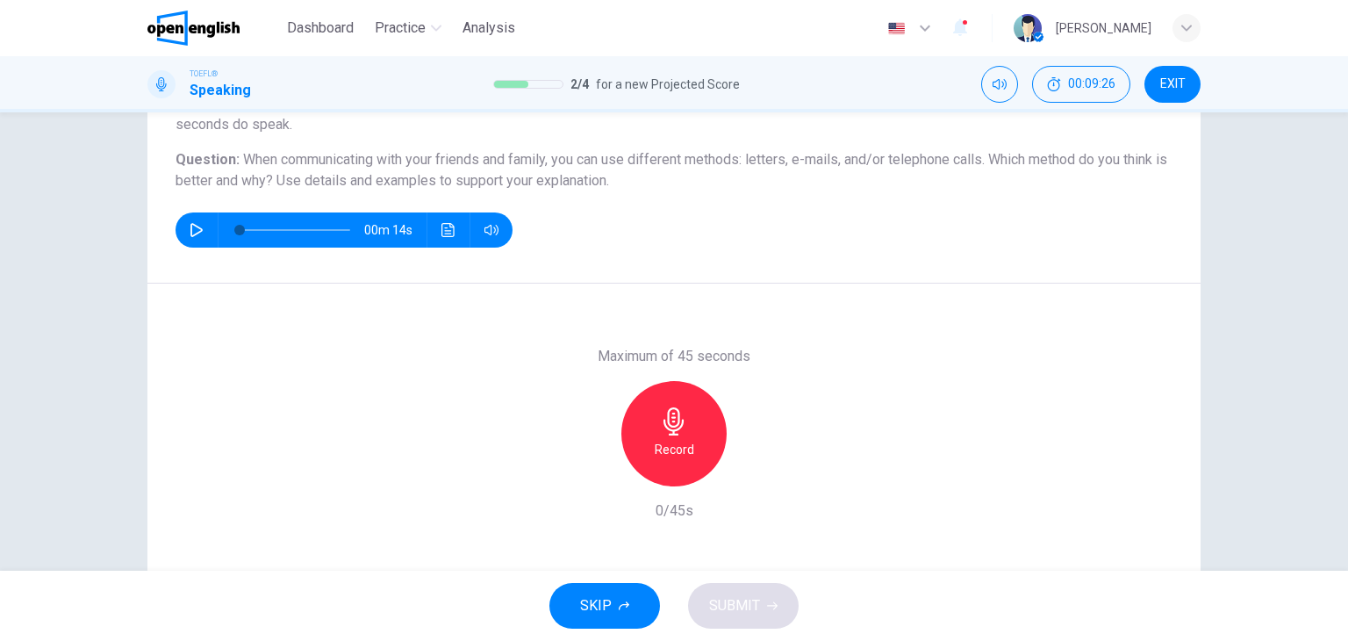
scroll to position [176, 0]
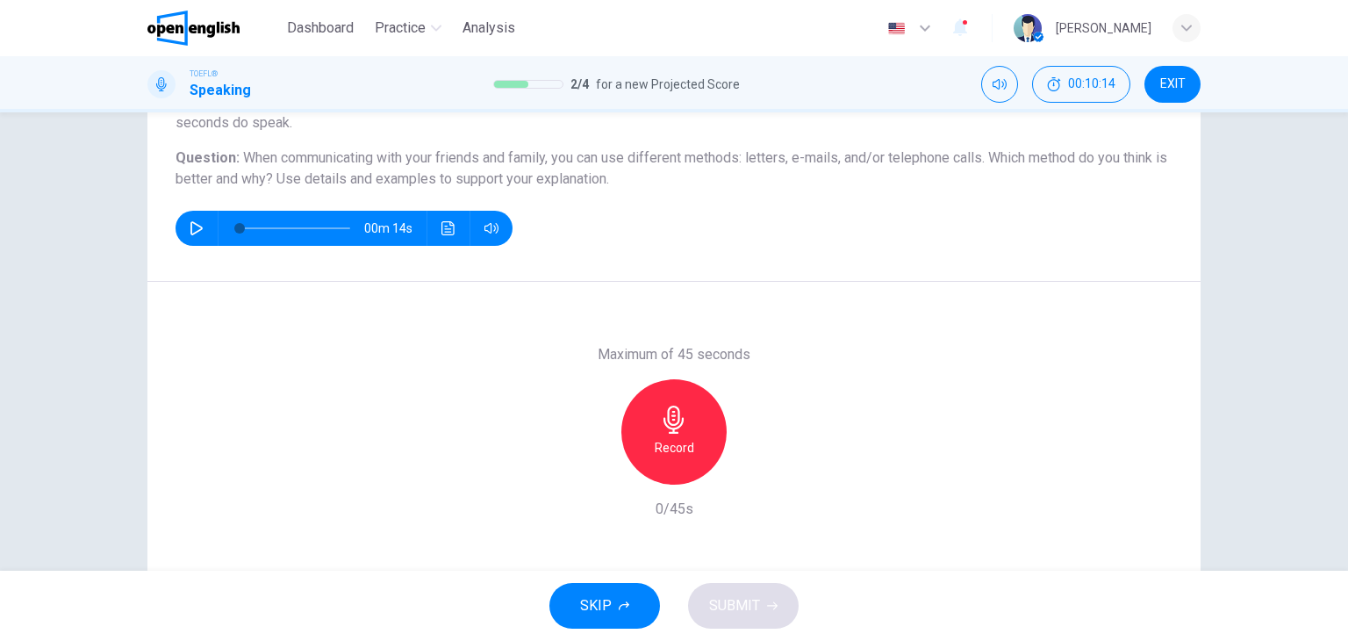
click at [679, 441] on h6 "Record" at bounding box center [675, 447] width 40 height 21
click at [661, 440] on h6 "Stop" at bounding box center [674, 447] width 26 height 21
click at [678, 431] on icon "button" at bounding box center [674, 420] width 28 height 28
click at [667, 464] on div "Stop" at bounding box center [674, 431] width 105 height 105
click at [753, 607] on span "SUBMIT" at bounding box center [734, 605] width 51 height 25
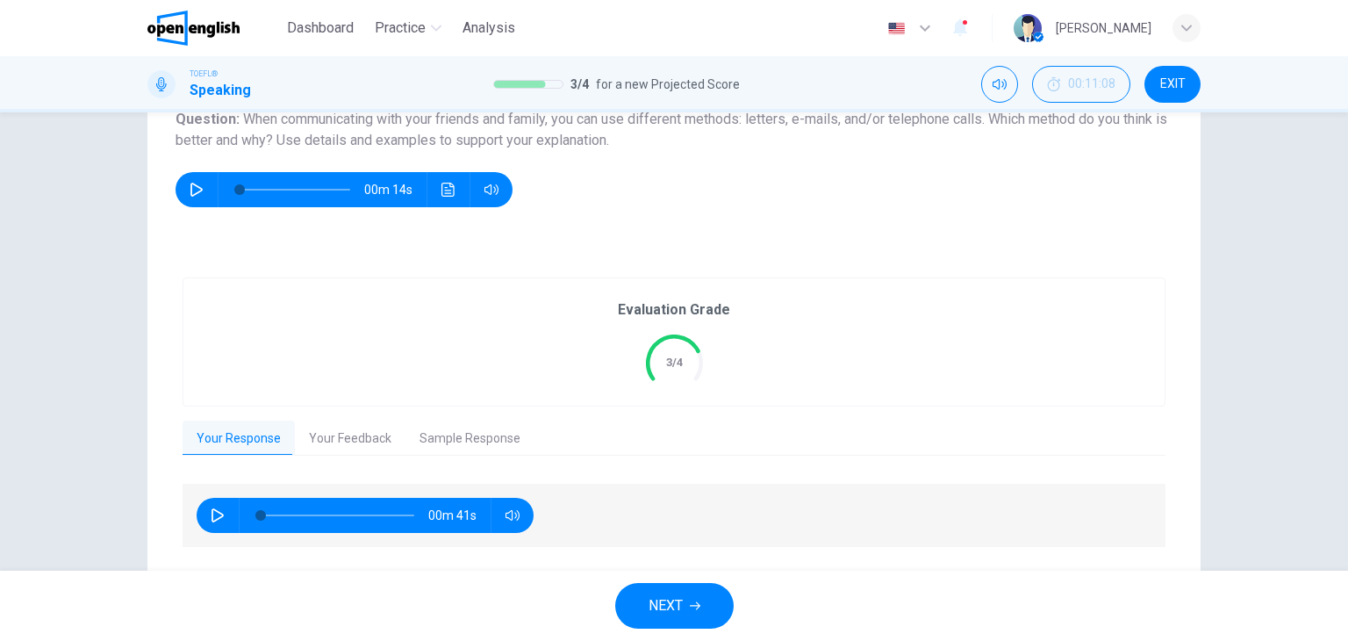
scroll to position [262, 0]
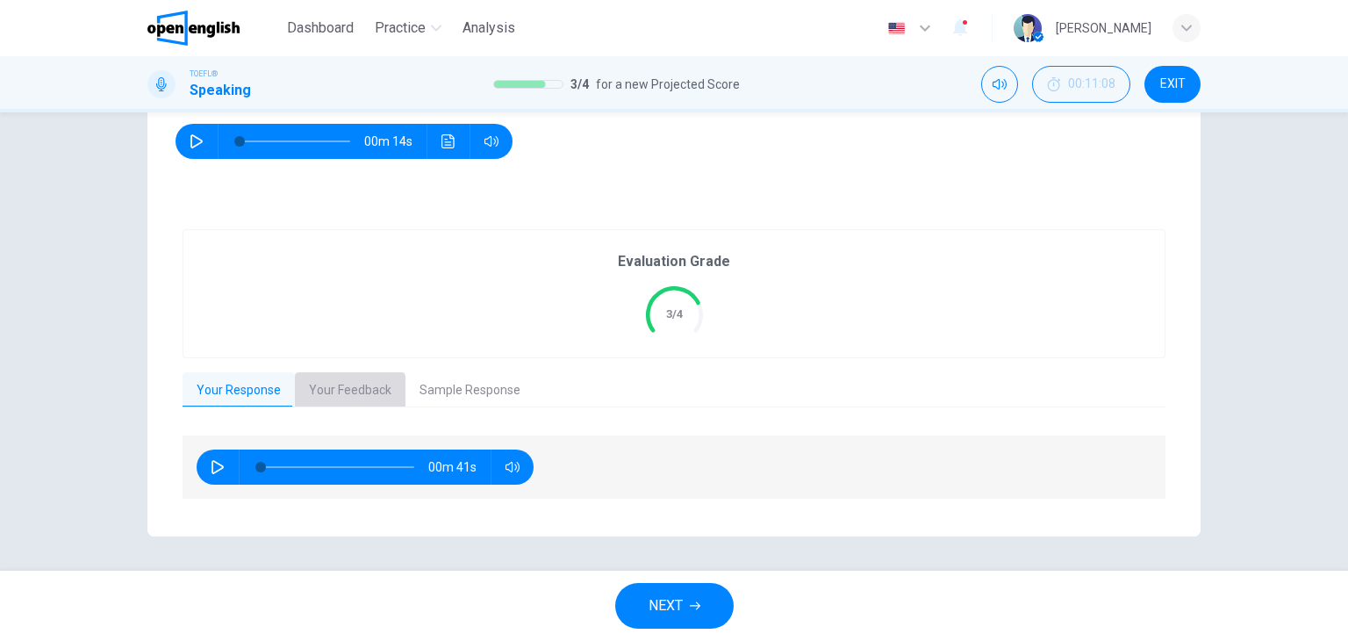
click at [330, 391] on button "Your Feedback" at bounding box center [350, 390] width 111 height 37
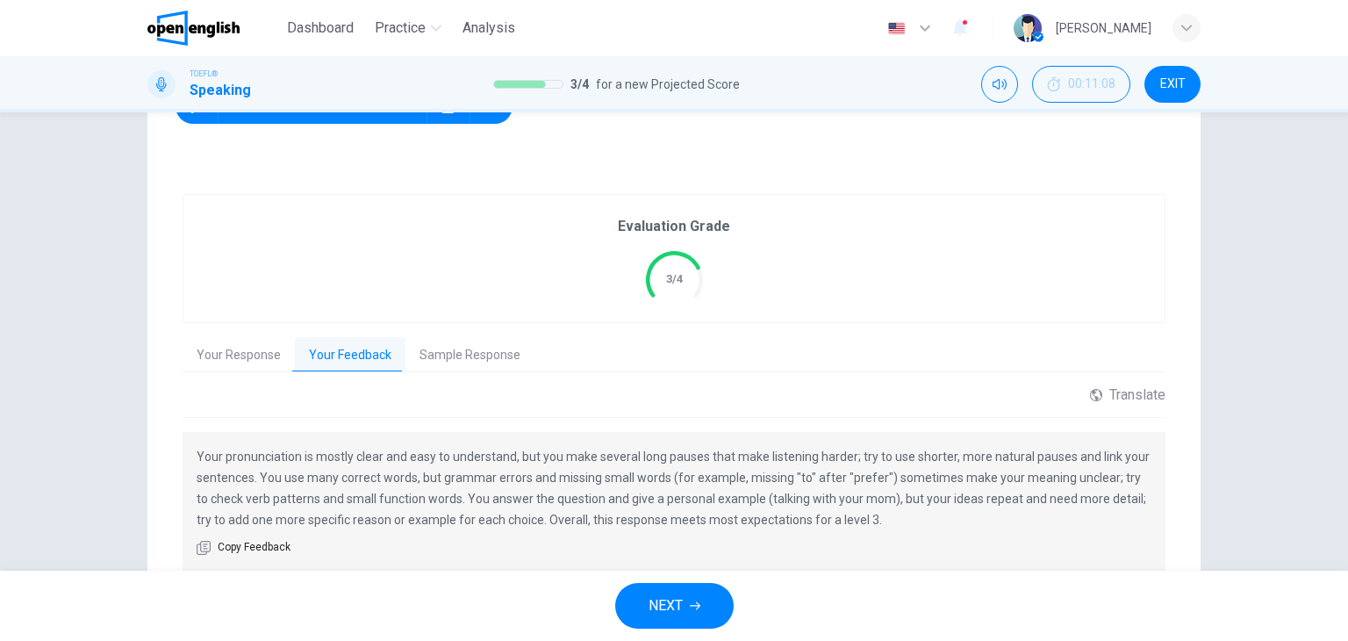
scroll to position [370, 0]
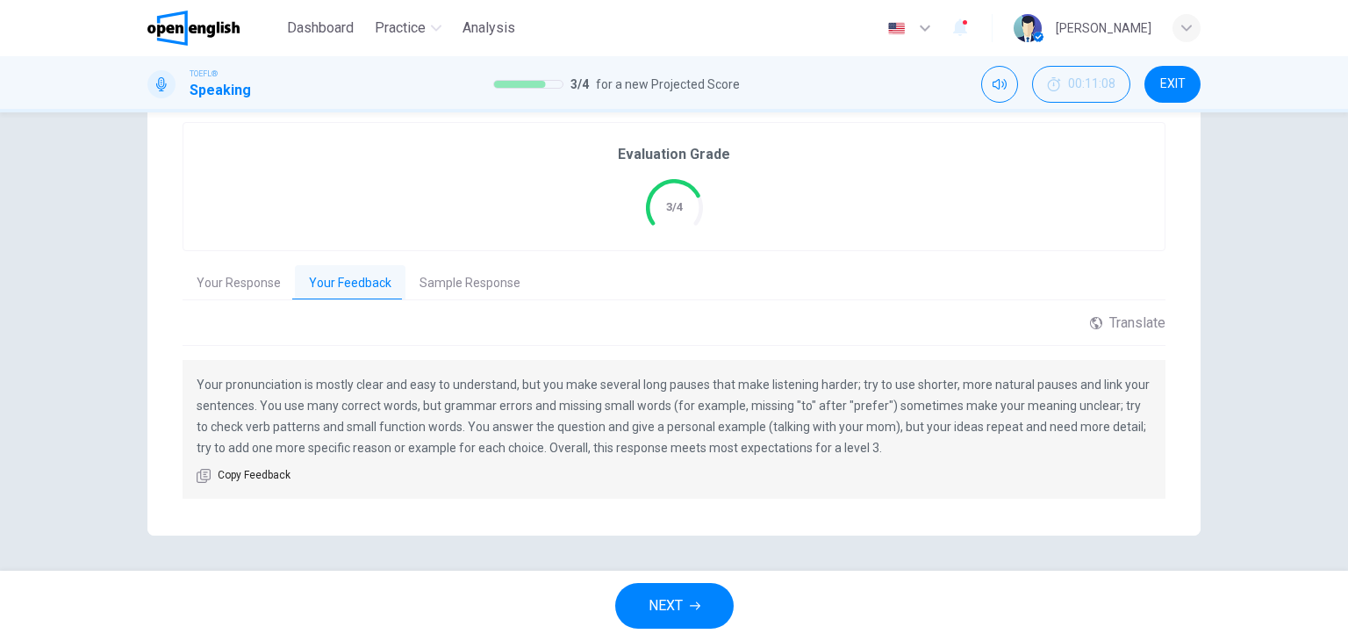
click at [475, 278] on button "Sample Response" at bounding box center [470, 283] width 129 height 37
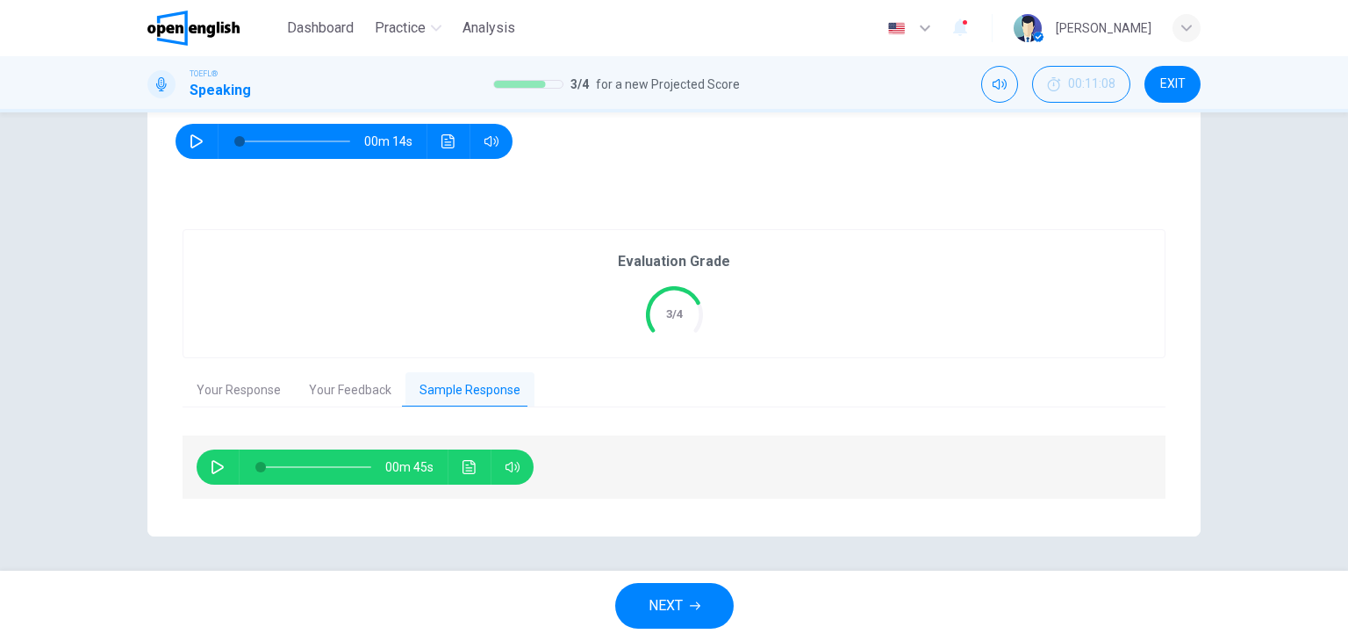
click at [223, 467] on button "button" at bounding box center [218, 466] width 28 height 35
type input "**"
type input "*"
click at [657, 608] on span "NEXT" at bounding box center [666, 605] width 34 height 25
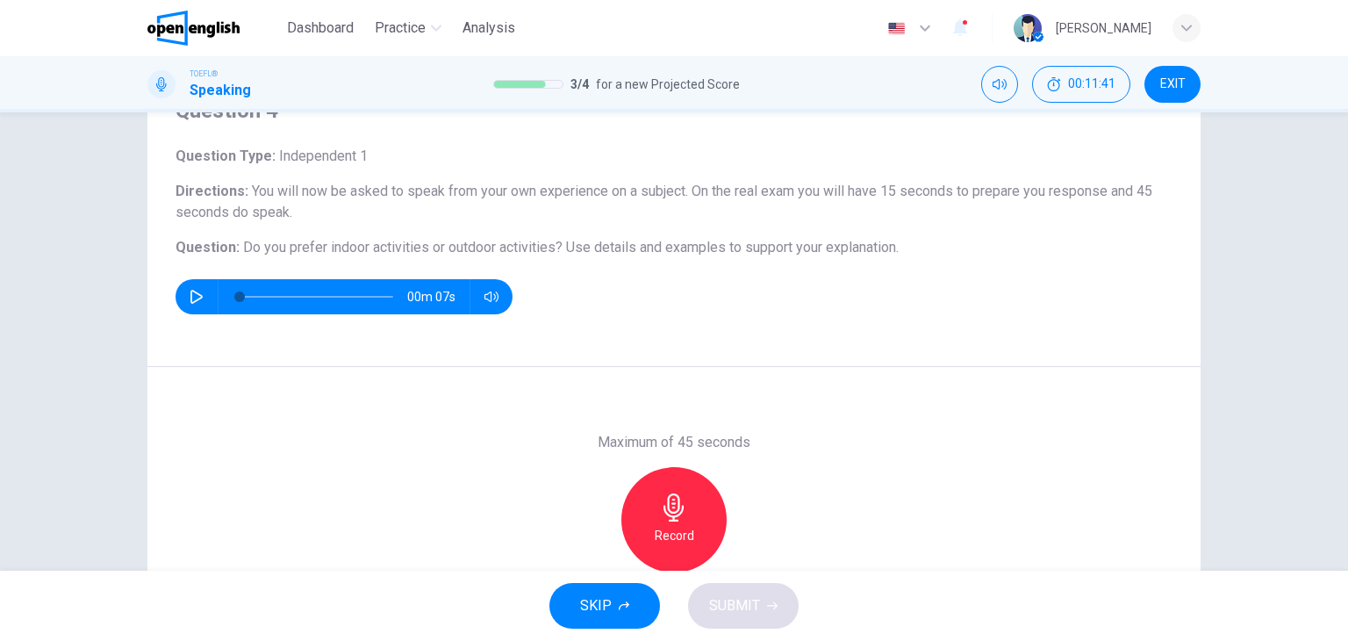
scroll to position [88, 0]
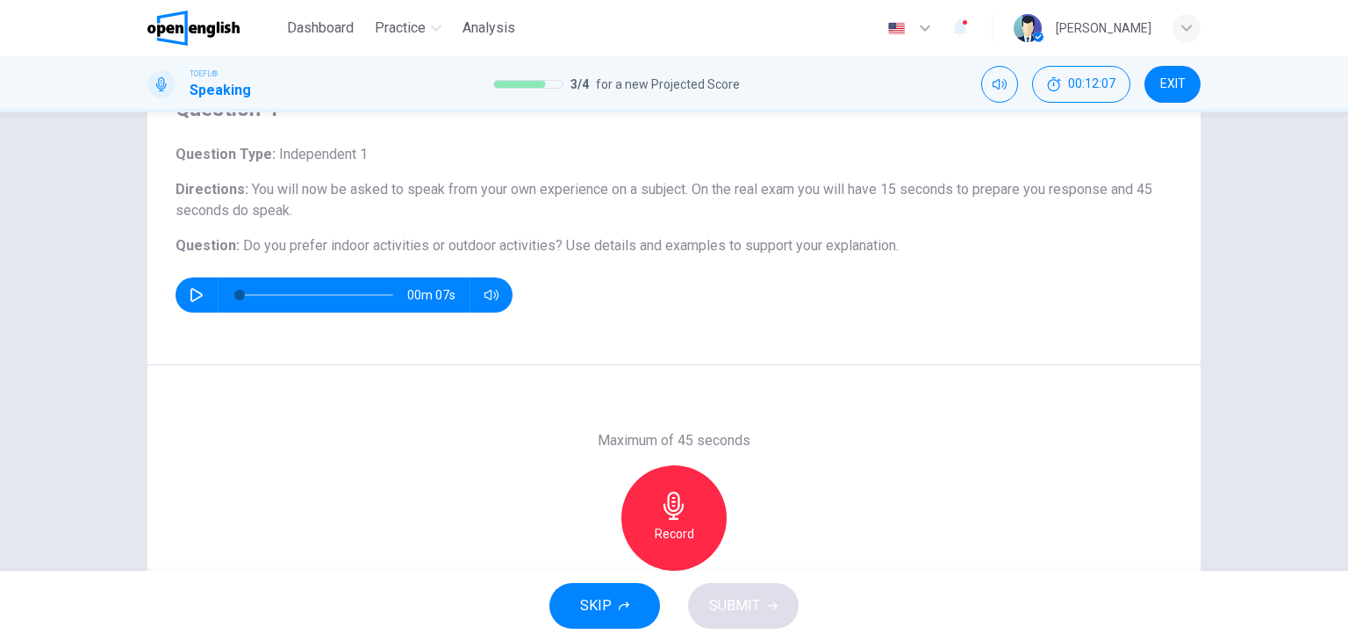
click at [695, 517] on div "Record" at bounding box center [674, 517] width 105 height 105
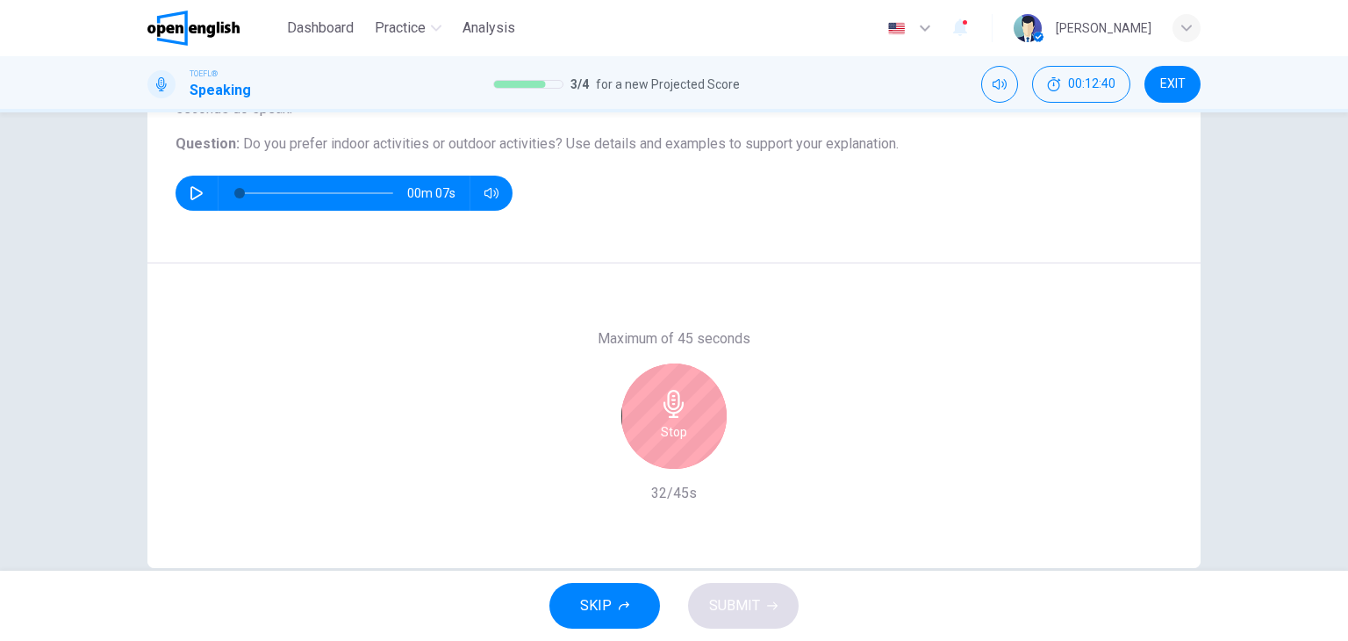
scroll to position [222, 0]
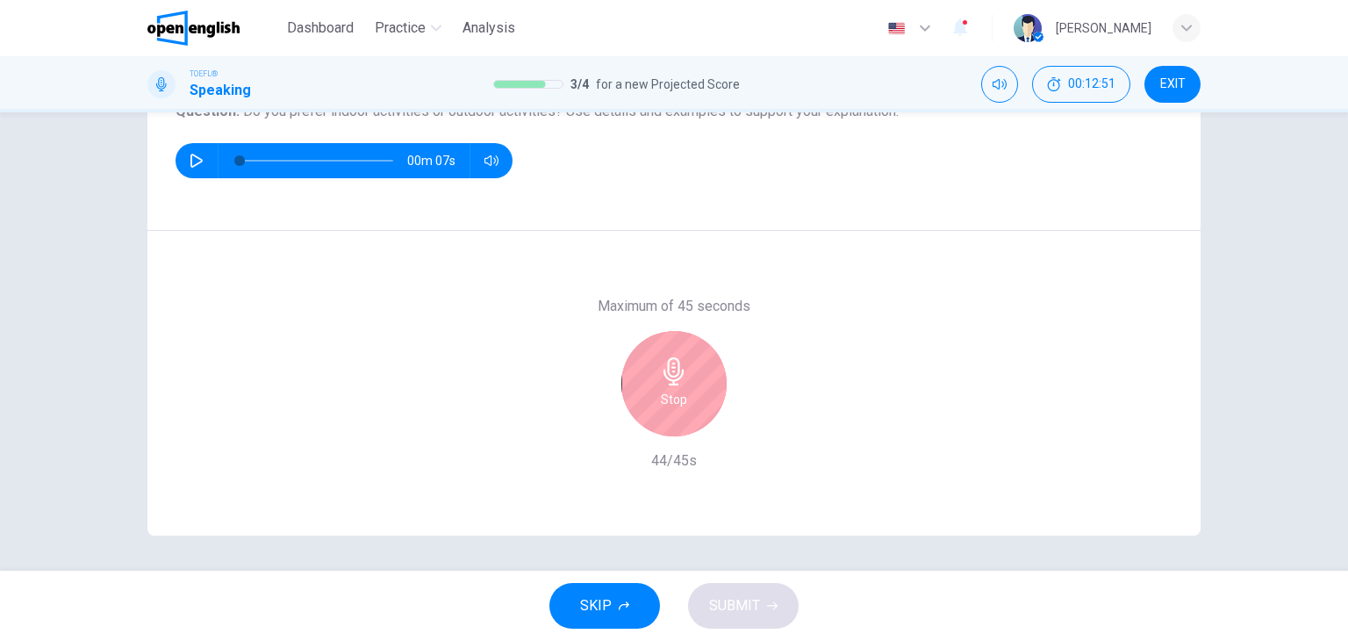
click at [691, 391] on div "Stop" at bounding box center [674, 383] width 105 height 105
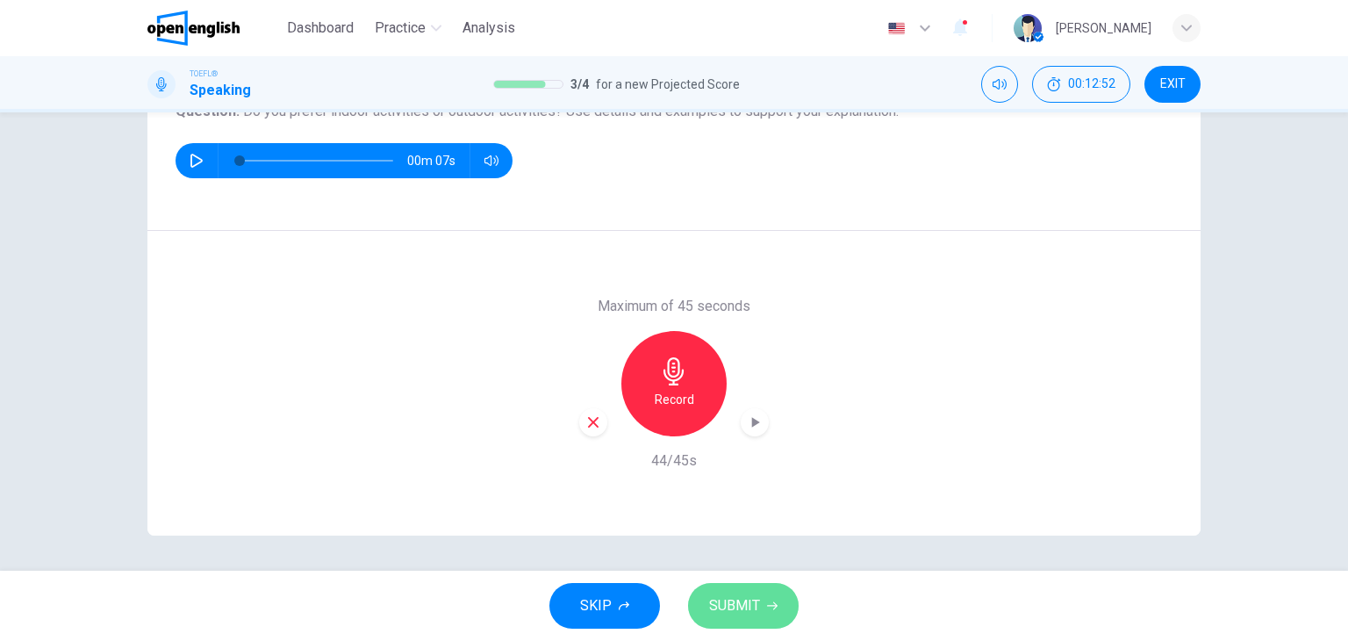
click at [753, 596] on span "SUBMIT" at bounding box center [734, 605] width 51 height 25
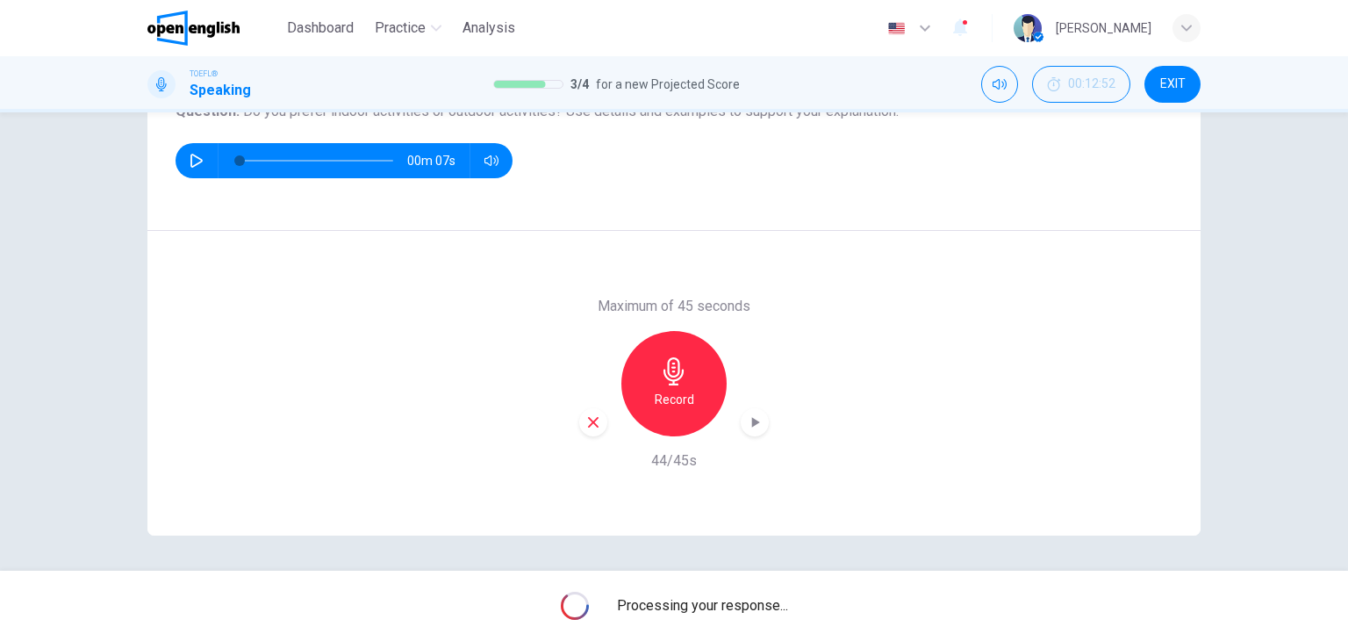
scroll to position [0, 0]
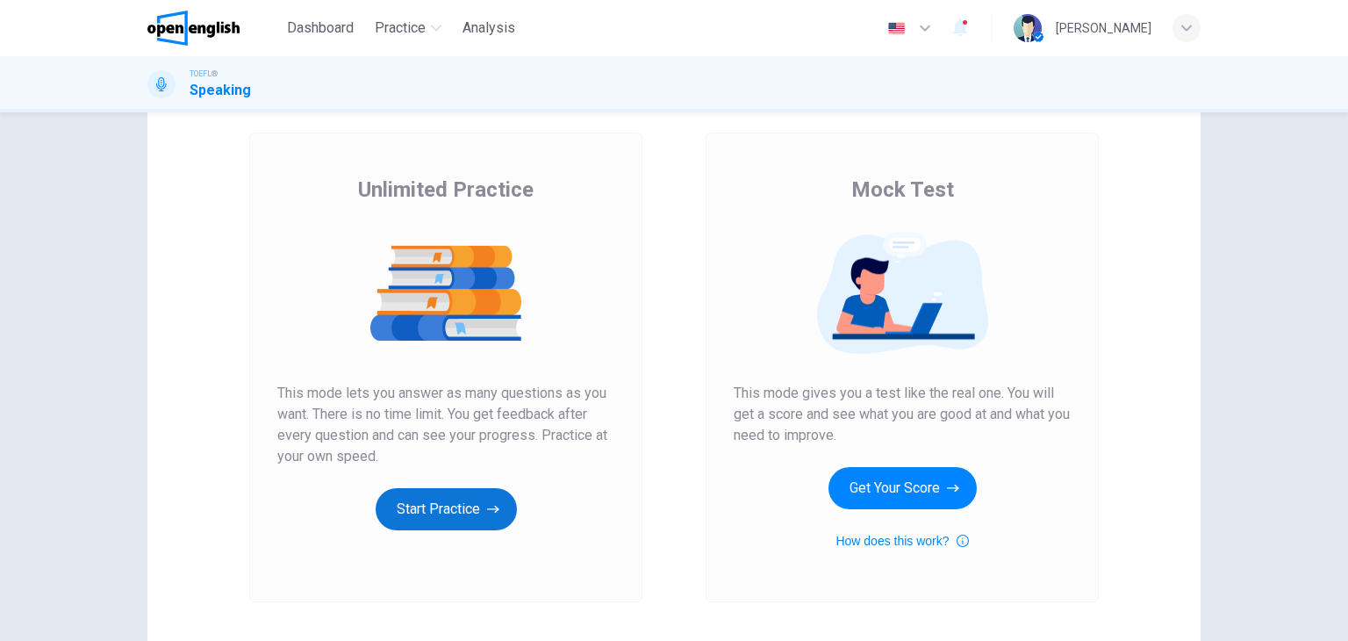
scroll to position [88, 0]
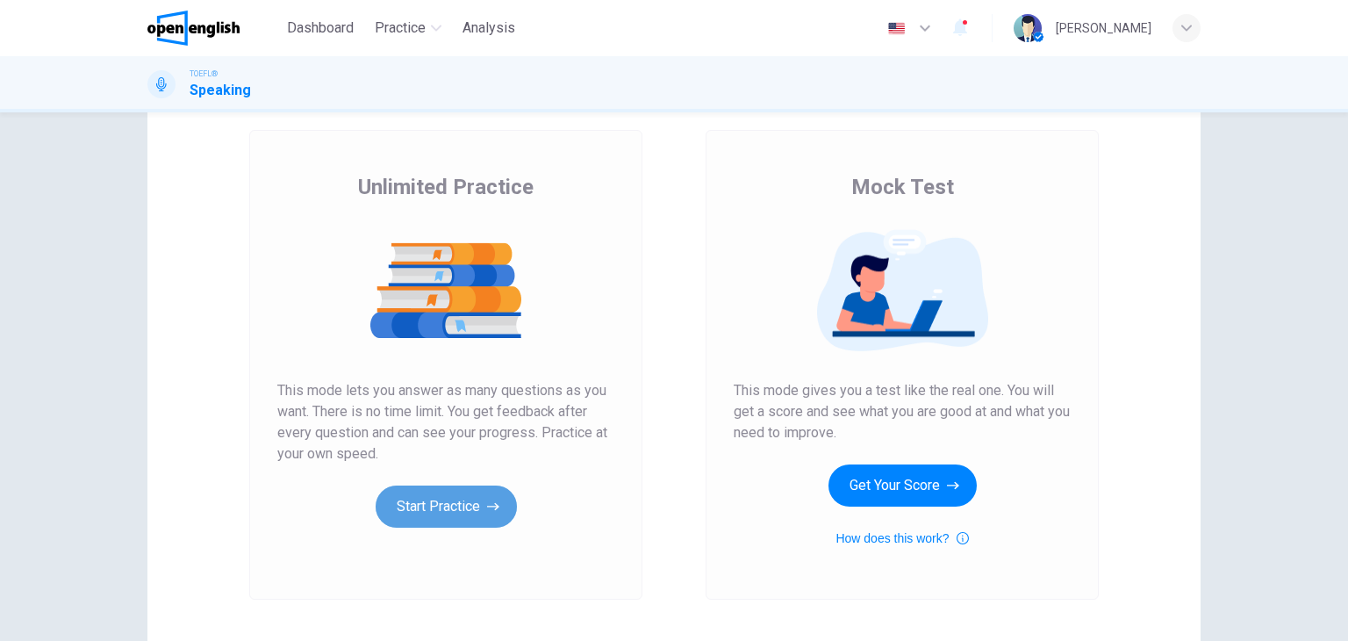
click at [439, 511] on button "Start Practice" at bounding box center [446, 506] width 141 height 42
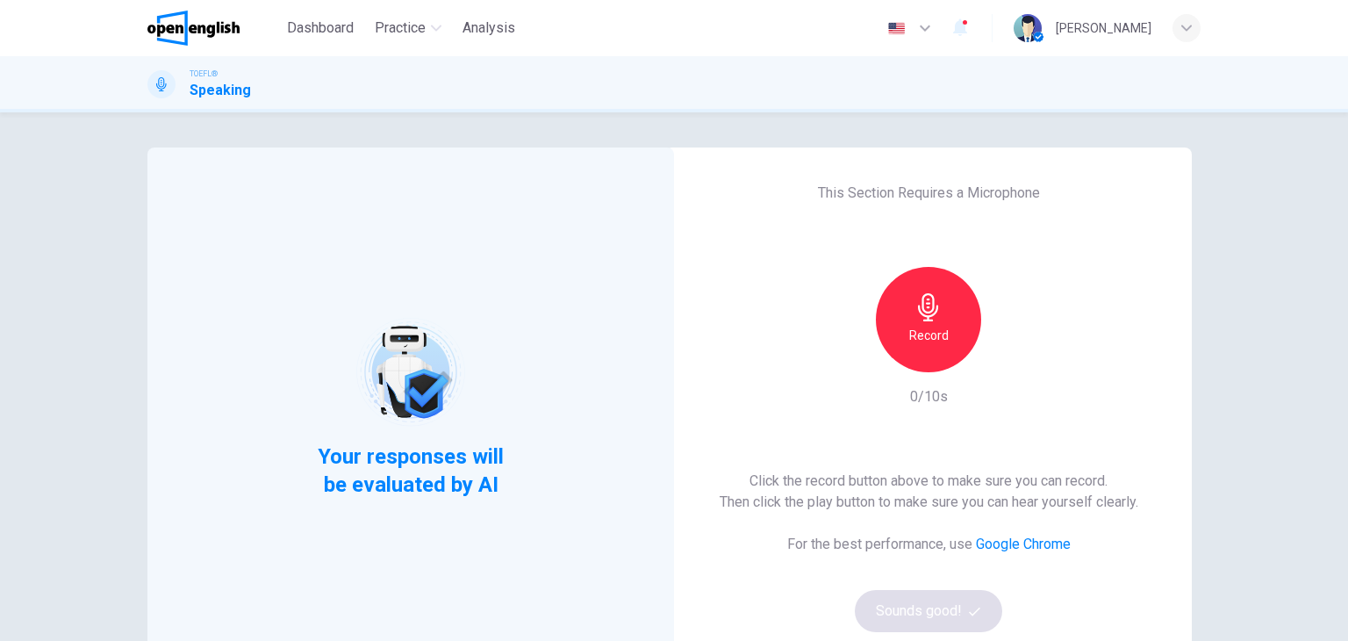
click at [899, 331] on div "Record" at bounding box center [928, 319] width 105 height 105
click at [918, 327] on h6 "Stop" at bounding box center [929, 335] width 26 height 21
click at [1011, 361] on icon "button" at bounding box center [1010, 358] width 18 height 18
click at [924, 607] on button "Sounds good!" at bounding box center [928, 611] width 147 height 42
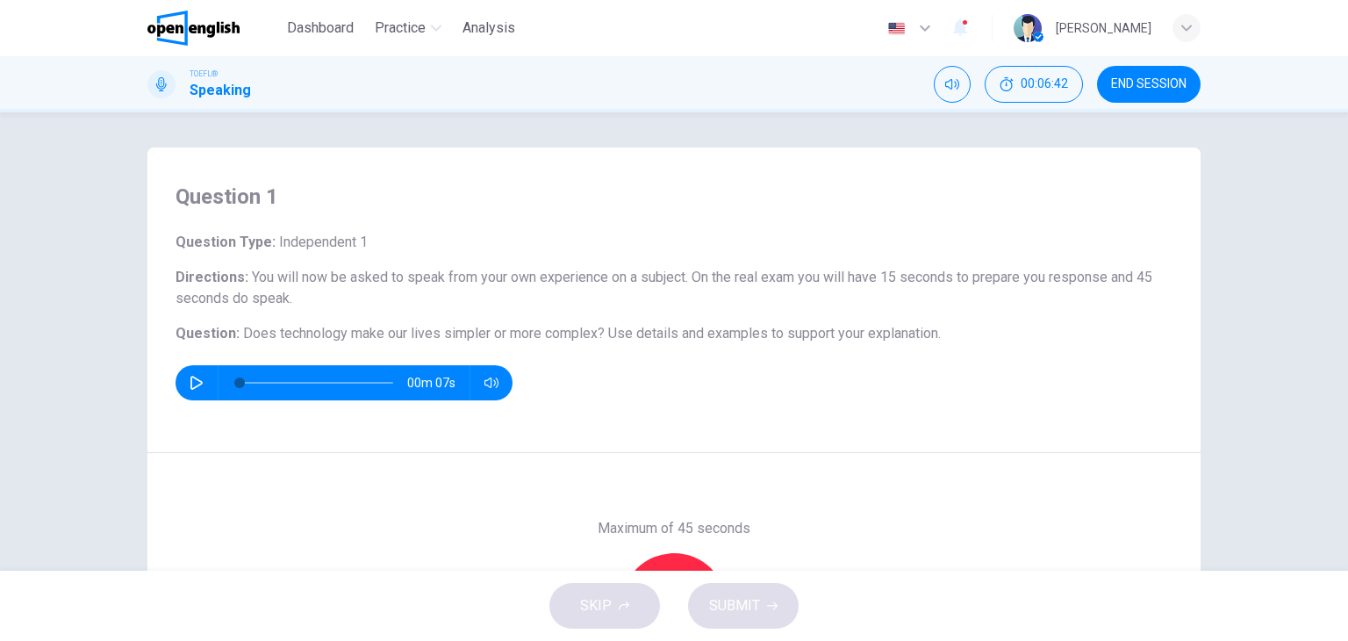
click at [1164, 77] on span "END SESSION" at bounding box center [1148, 84] width 75 height 14
